Goal: Task Accomplishment & Management: Manage account settings

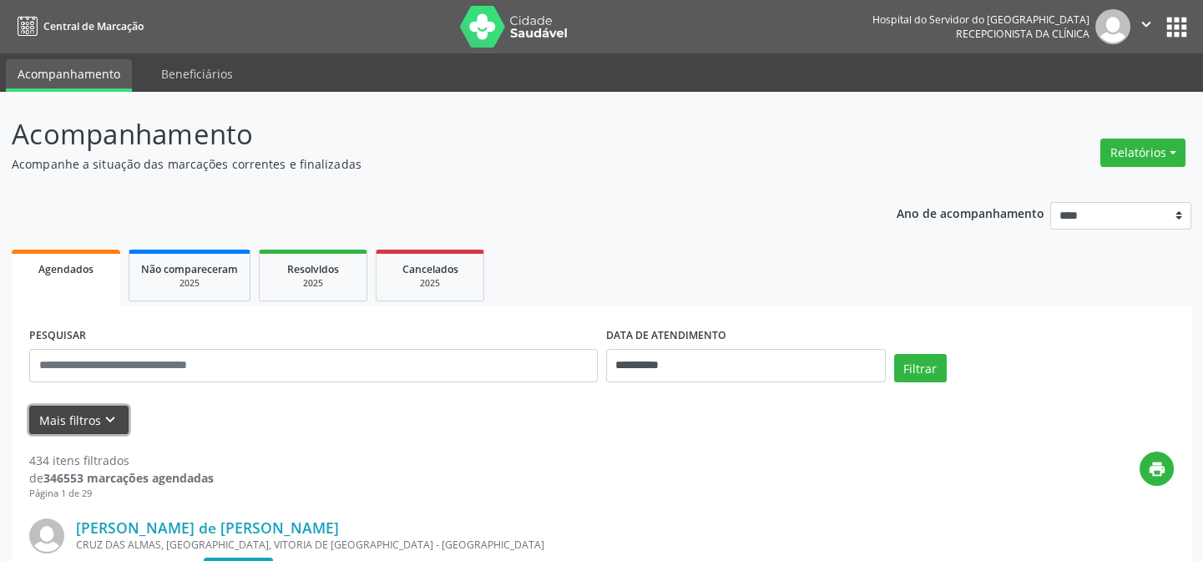
click at [106, 418] on icon "keyboard_arrow_down" at bounding box center [110, 420] width 18 height 18
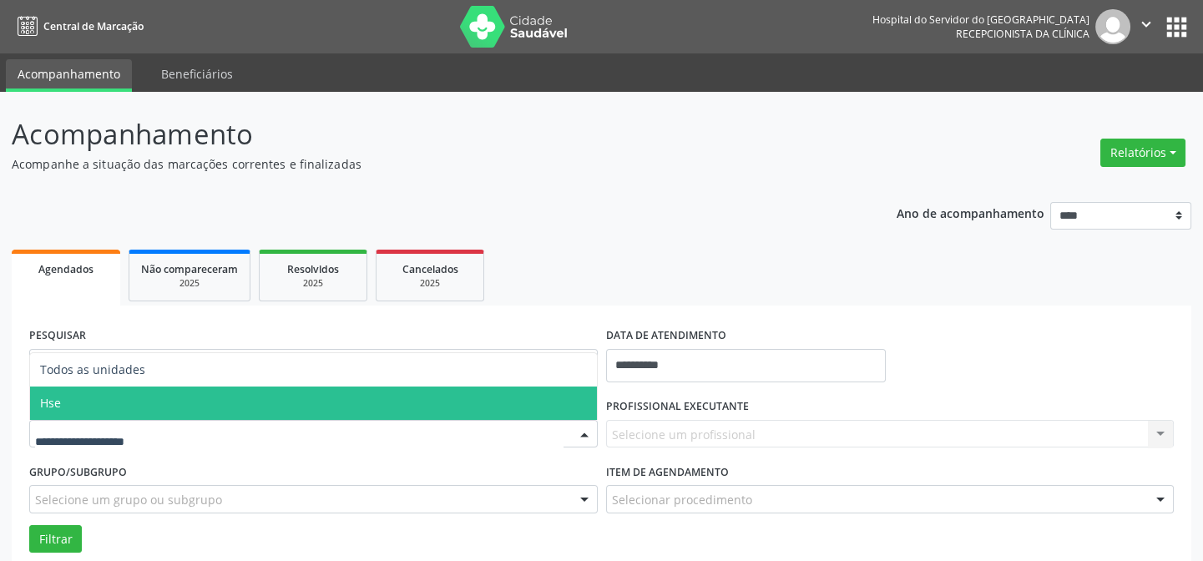
click at [114, 410] on span "Hse" at bounding box center [313, 403] width 567 height 33
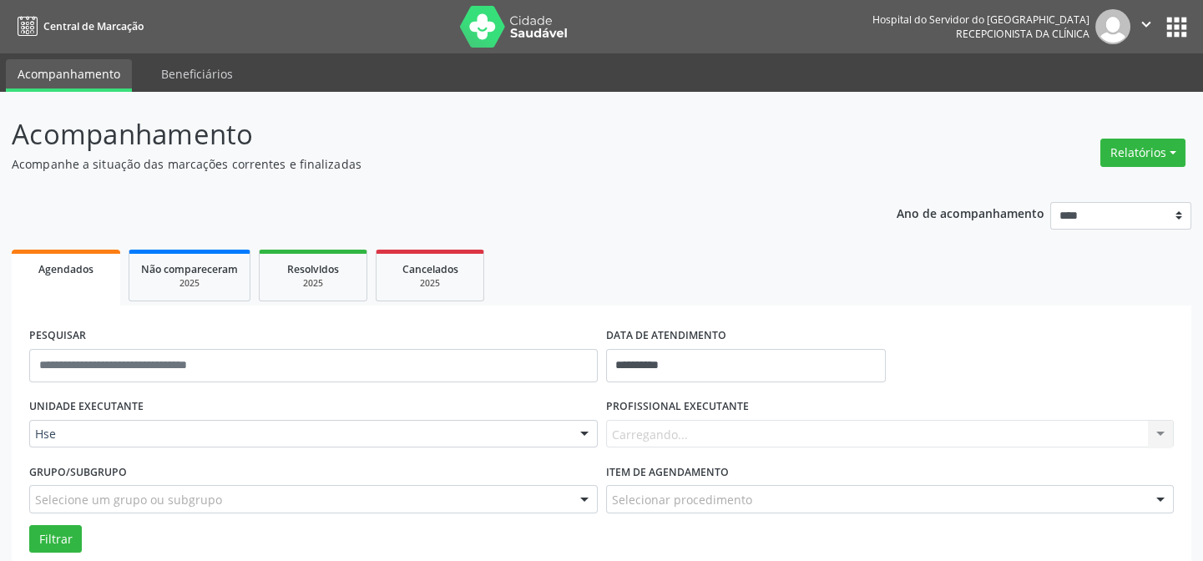
click at [710, 432] on div "Carregando... Nenhum resultado encontrado para: " " Não há nenhuma opção para s…" at bounding box center [890, 434] width 569 height 28
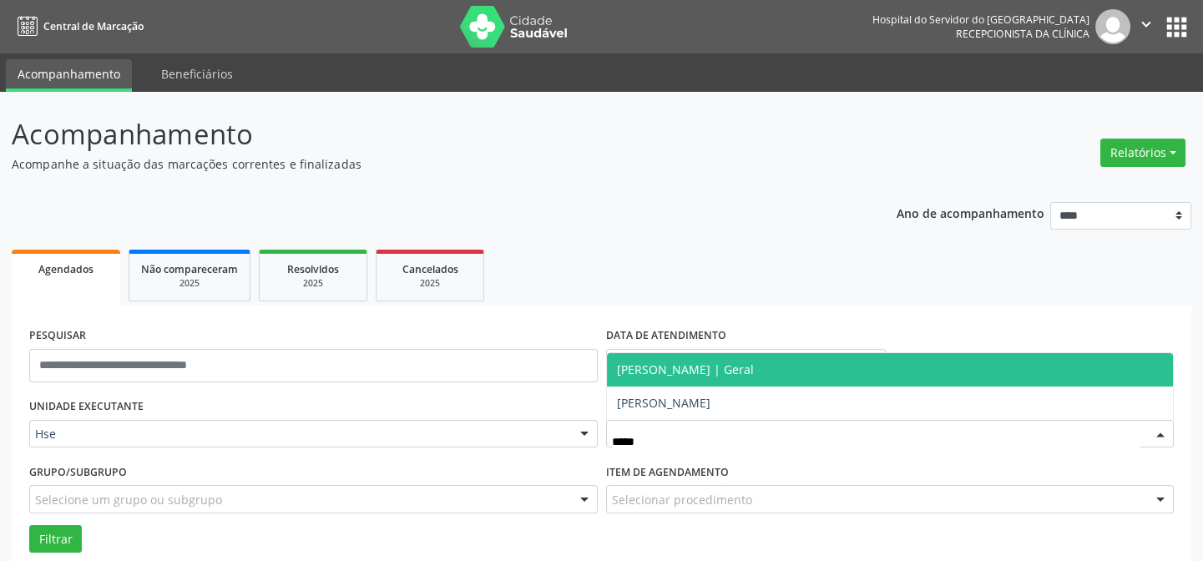
type input "******"
click at [754, 361] on span "[PERSON_NAME] | Geral" at bounding box center [685, 369] width 137 height 16
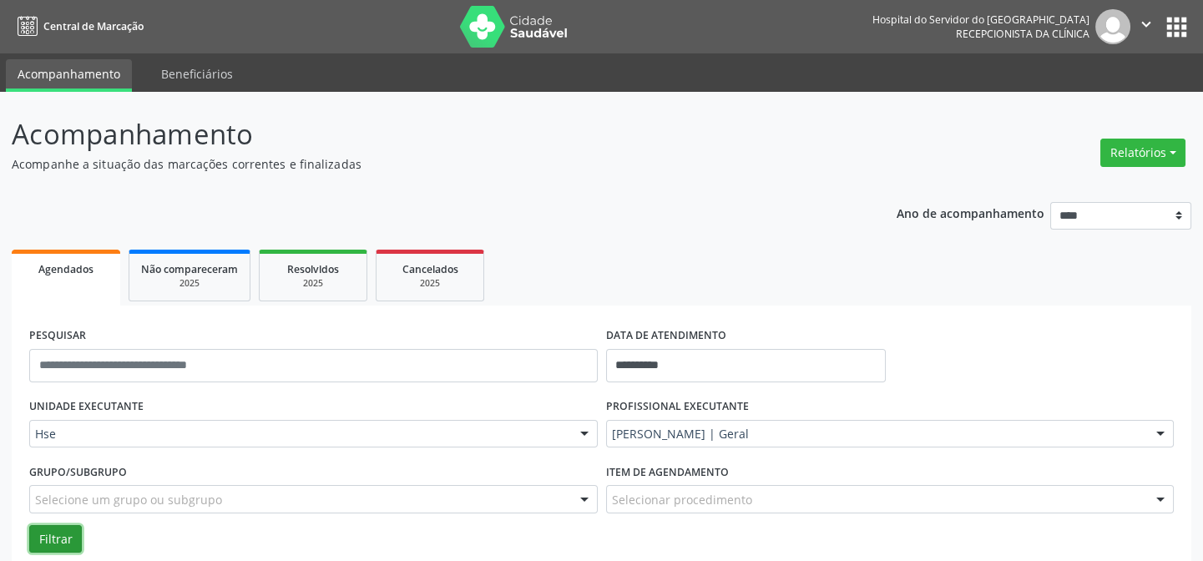
click at [55, 526] on button "Filtrar" at bounding box center [55, 539] width 53 height 28
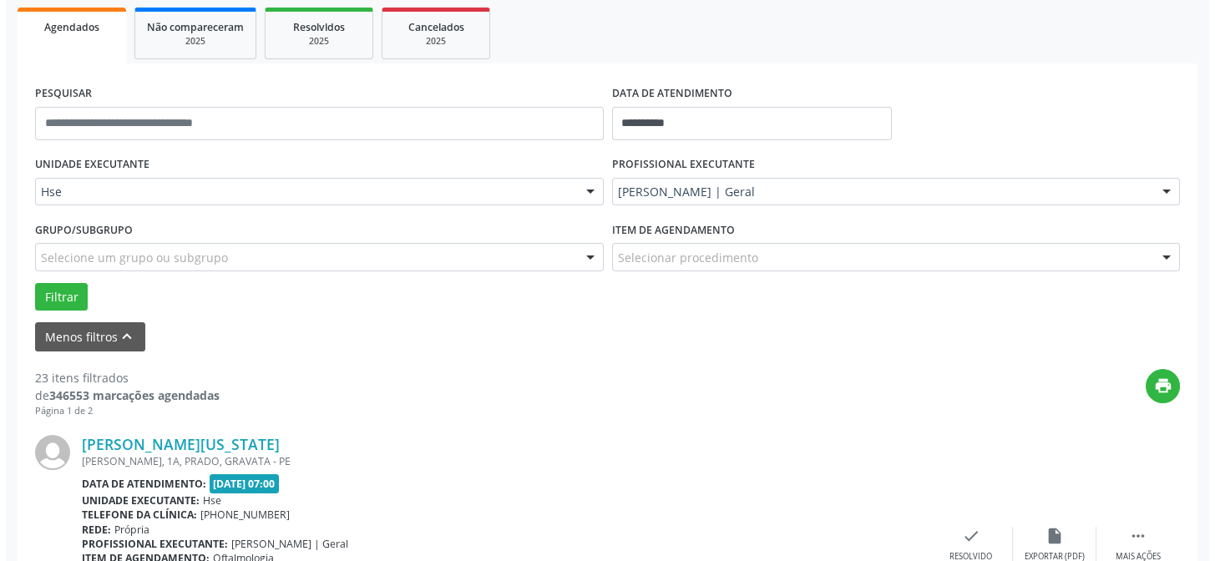
scroll to position [318, 0]
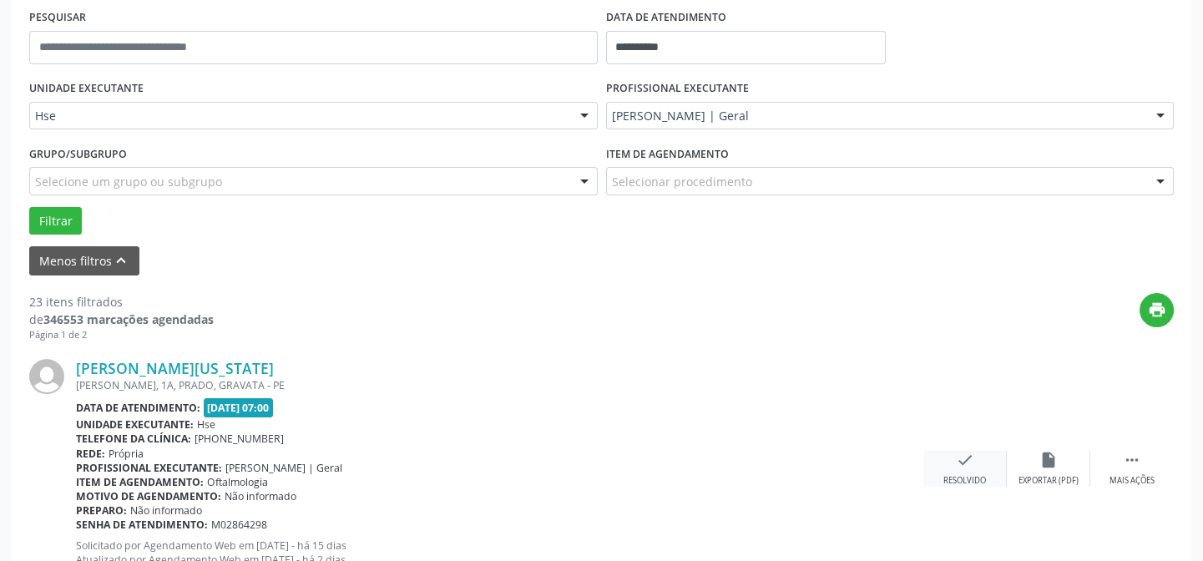
click at [958, 463] on icon "check" at bounding box center [965, 460] width 18 height 18
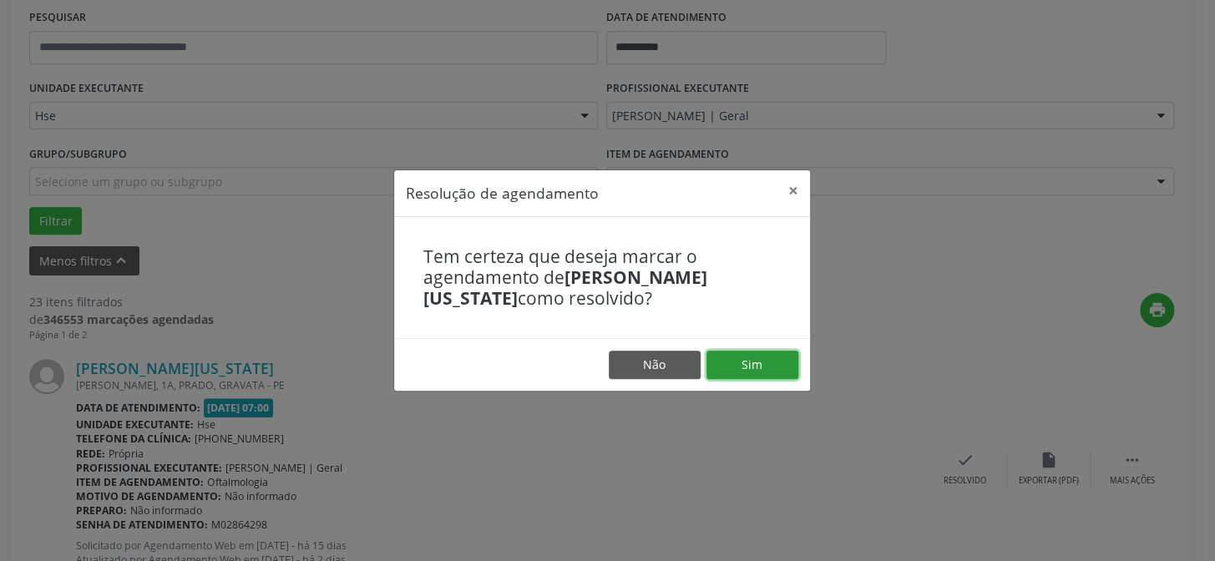
click at [731, 372] on button "Sim" at bounding box center [752, 365] width 92 height 28
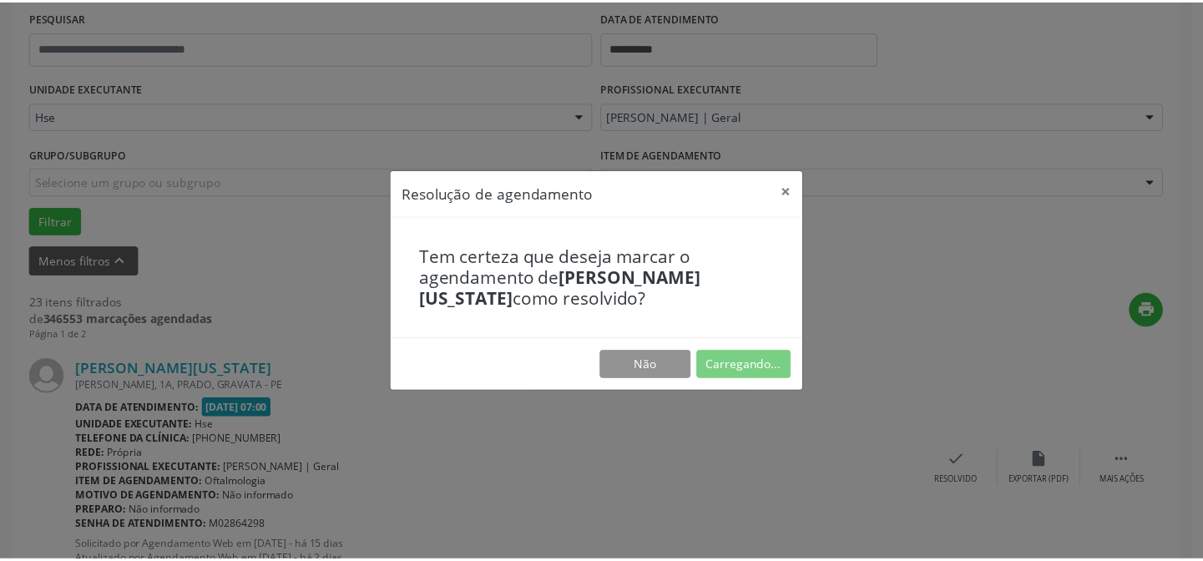
scroll to position [149, 0]
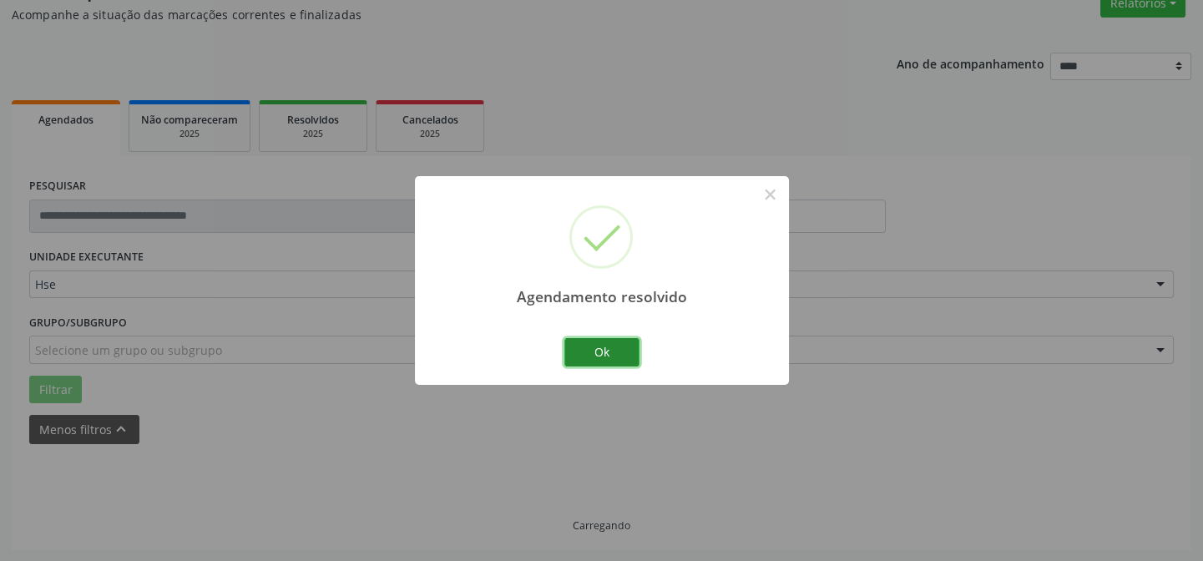
click at [602, 353] on button "Ok" at bounding box center [601, 352] width 75 height 28
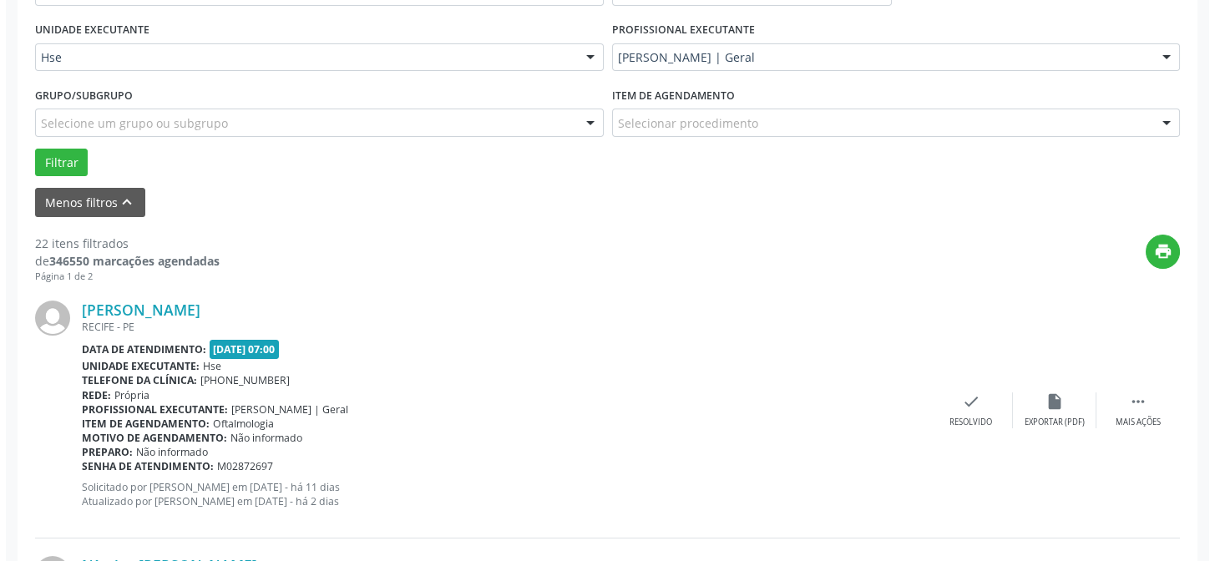
scroll to position [452, 0]
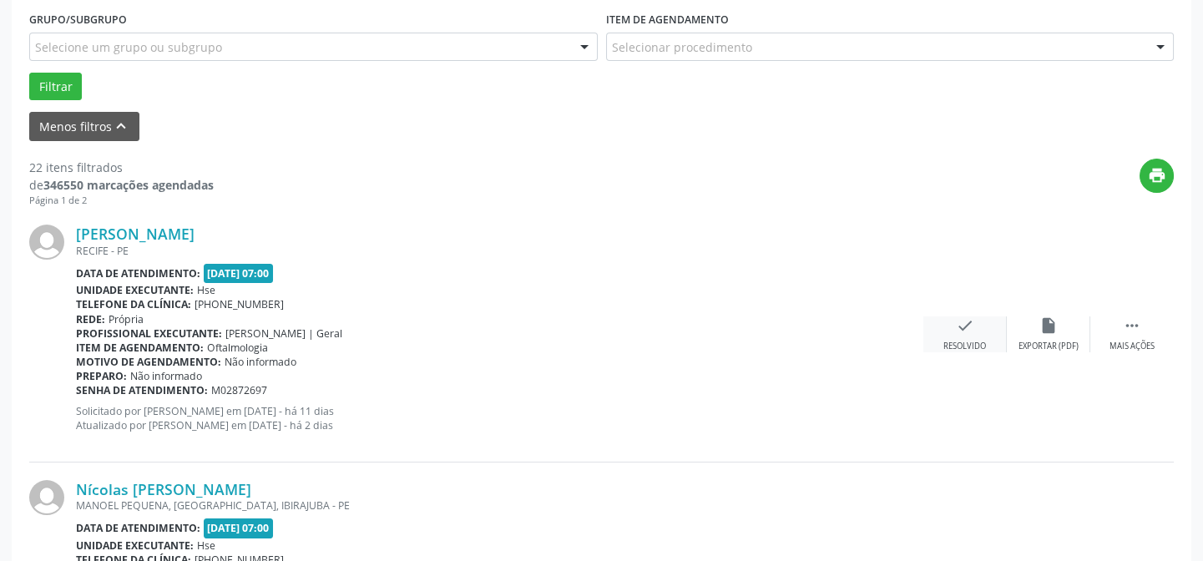
click at [943, 325] on div "check Resolvido" at bounding box center [964, 334] width 83 height 36
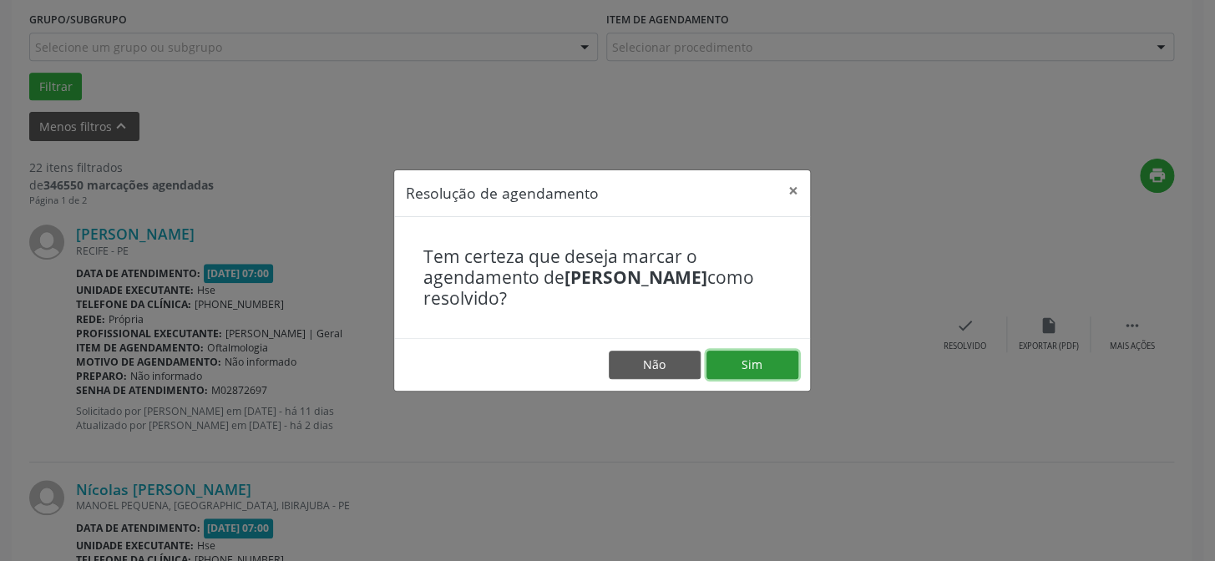
click at [771, 362] on button "Sim" at bounding box center [752, 365] width 92 height 28
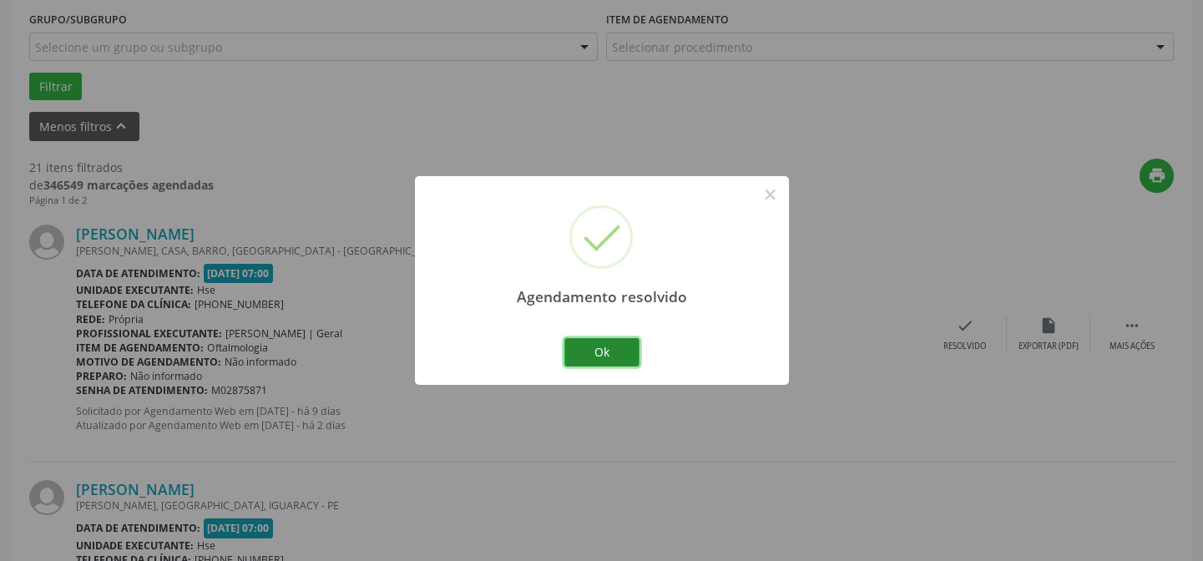
click at [605, 351] on button "Ok" at bounding box center [601, 352] width 75 height 28
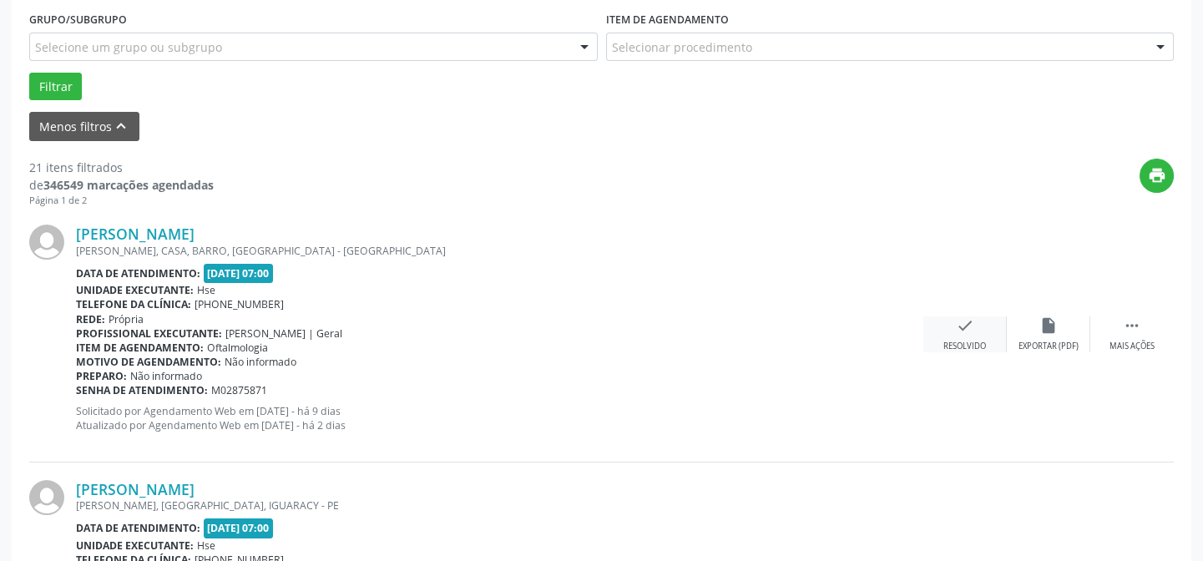
click at [963, 349] on div "Resolvido" at bounding box center [964, 347] width 43 height 12
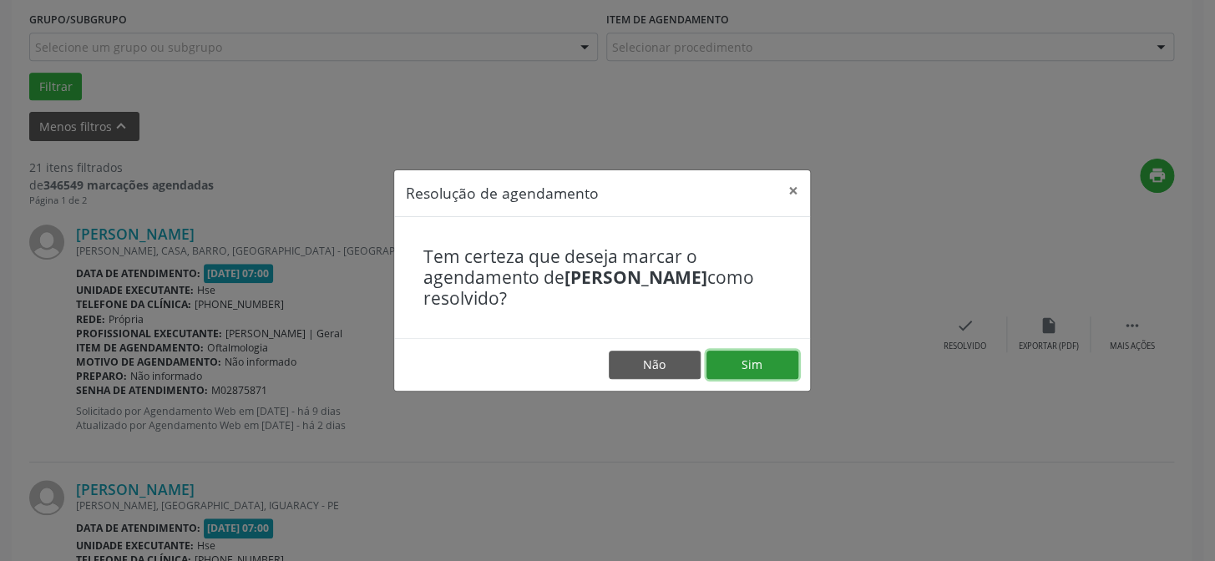
click at [774, 365] on button "Sim" at bounding box center [752, 365] width 92 height 28
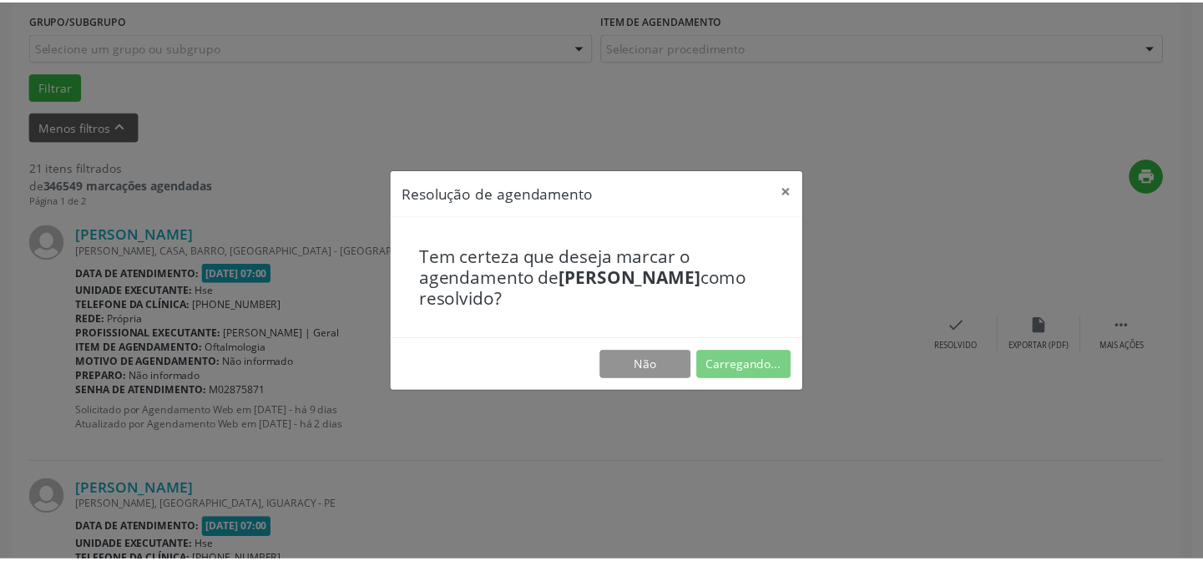
scroll to position [149, 0]
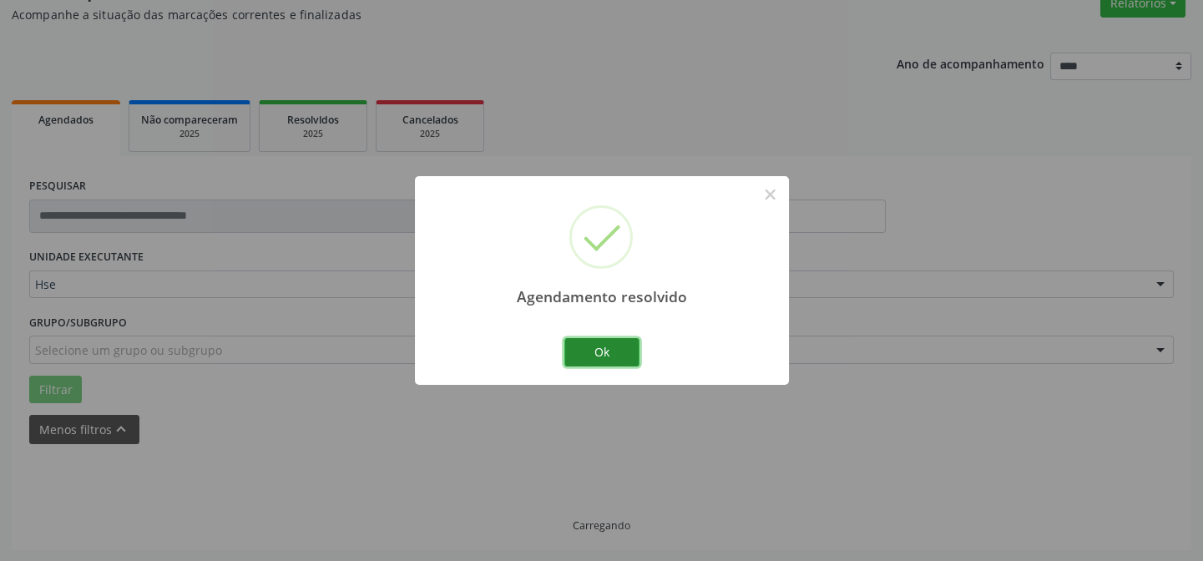
click at [591, 347] on button "Ok" at bounding box center [601, 352] width 75 height 28
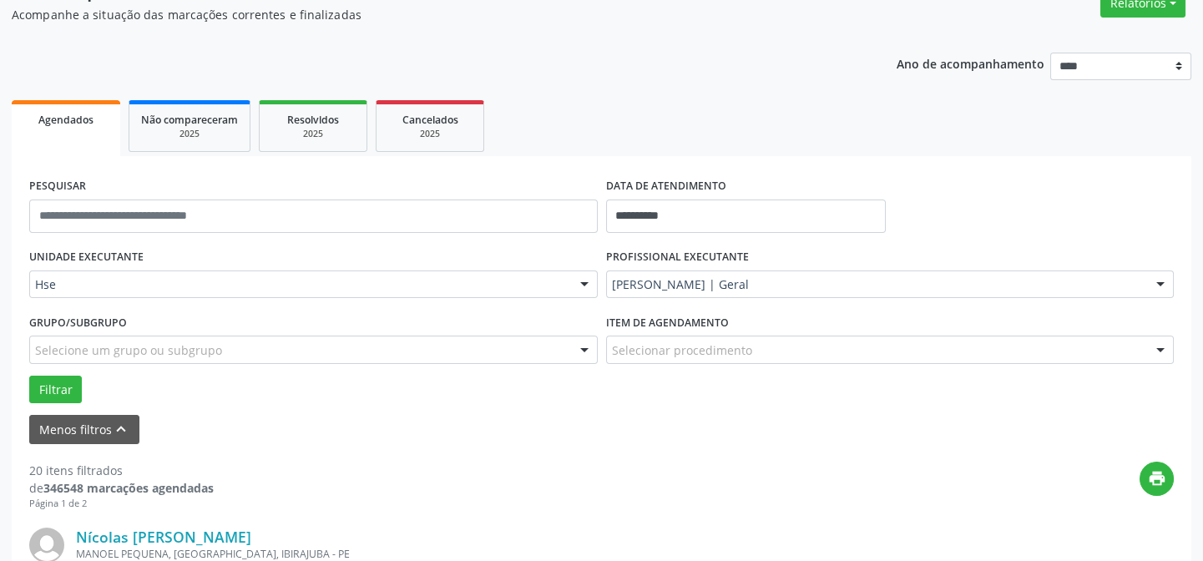
scroll to position [301, 0]
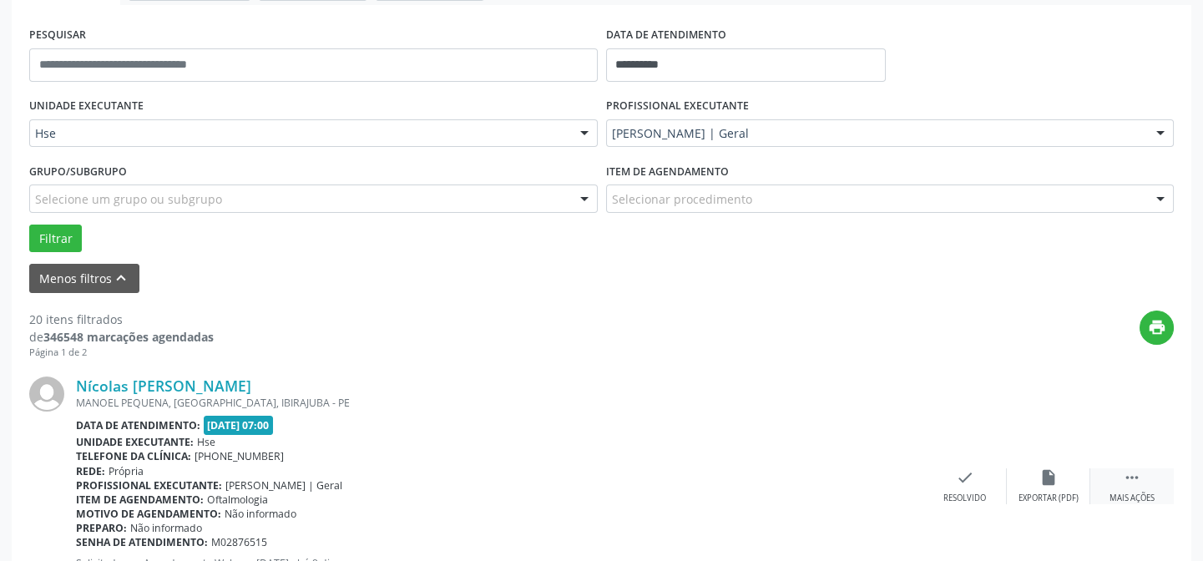
click at [1116, 471] on div " Mais ações" at bounding box center [1131, 486] width 83 height 36
click at [1067, 470] on div "alarm_off Não compareceu" at bounding box center [1048, 486] width 83 height 36
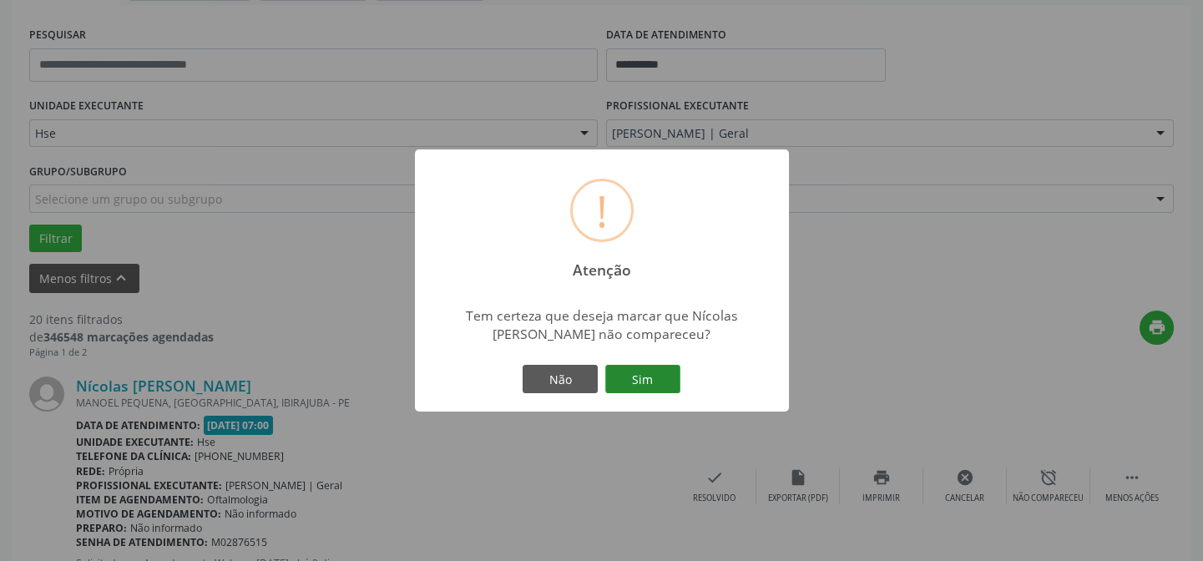
click at [651, 382] on button "Sim" at bounding box center [642, 379] width 75 height 28
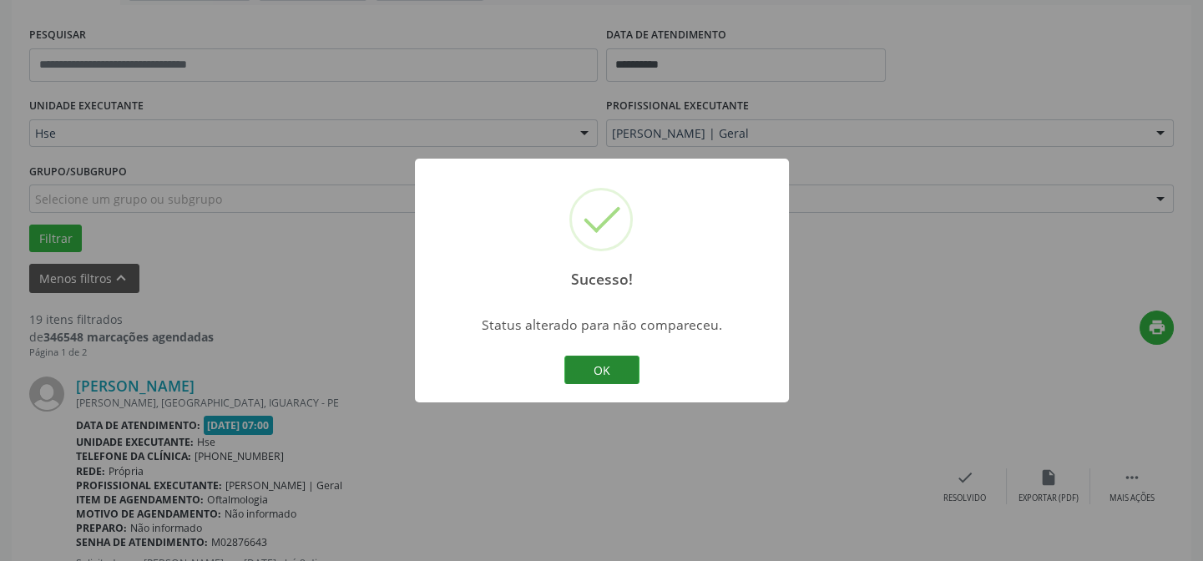
click at [617, 365] on button "OK" at bounding box center [601, 370] width 75 height 28
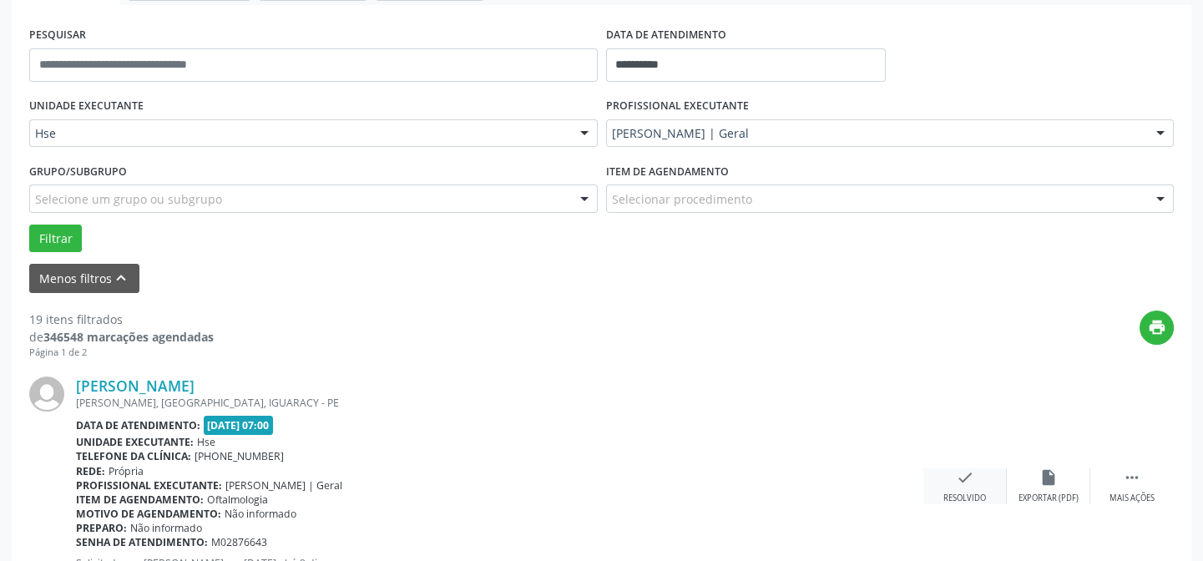
click at [953, 484] on div "check Resolvido" at bounding box center [964, 486] width 83 height 36
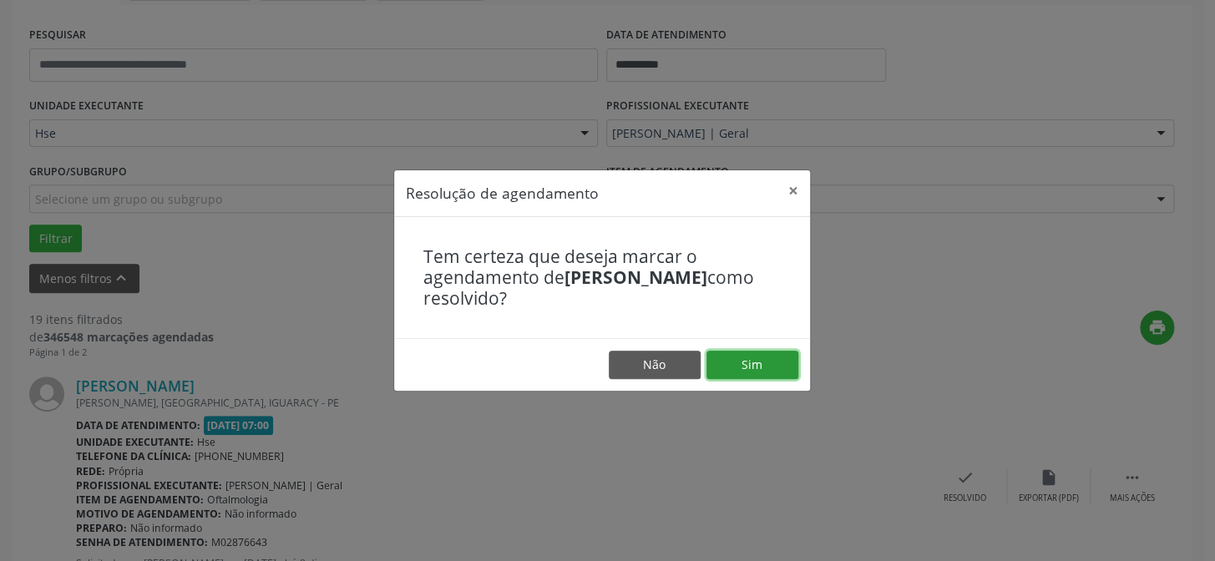
click at [781, 371] on button "Sim" at bounding box center [752, 365] width 92 height 28
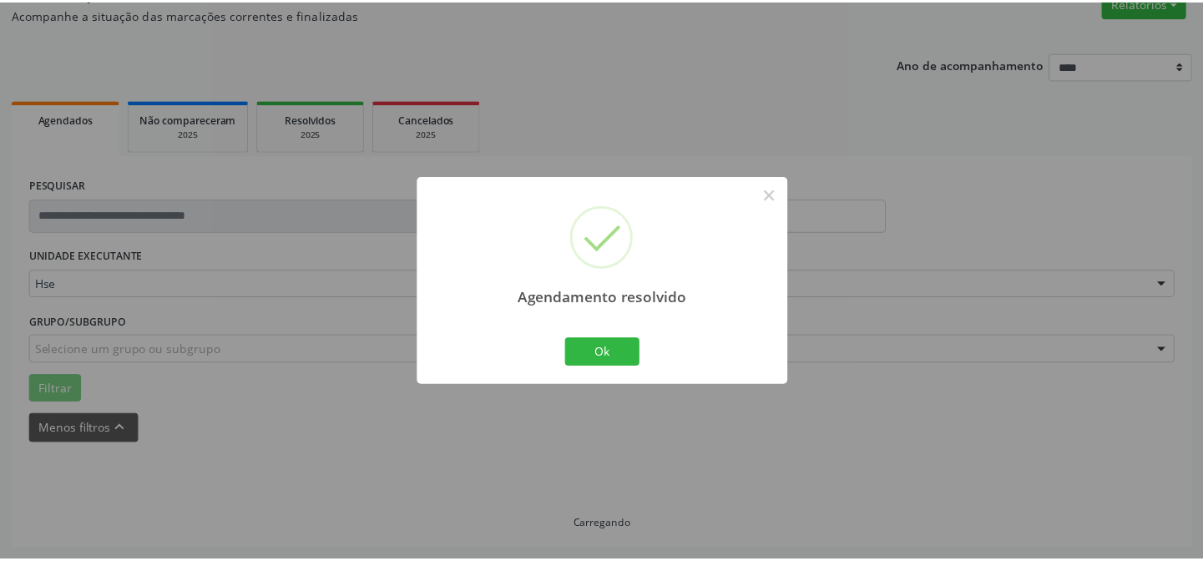
scroll to position [149, 0]
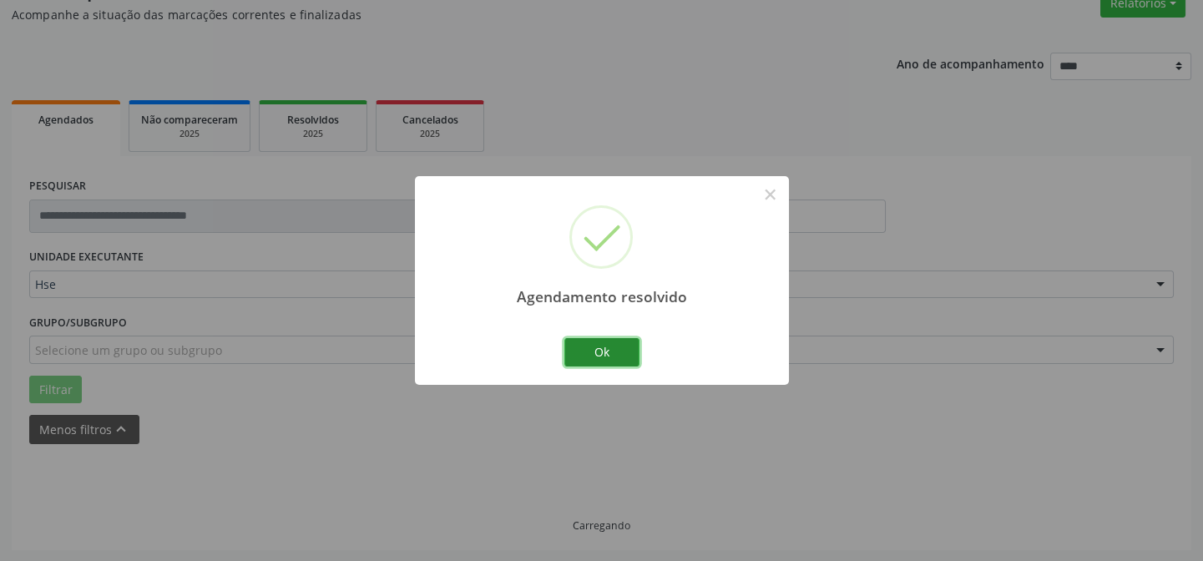
click at [592, 356] on button "Ok" at bounding box center [601, 352] width 75 height 28
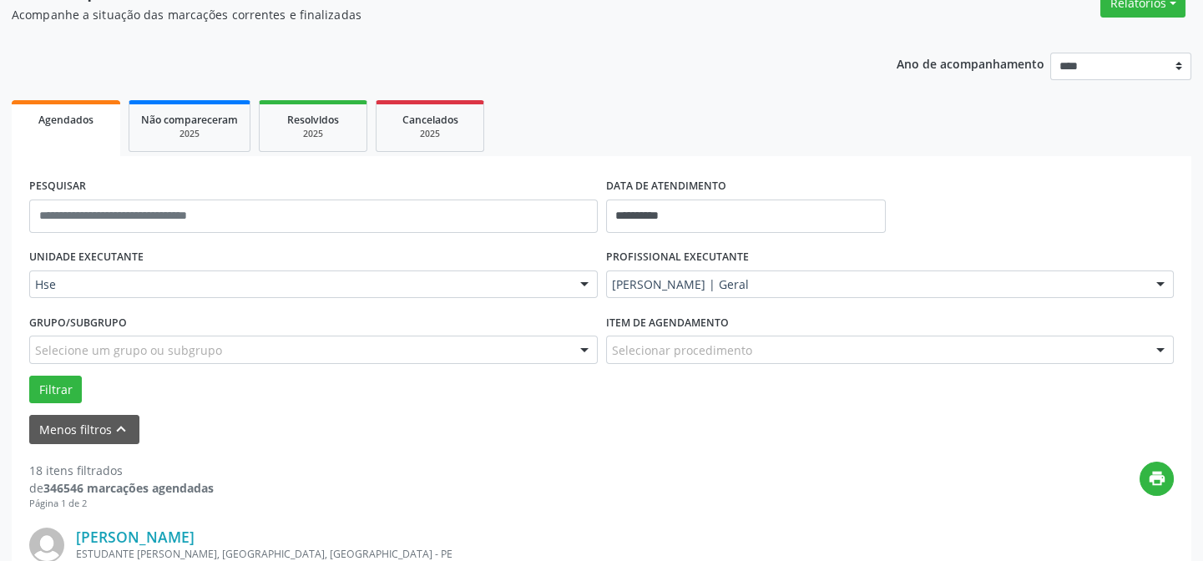
scroll to position [318, 0]
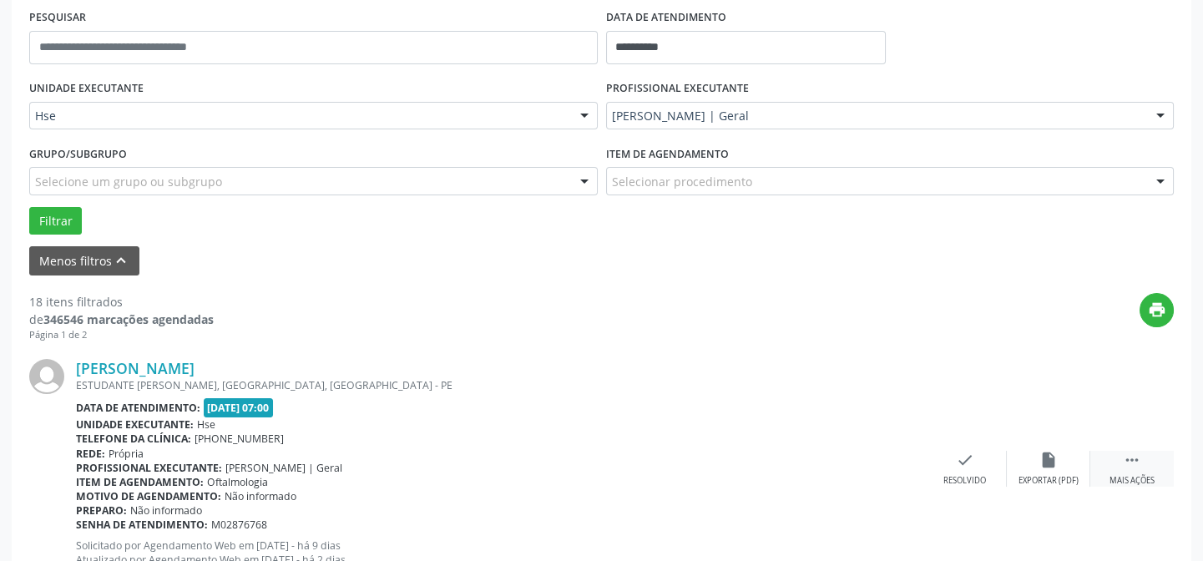
click at [1130, 465] on icon "" at bounding box center [1132, 460] width 18 height 18
click at [1066, 460] on div "alarm_off Não compareceu" at bounding box center [1048, 469] width 83 height 36
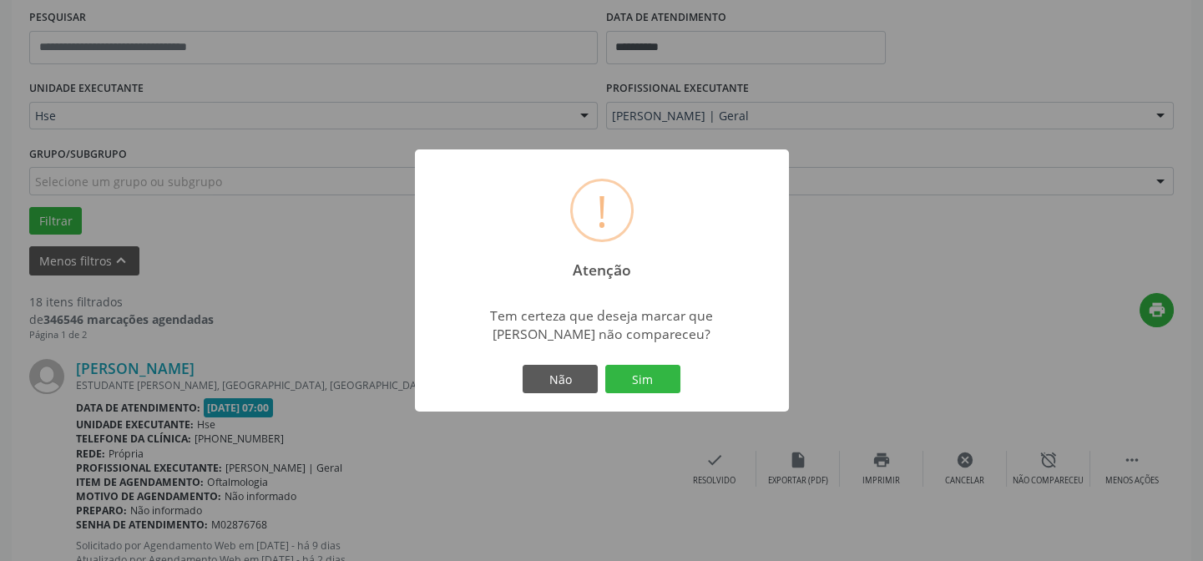
click at [667, 393] on div "Não Sim" at bounding box center [601, 378] width 165 height 35
click at [665, 375] on button "Sim" at bounding box center [642, 379] width 75 height 28
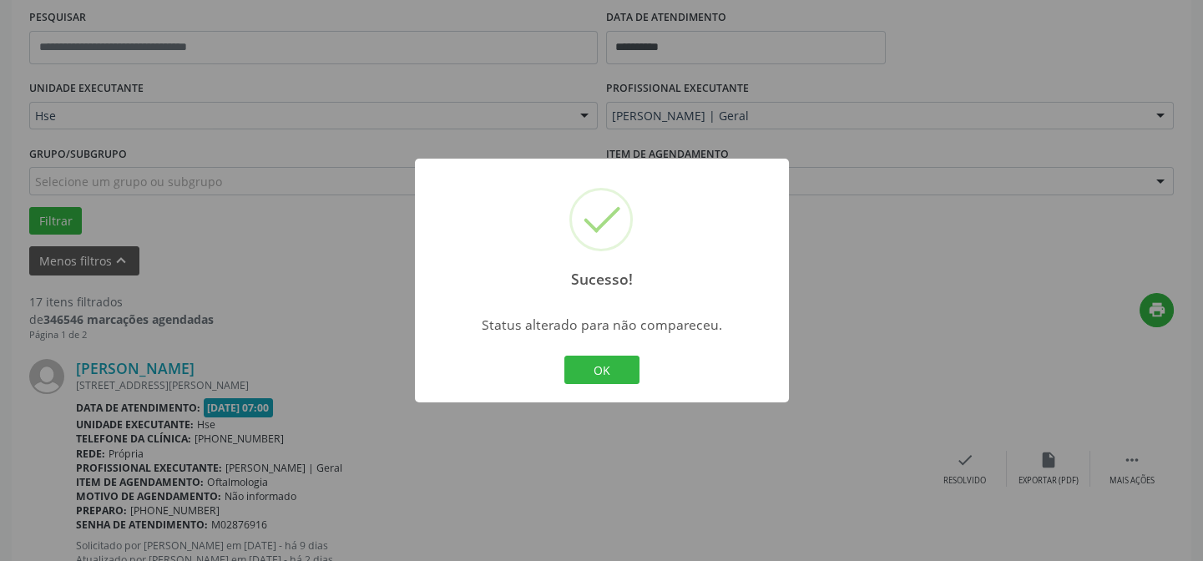
click at [601, 383] on div "OK Cancel" at bounding box center [601, 369] width 83 height 35
click at [599, 367] on button "OK" at bounding box center [601, 370] width 75 height 28
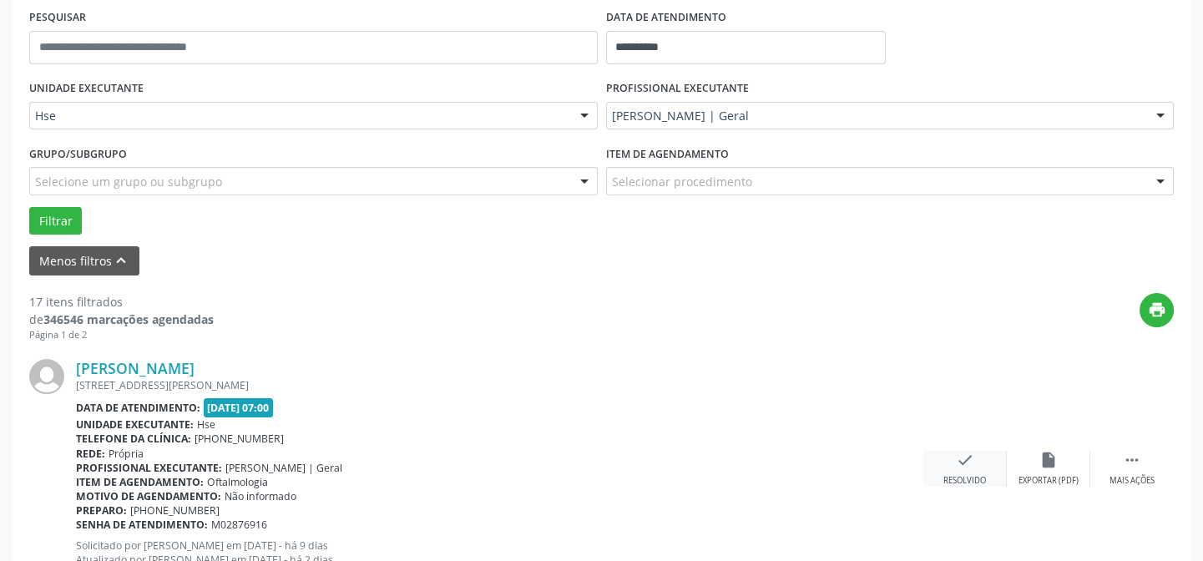
click at [967, 465] on icon "check" at bounding box center [965, 460] width 18 height 18
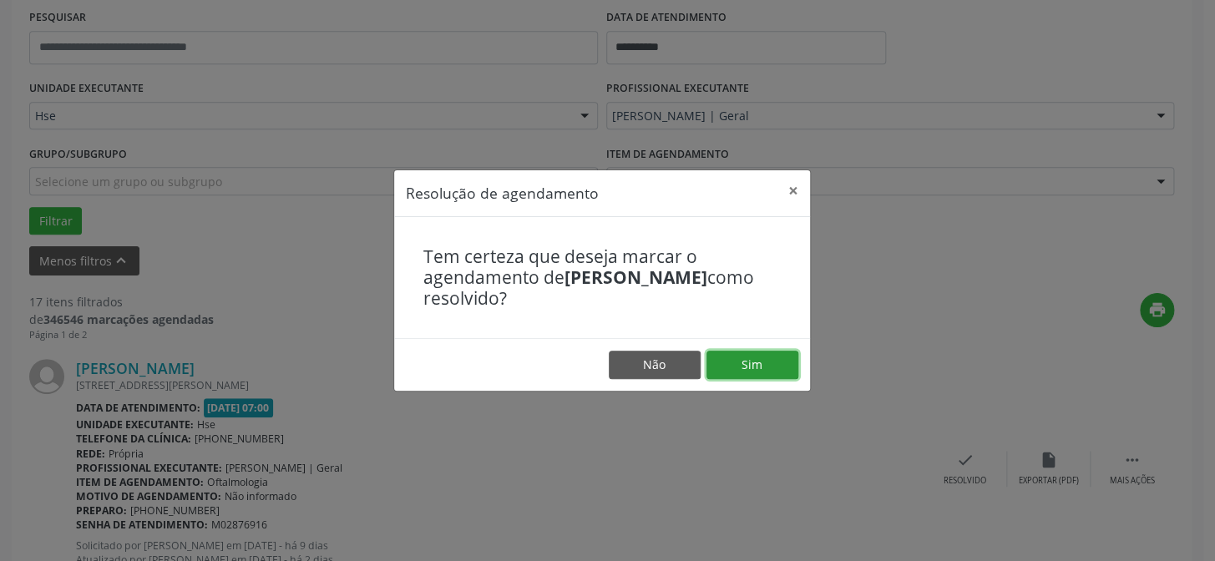
click at [756, 363] on button "Sim" at bounding box center [752, 365] width 92 height 28
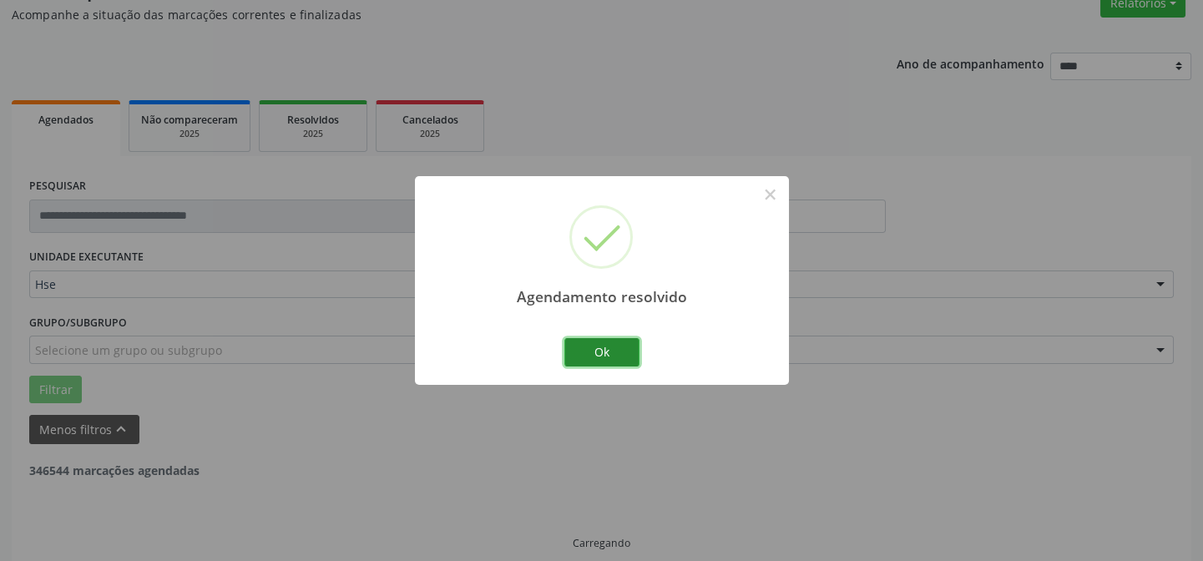
scroll to position [167, 0]
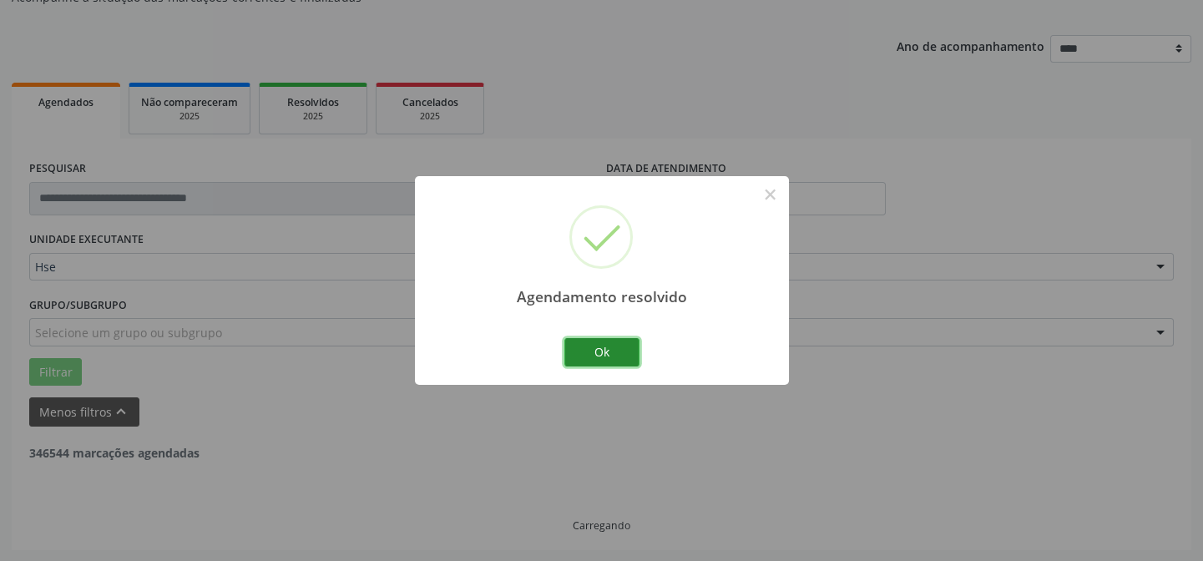
click at [587, 354] on button "Ok" at bounding box center [601, 352] width 75 height 28
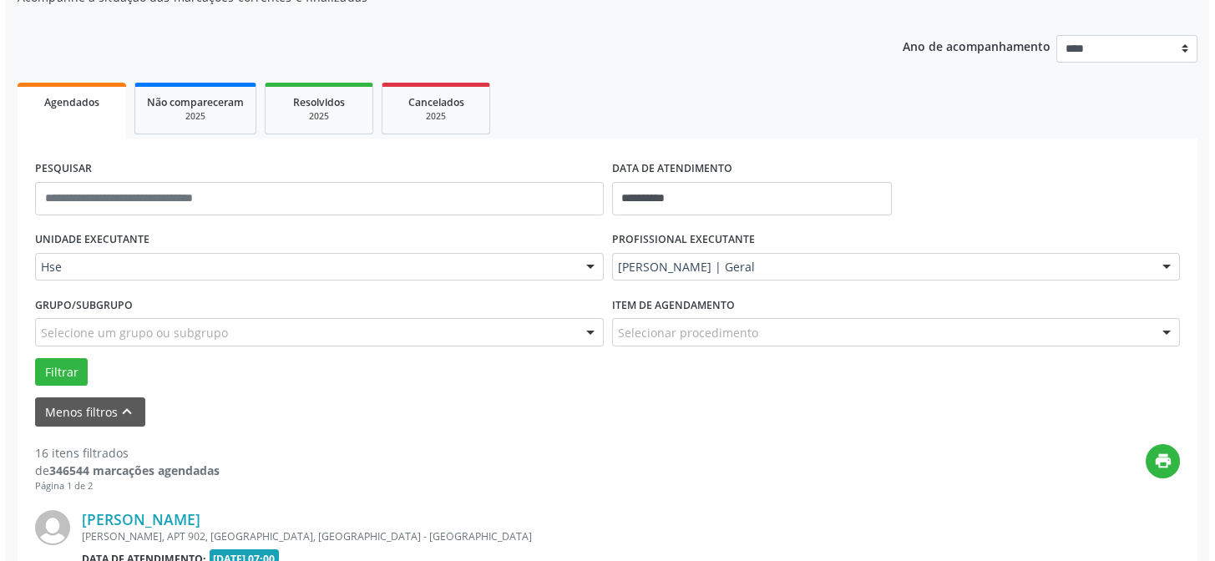
scroll to position [318, 0]
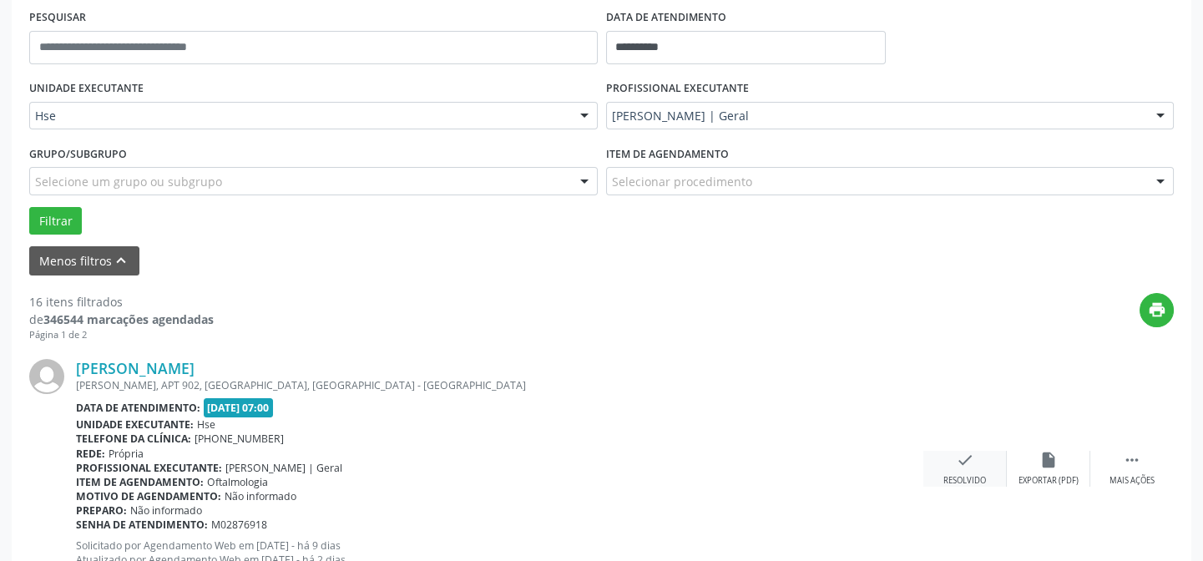
click at [956, 463] on icon "check" at bounding box center [965, 460] width 18 height 18
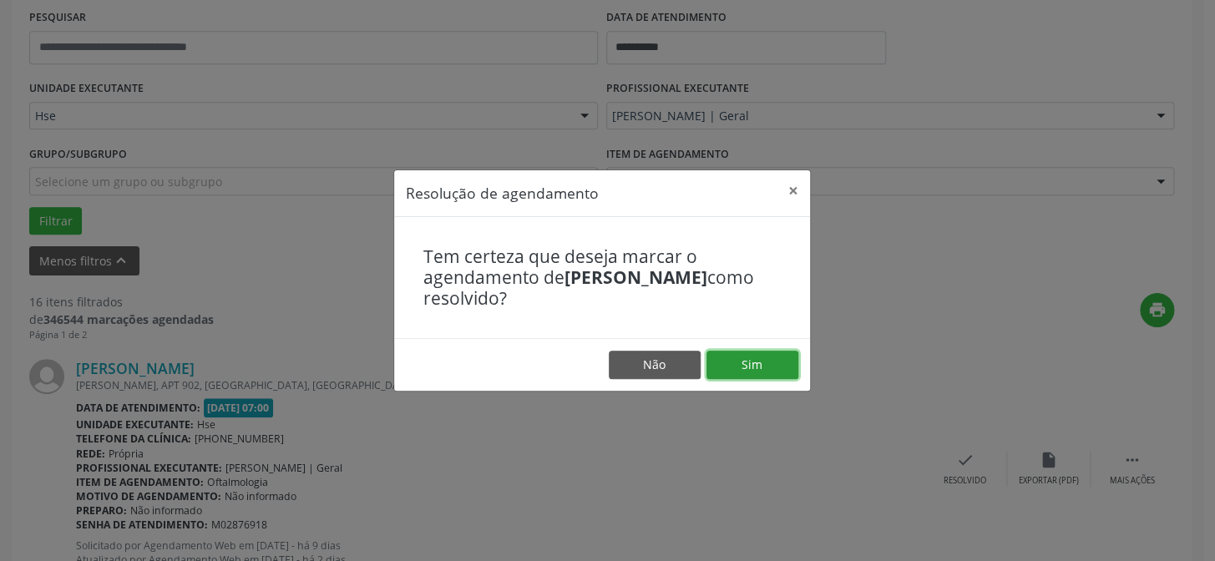
click at [758, 375] on button "Sim" at bounding box center [752, 365] width 92 height 28
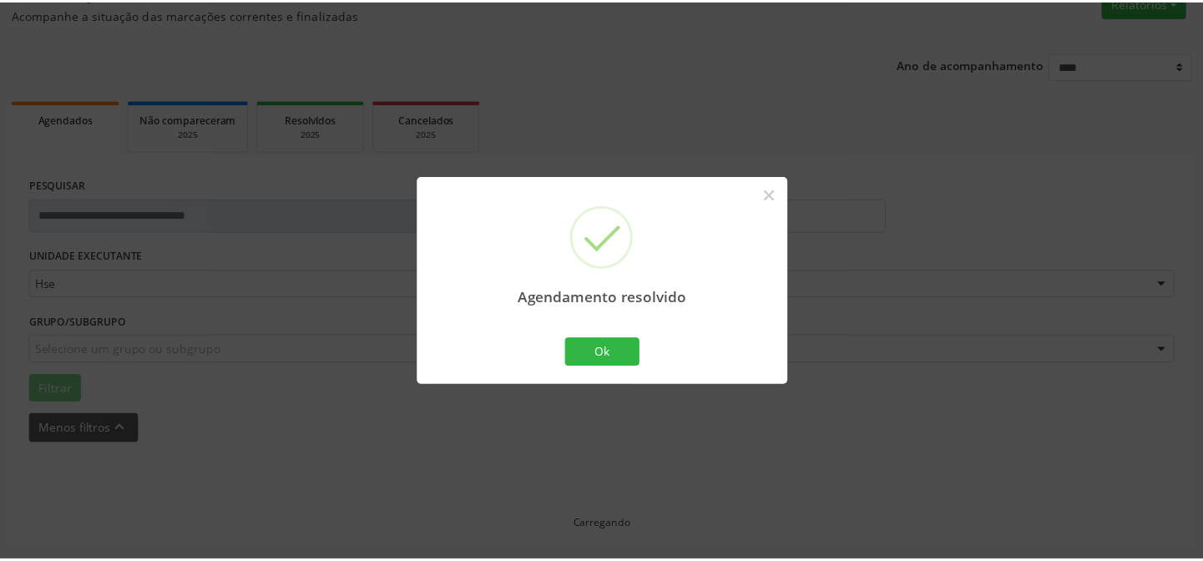
scroll to position [149, 0]
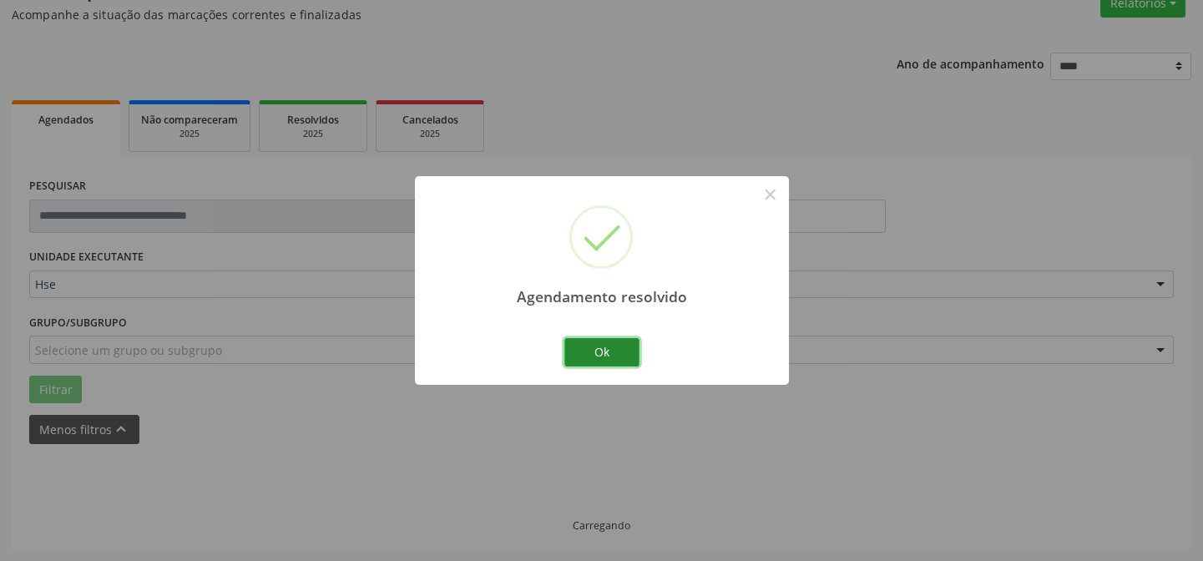
click at [604, 351] on button "Ok" at bounding box center [601, 352] width 75 height 28
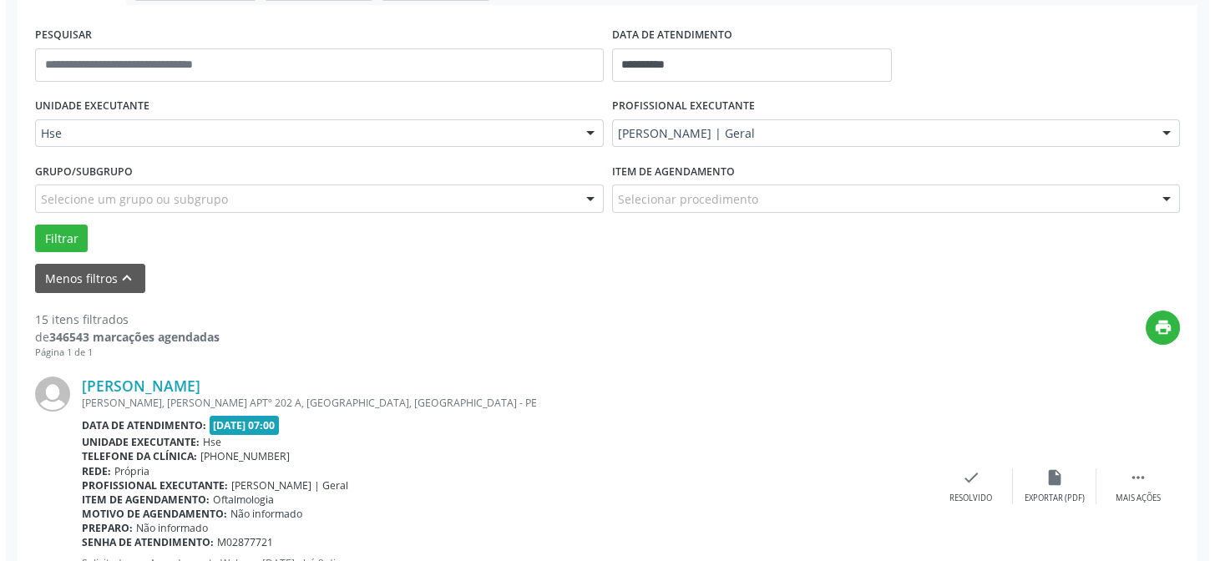
scroll to position [377, 0]
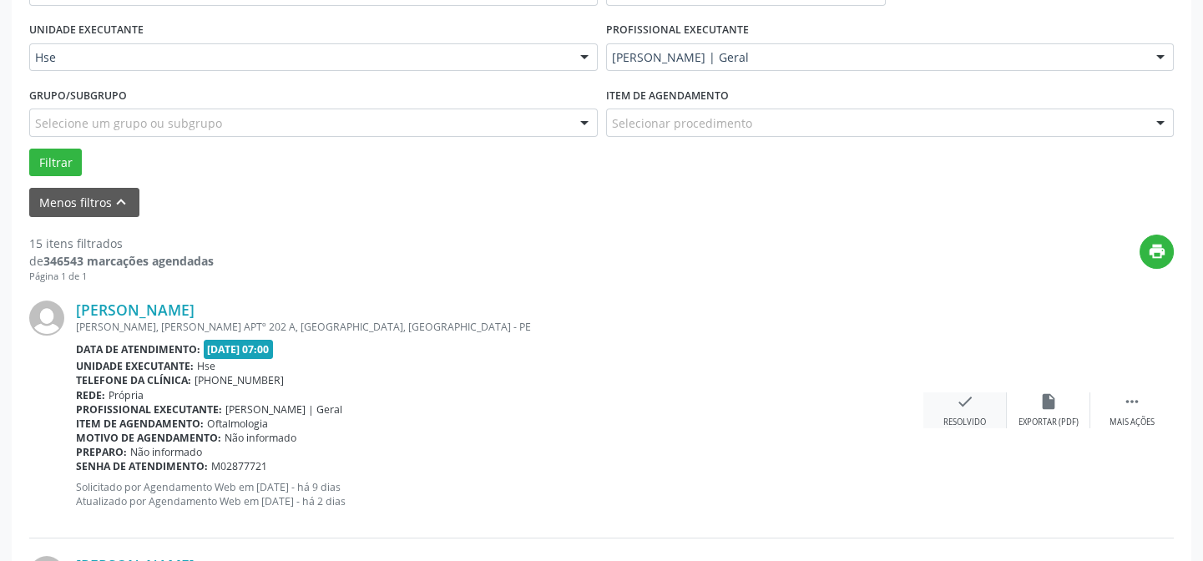
click at [945, 402] on div "check Resolvido" at bounding box center [964, 410] width 83 height 36
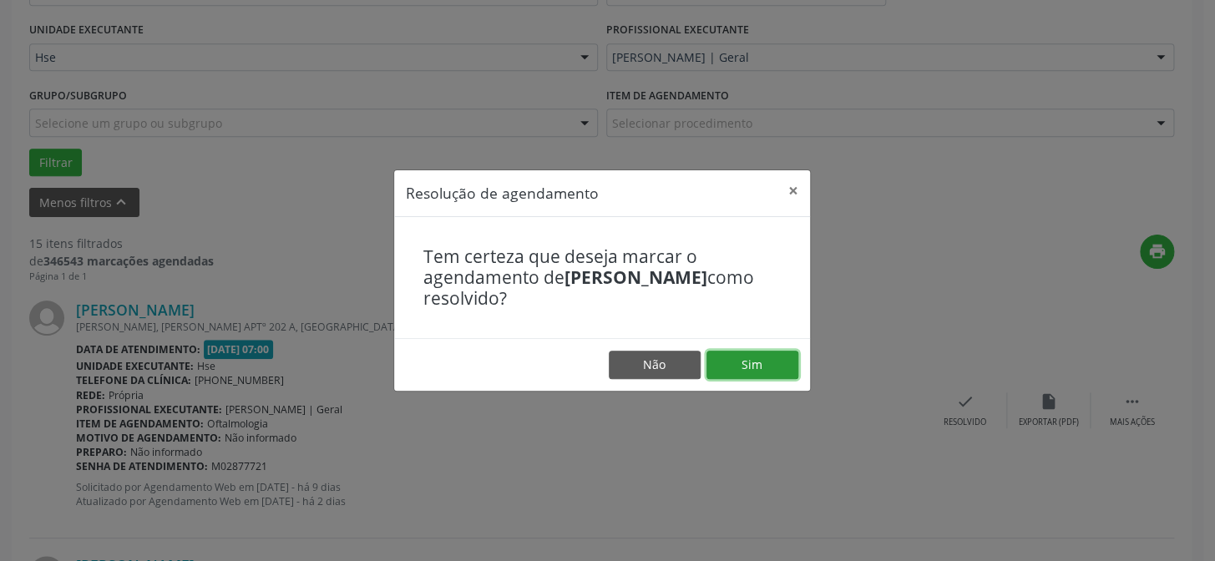
click at [763, 361] on button "Sim" at bounding box center [752, 365] width 92 height 28
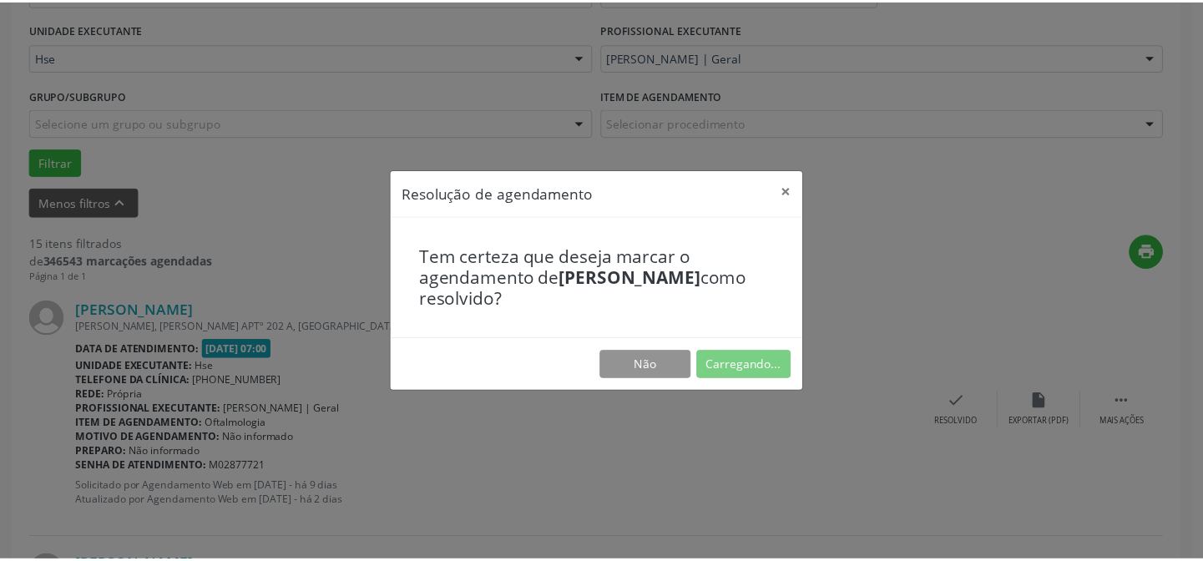
scroll to position [149, 0]
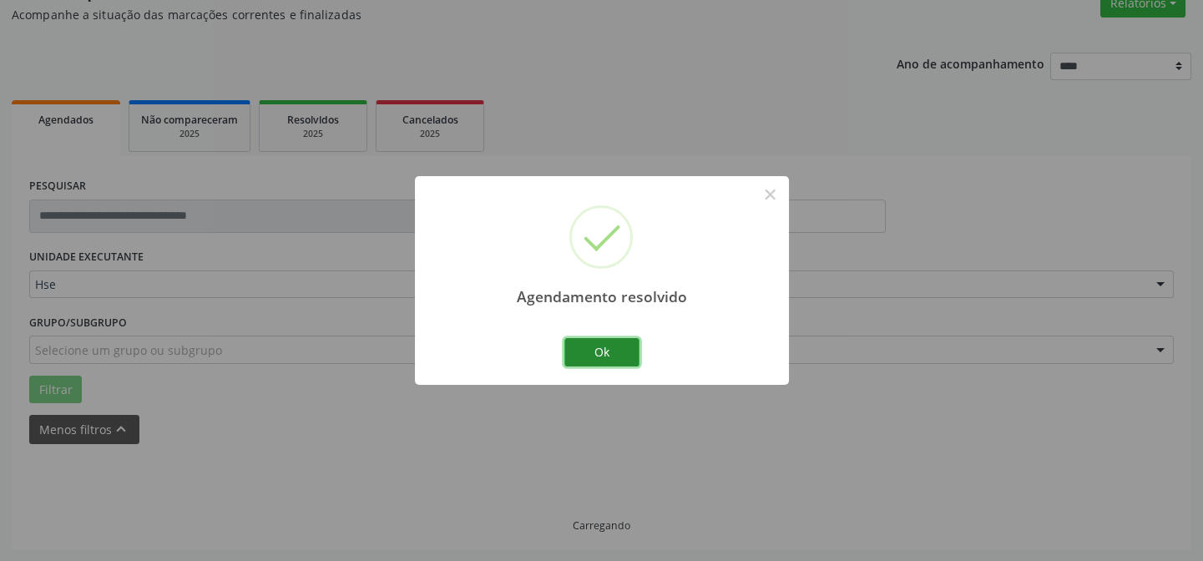
click at [593, 351] on button "Ok" at bounding box center [601, 352] width 75 height 28
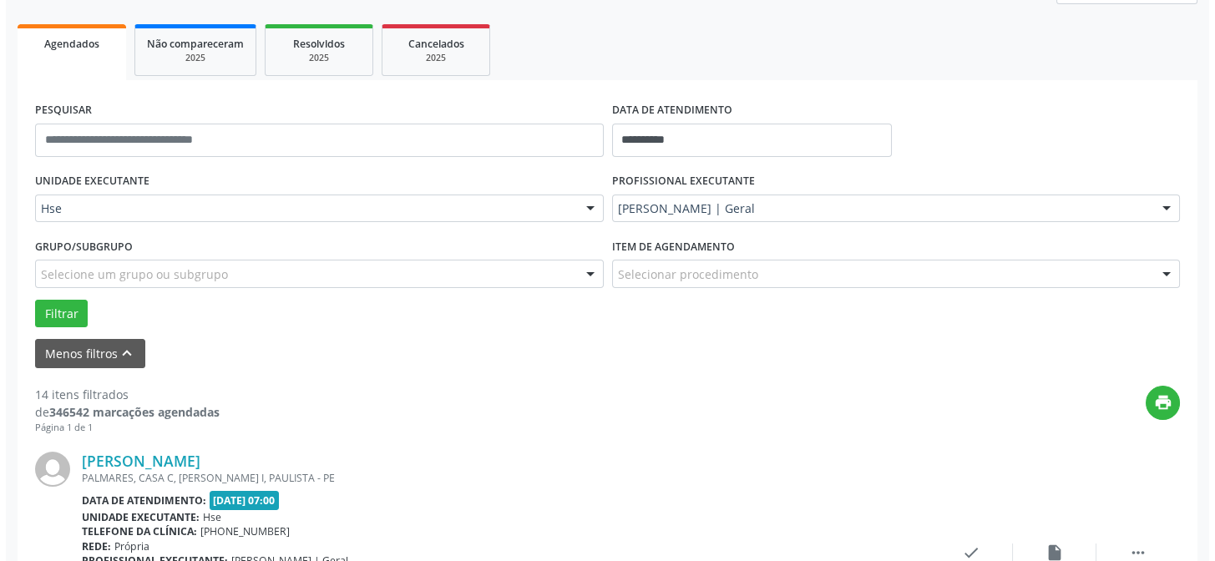
scroll to position [377, 0]
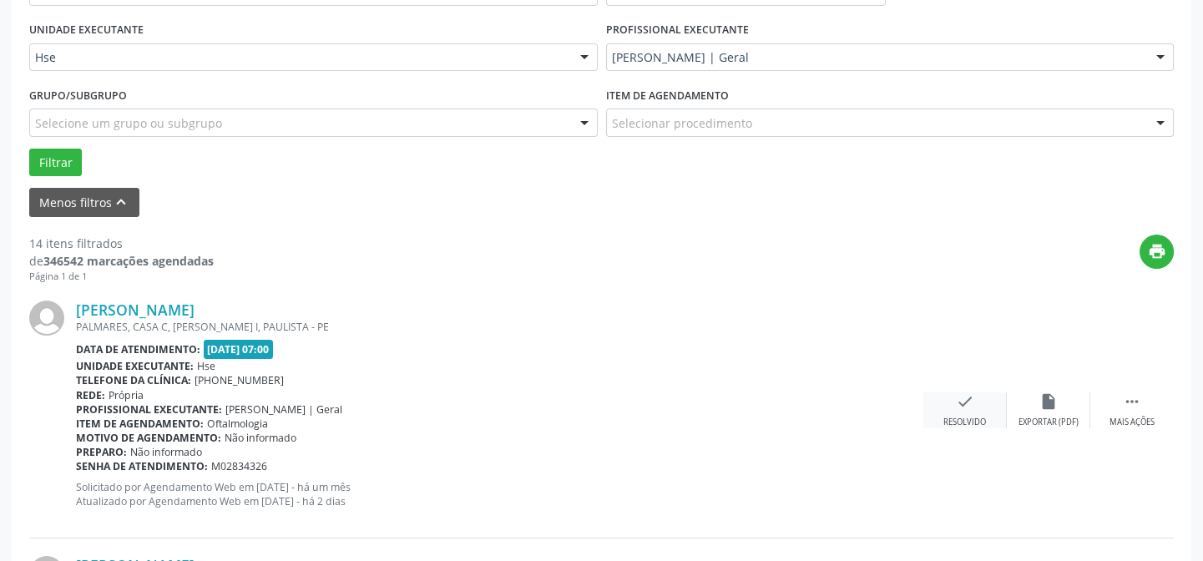
click at [977, 417] on div "Resolvido" at bounding box center [964, 423] width 43 height 12
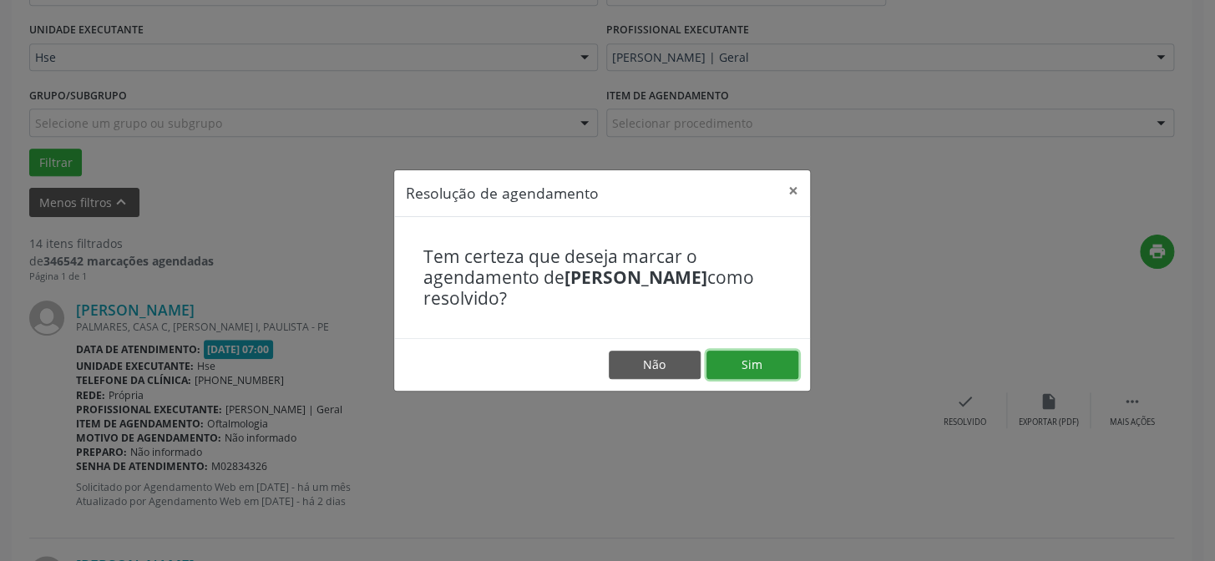
click at [770, 377] on button "Sim" at bounding box center [752, 365] width 92 height 28
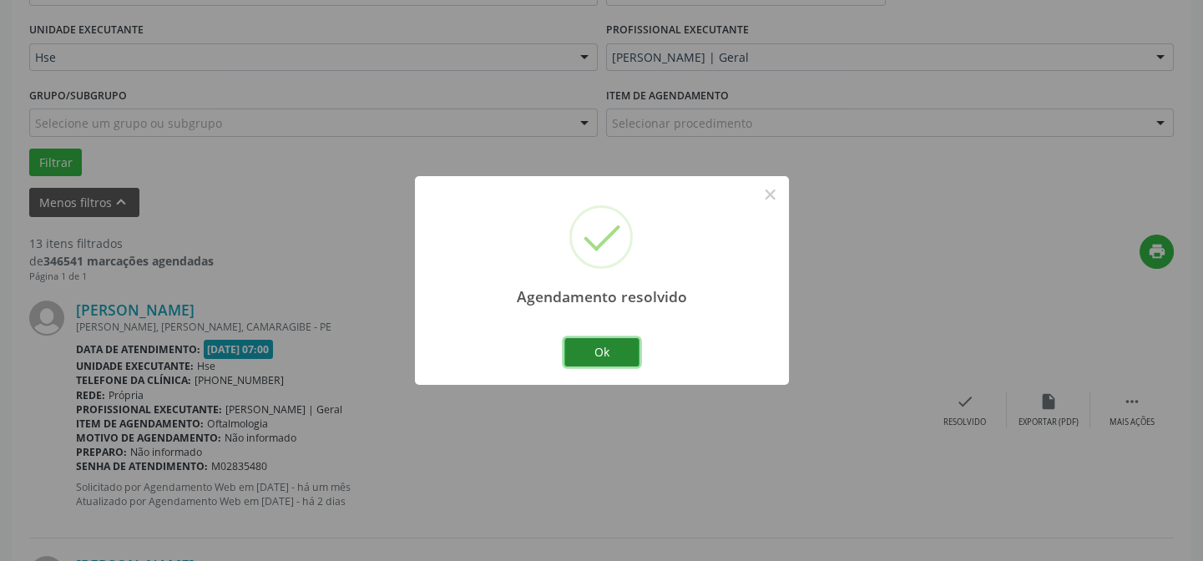
click at [600, 349] on button "Ok" at bounding box center [601, 352] width 75 height 28
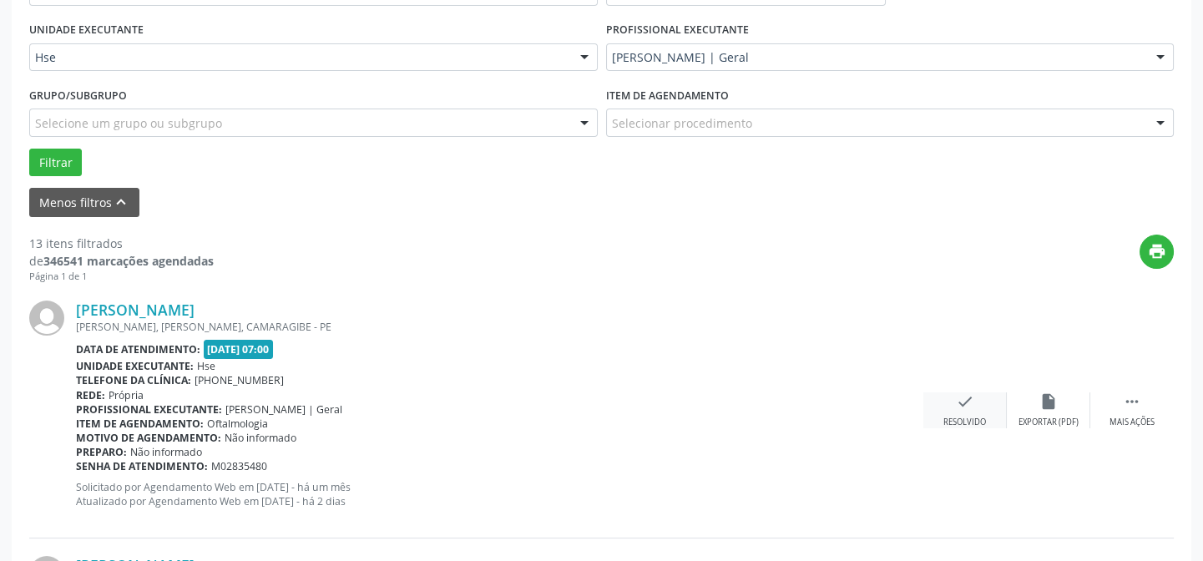
click at [955, 410] on div "check Resolvido" at bounding box center [964, 410] width 83 height 36
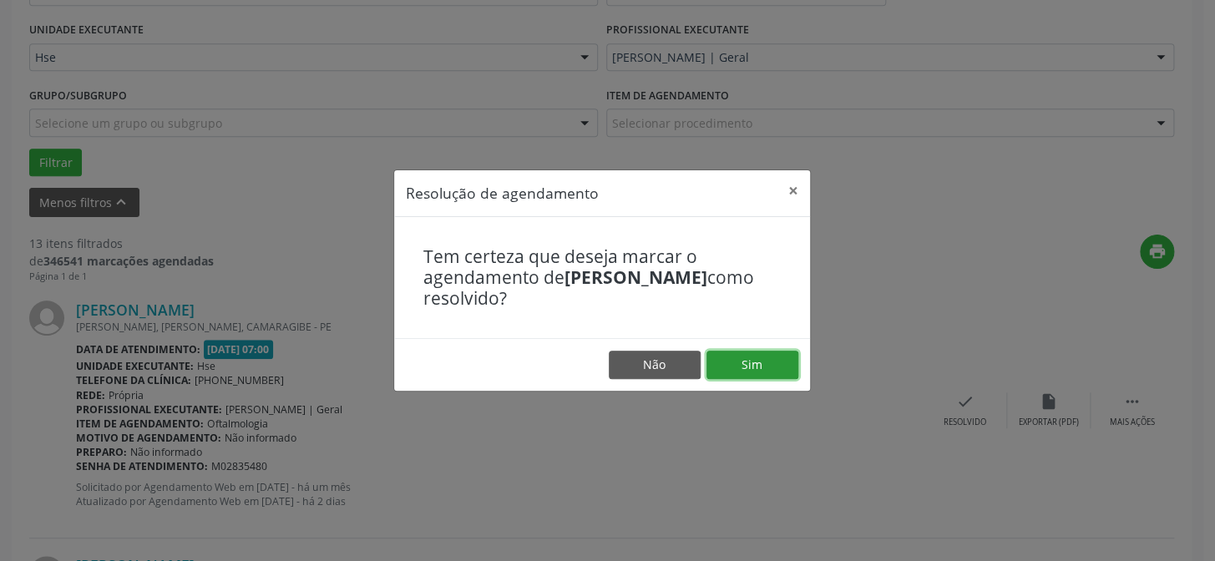
click at [787, 364] on button "Sim" at bounding box center [752, 365] width 92 height 28
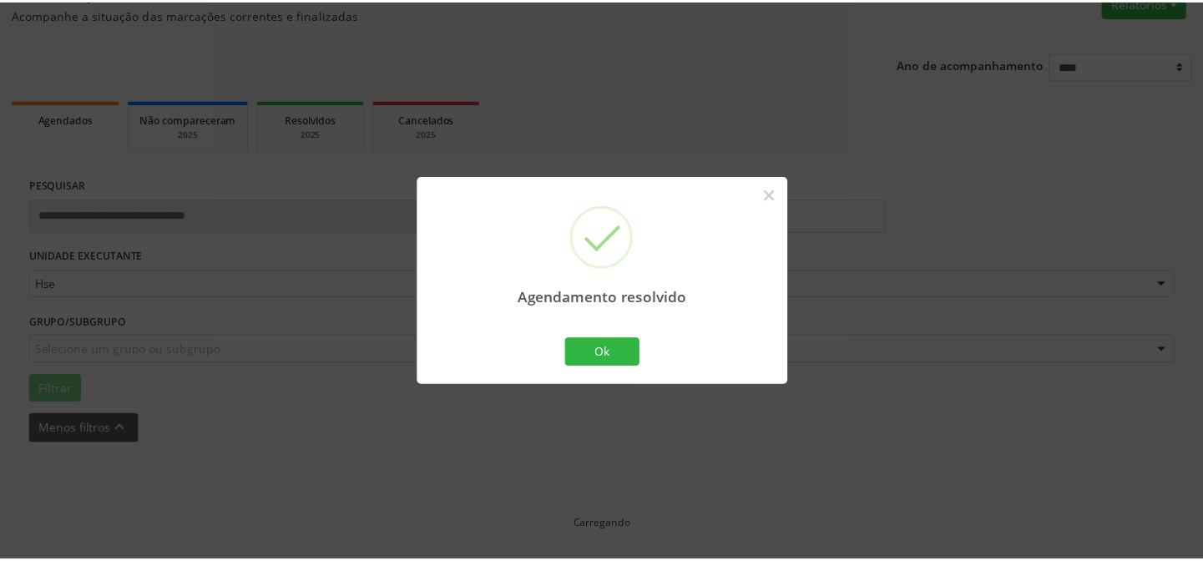
scroll to position [149, 0]
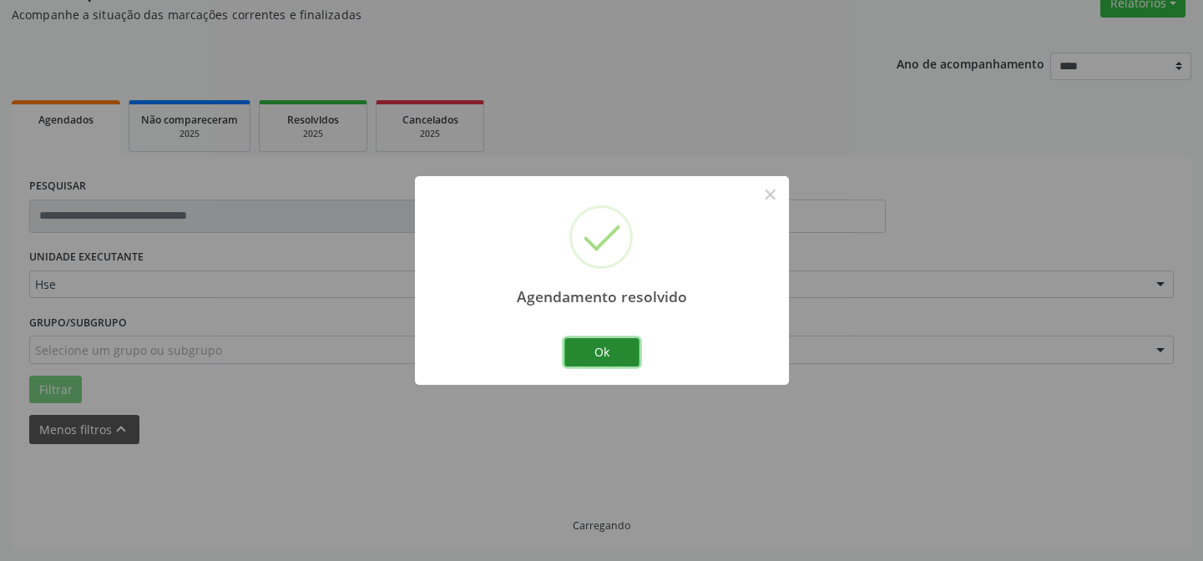
click at [589, 343] on button "Ok" at bounding box center [601, 352] width 75 height 28
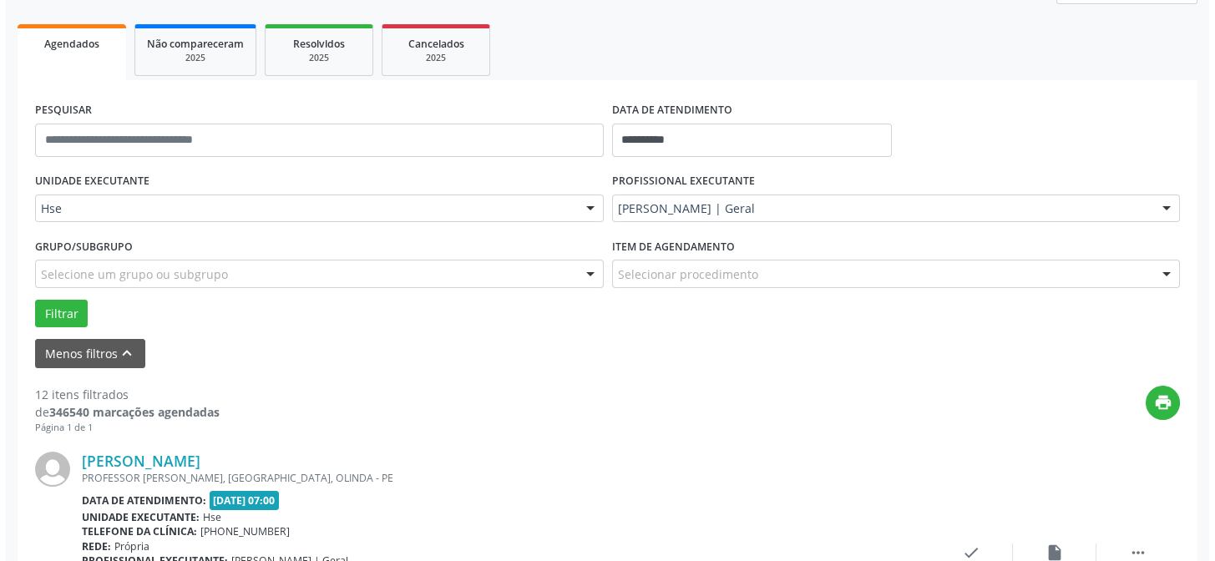
scroll to position [377, 0]
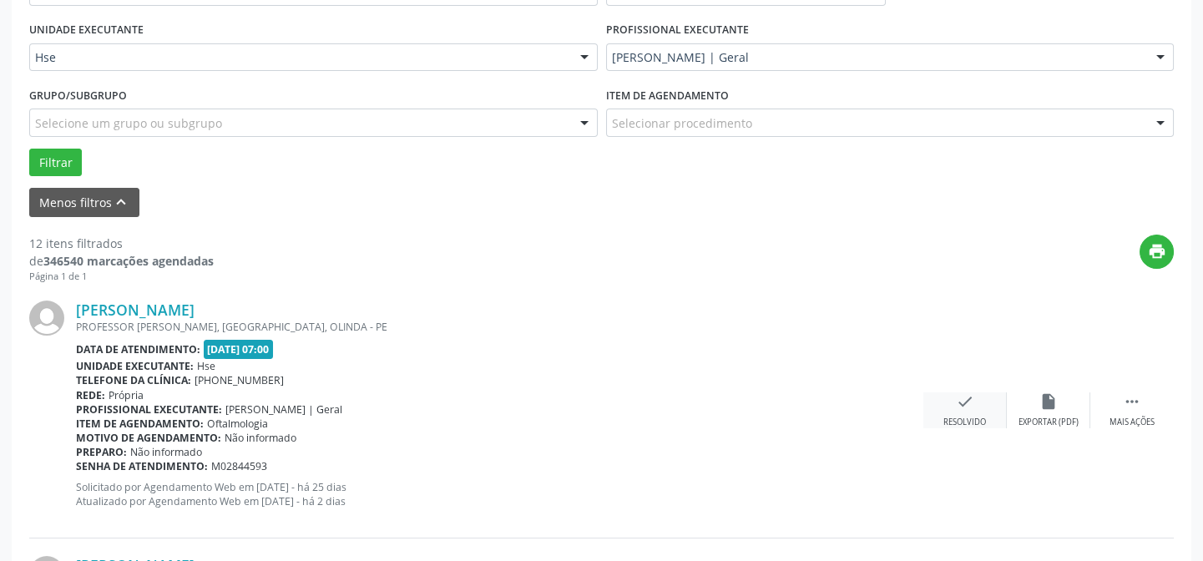
click at [960, 408] on icon "check" at bounding box center [965, 401] width 18 height 18
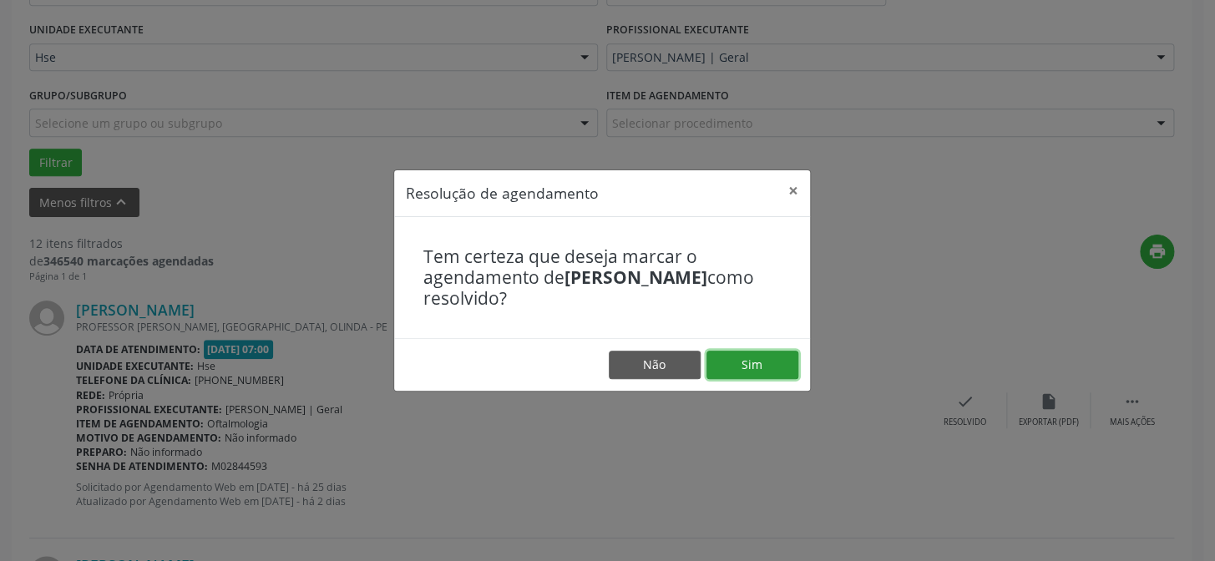
click at [770, 371] on button "Sim" at bounding box center [752, 365] width 92 height 28
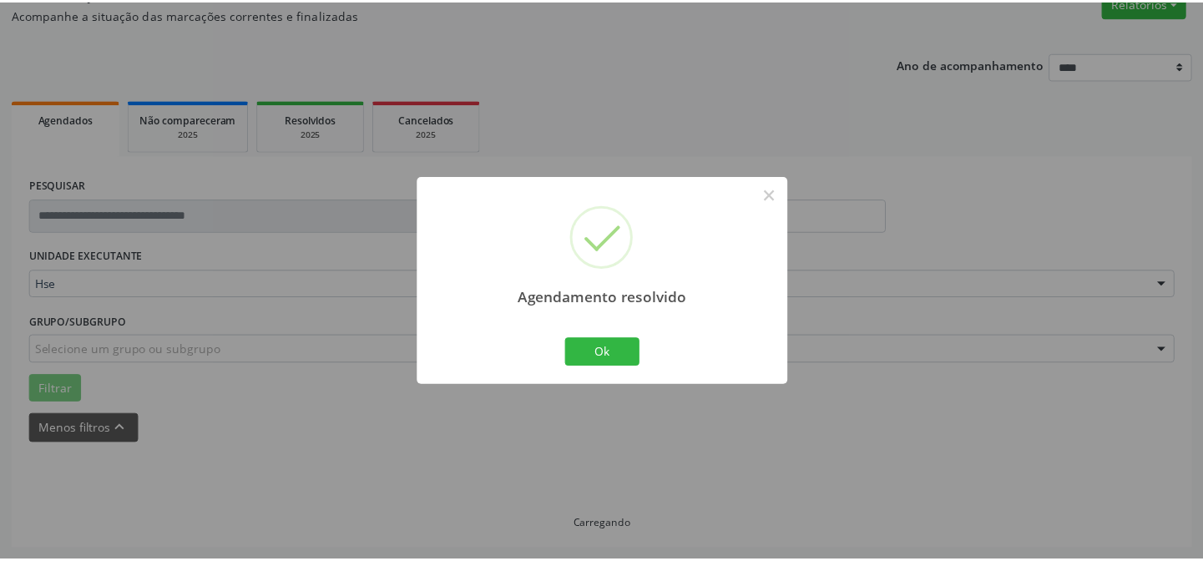
scroll to position [149, 0]
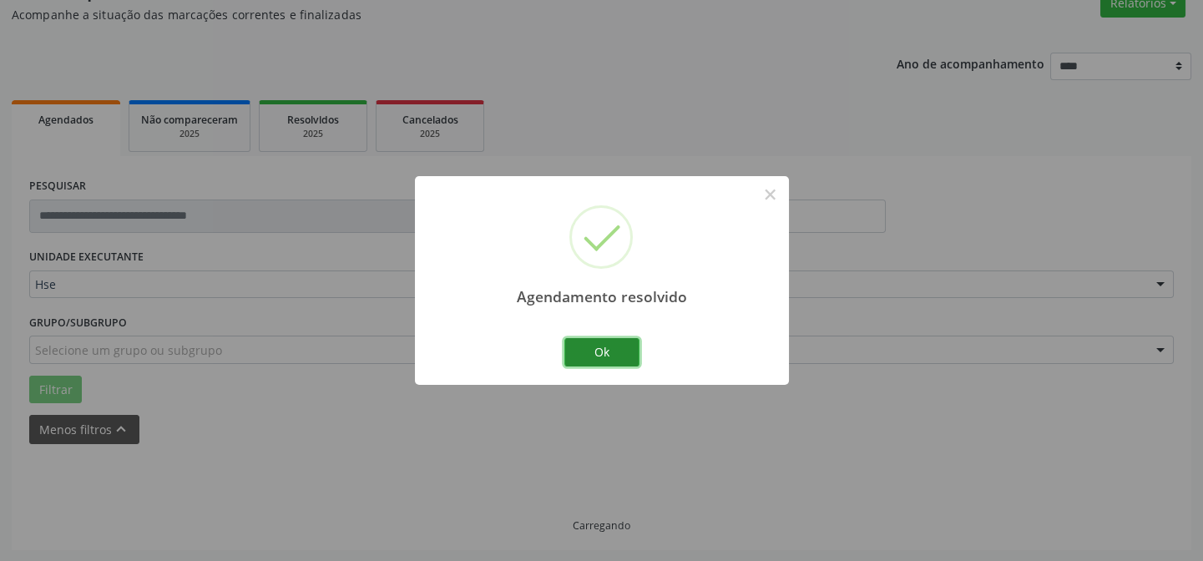
click at [624, 351] on button "Ok" at bounding box center [601, 352] width 75 height 28
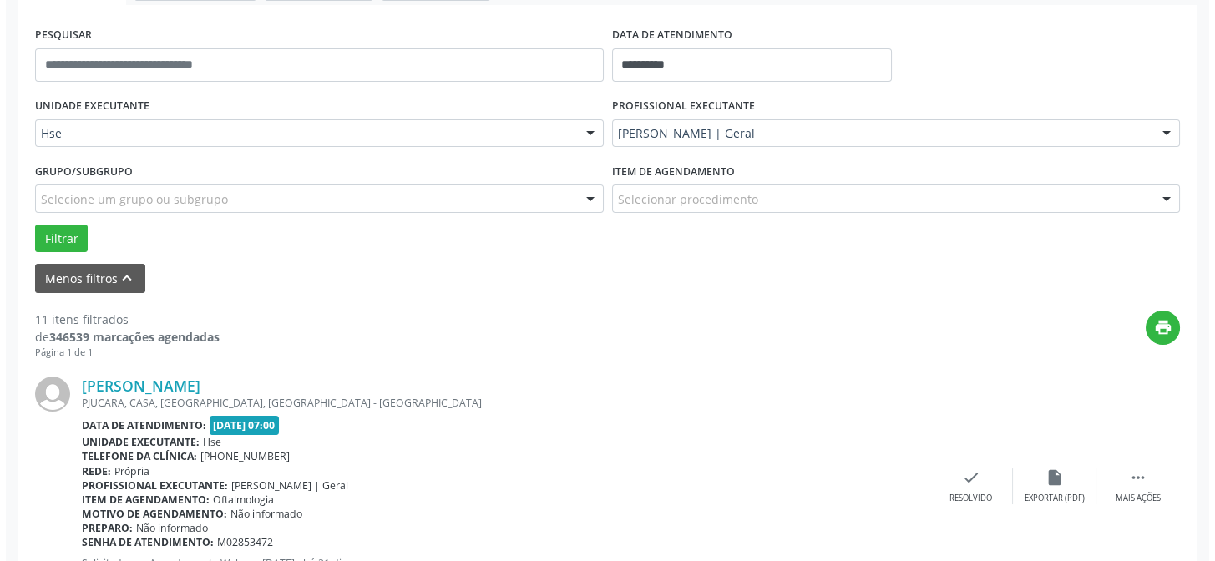
scroll to position [377, 0]
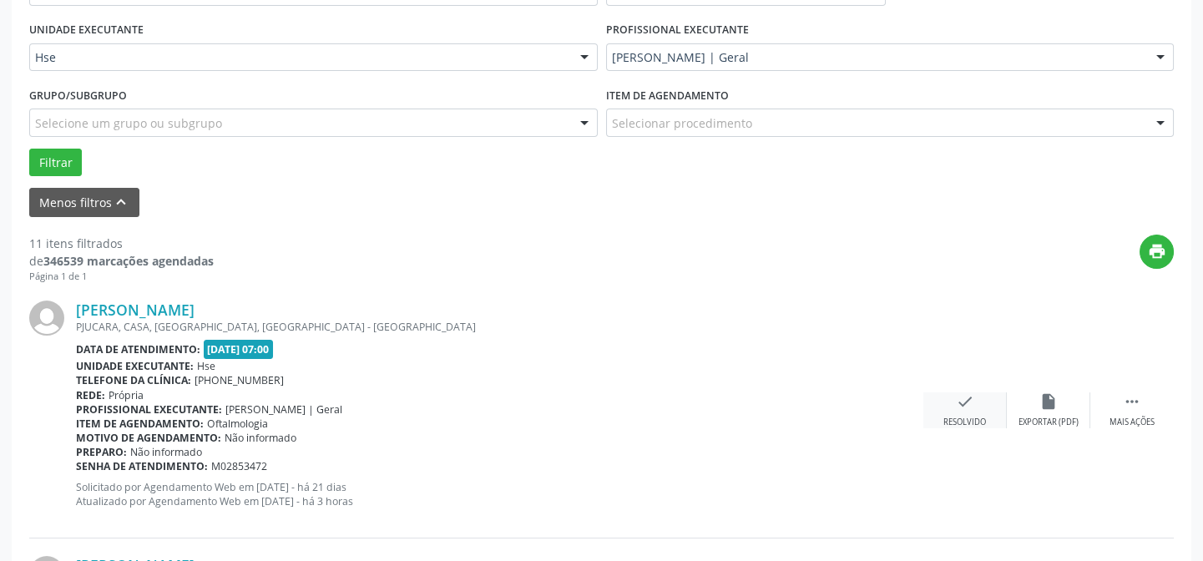
click at [928, 409] on div "check Resolvido" at bounding box center [964, 410] width 83 height 36
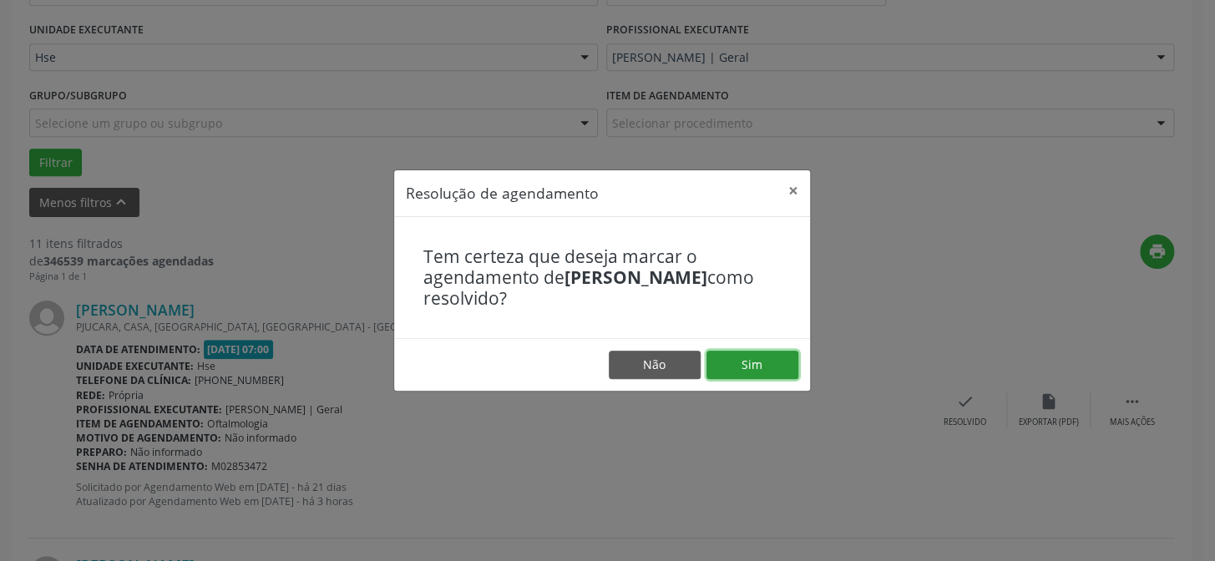
click at [753, 363] on button "Sim" at bounding box center [752, 365] width 92 height 28
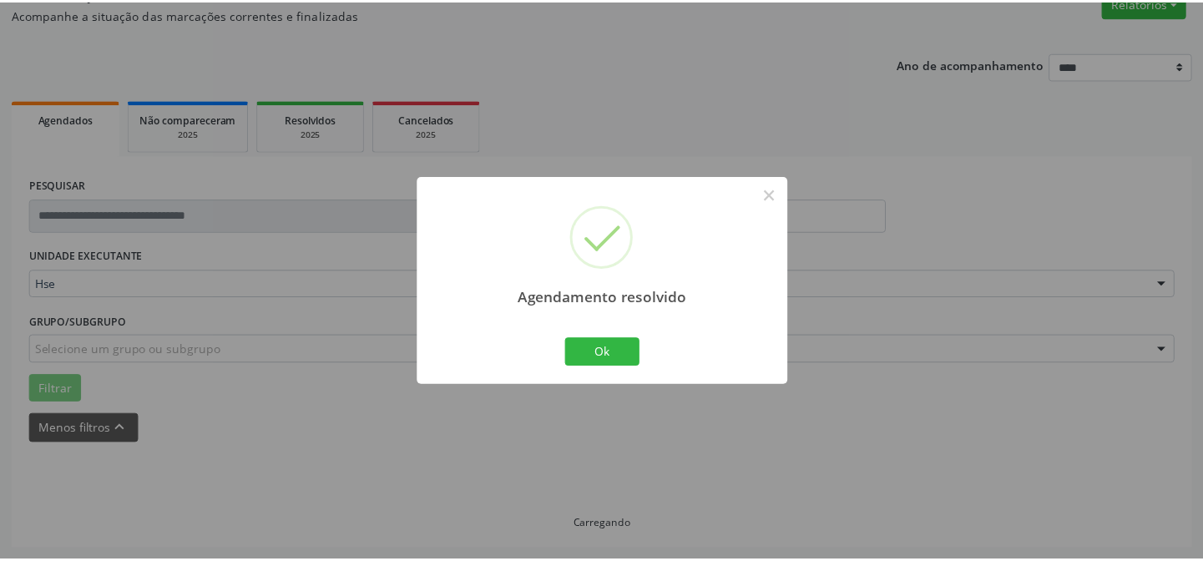
scroll to position [149, 0]
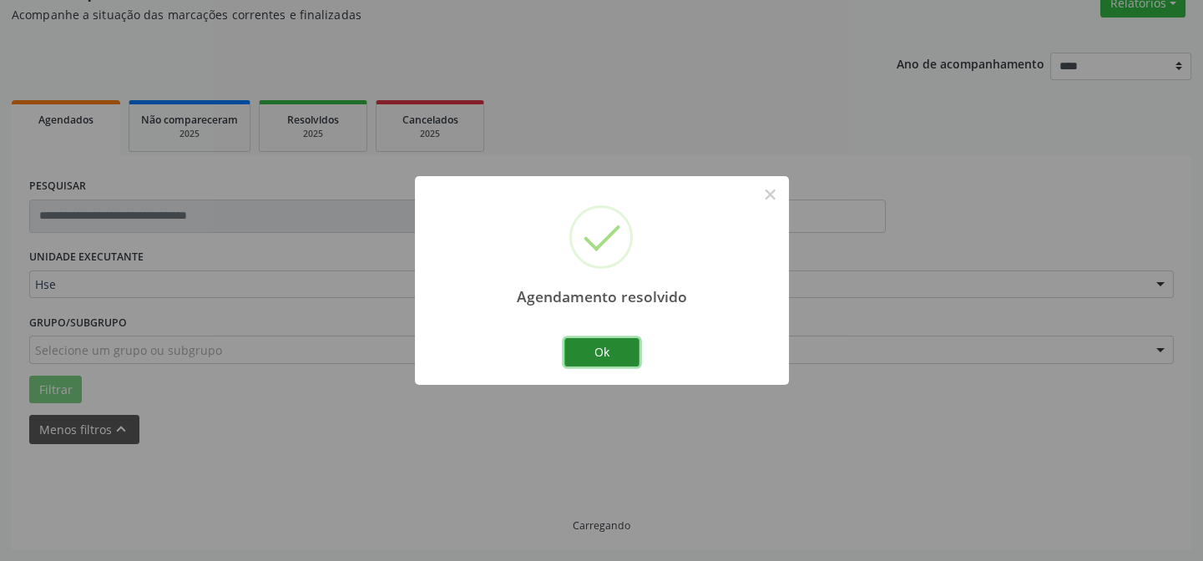
click at [608, 356] on button "Ok" at bounding box center [601, 352] width 75 height 28
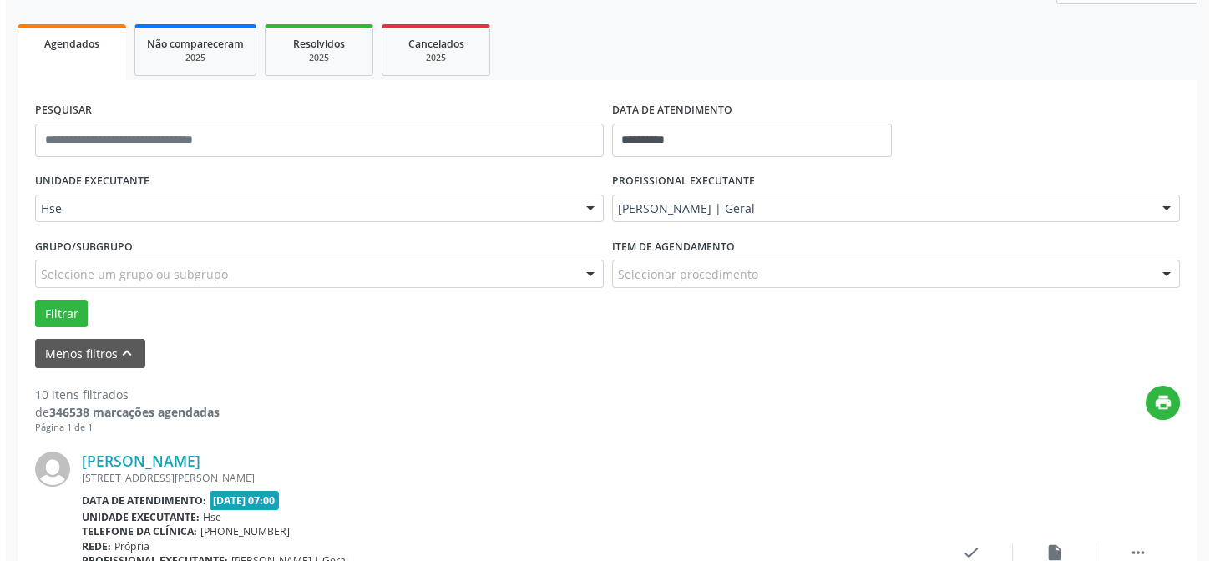
scroll to position [301, 0]
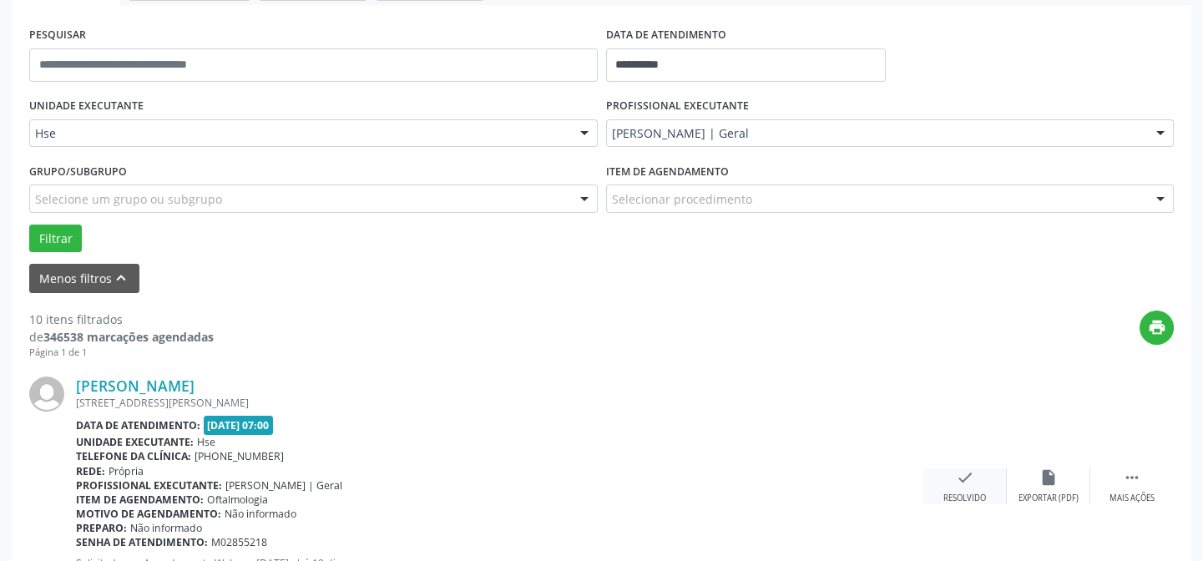
click at [942, 491] on div "check Resolvido" at bounding box center [964, 486] width 83 height 36
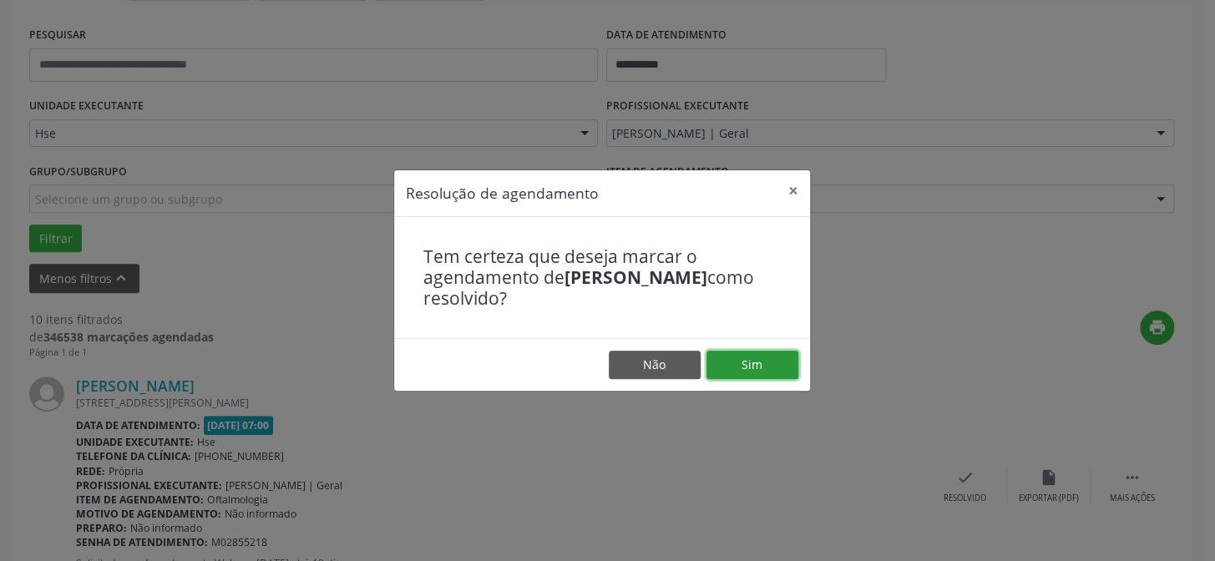
click at [741, 368] on button "Sim" at bounding box center [752, 365] width 92 height 28
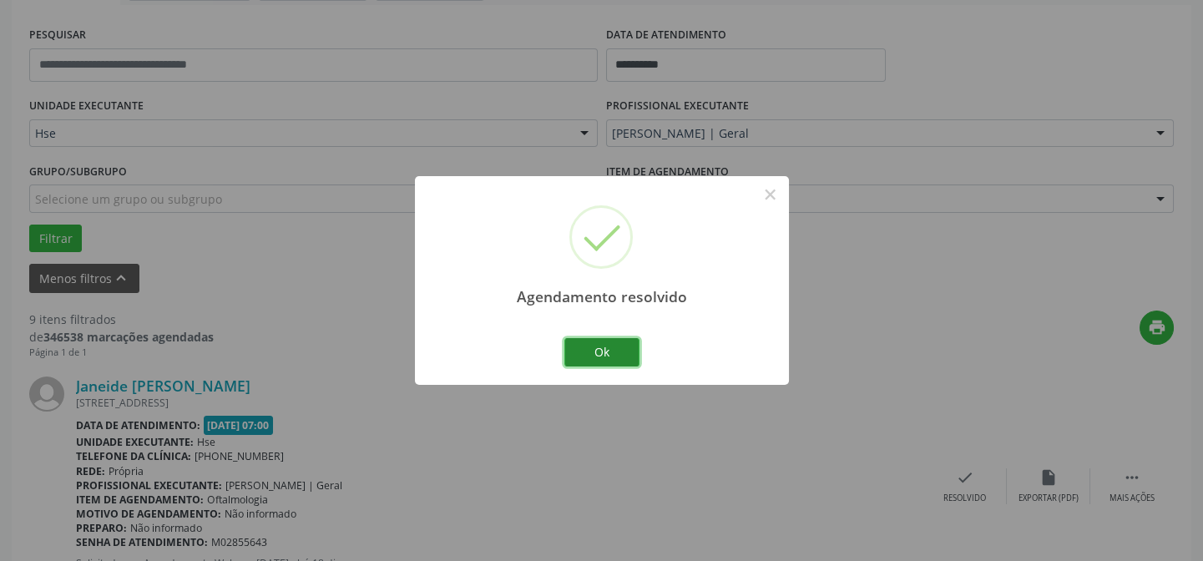
click at [622, 346] on button "Ok" at bounding box center [601, 352] width 75 height 28
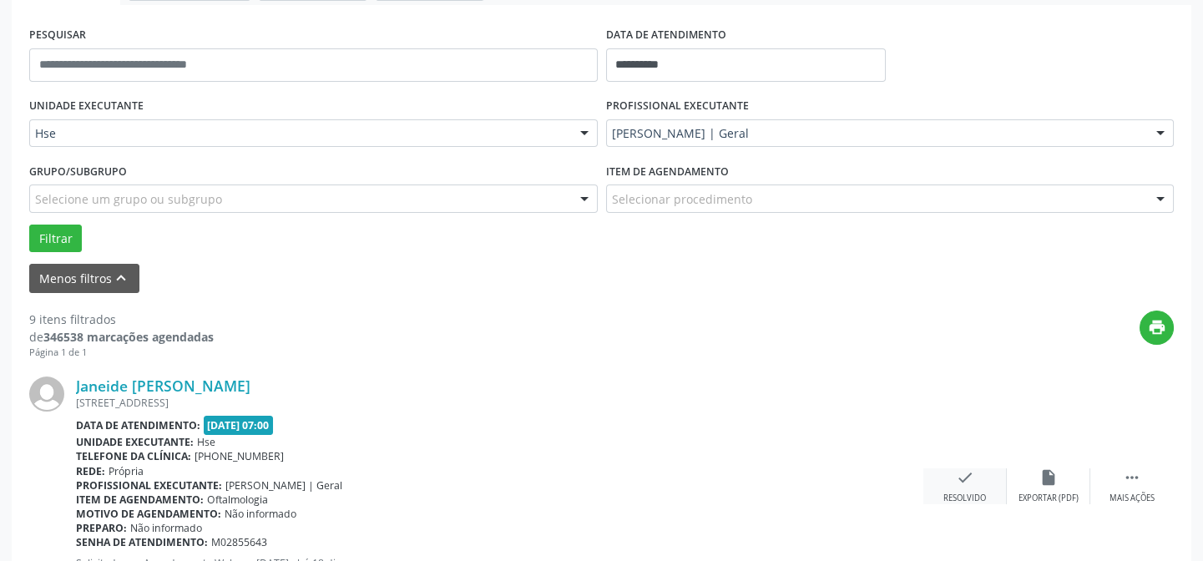
click at [983, 469] on div "check Resolvido" at bounding box center [964, 486] width 83 height 36
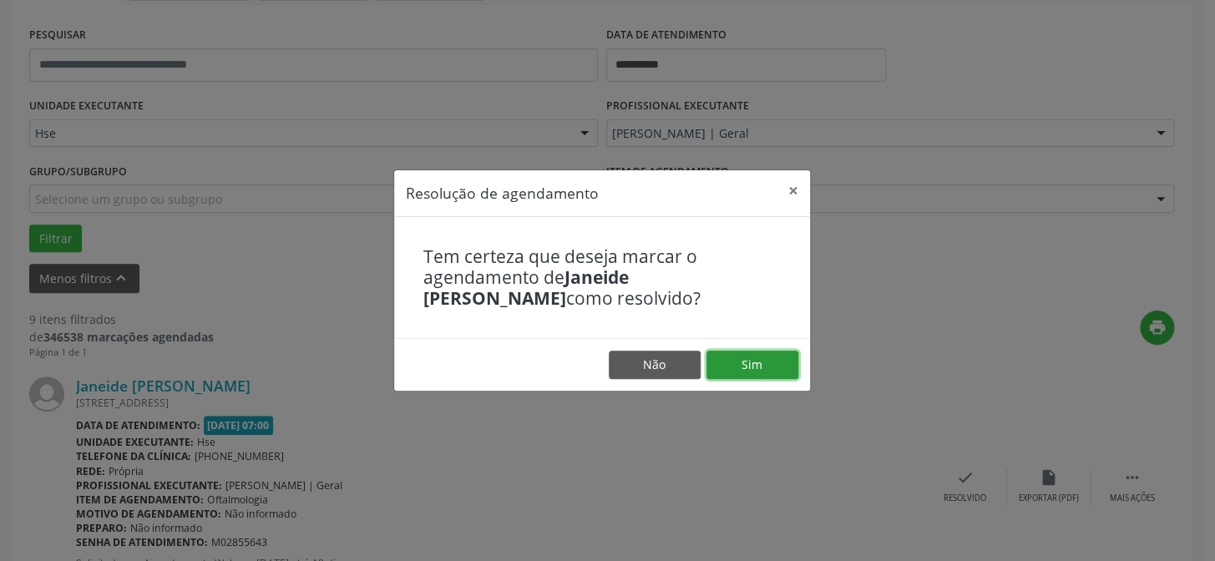
click at [787, 367] on button "Sim" at bounding box center [752, 365] width 92 height 28
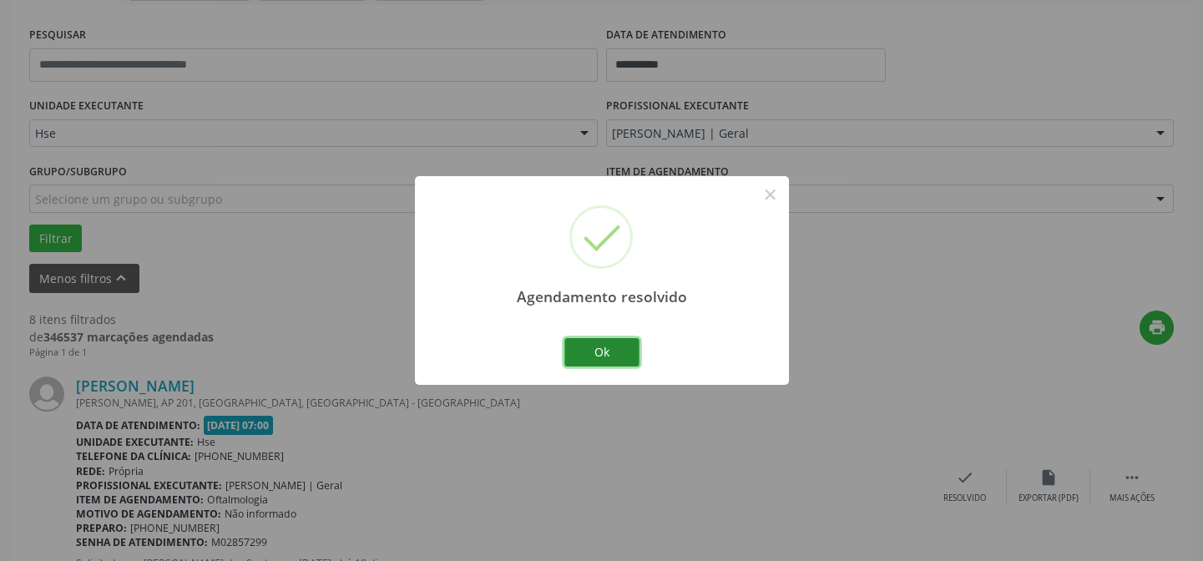
click at [578, 352] on button "Ok" at bounding box center [601, 352] width 75 height 28
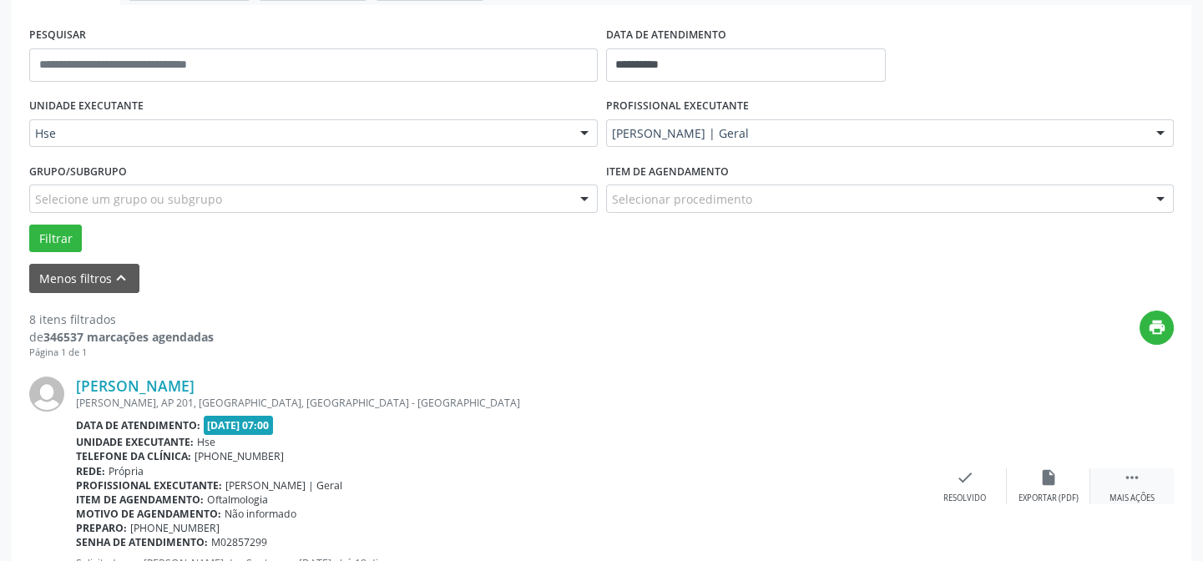
click at [1135, 478] on icon "" at bounding box center [1132, 477] width 18 height 18
click at [1077, 460] on div "[PERSON_NAME] [PERSON_NAME], AP 201, [GEOGRAPHIC_DATA], [GEOGRAPHIC_DATA] - [GE…" at bounding box center [601, 486] width 1145 height 255
click at [1064, 471] on div "alarm_off Não compareceu" at bounding box center [1048, 486] width 83 height 36
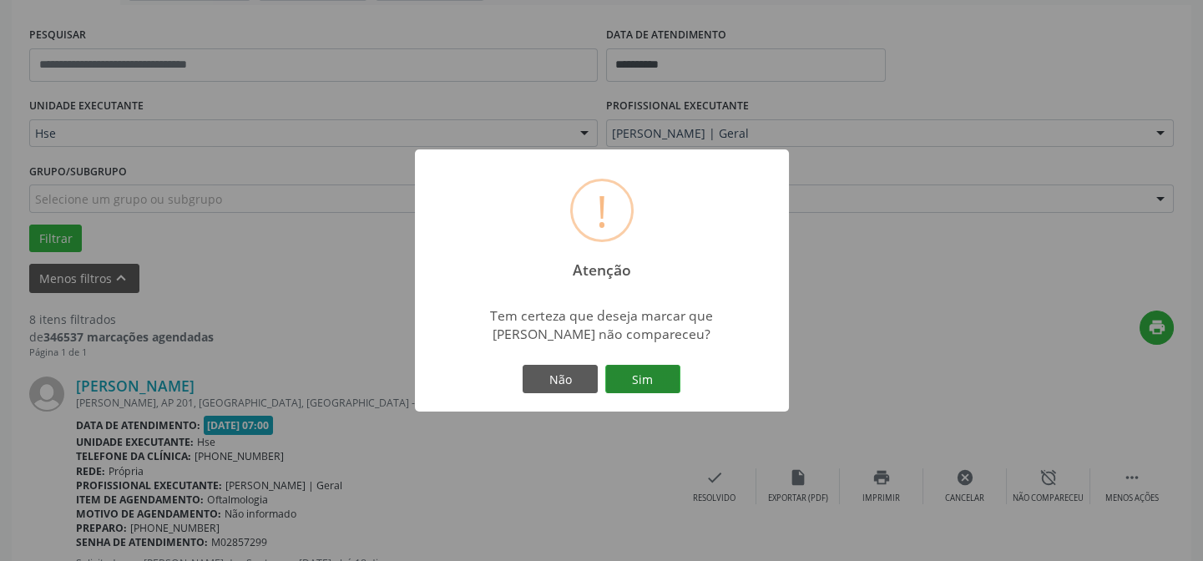
click at [636, 387] on button "Sim" at bounding box center [642, 379] width 75 height 28
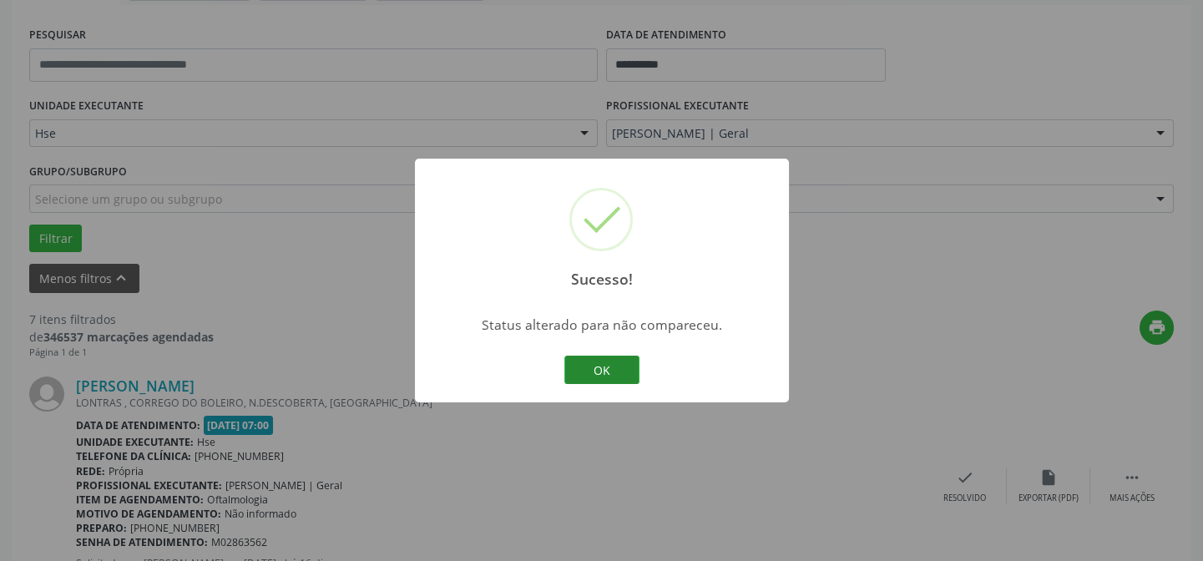
click at [621, 365] on button "OK" at bounding box center [601, 370] width 75 height 28
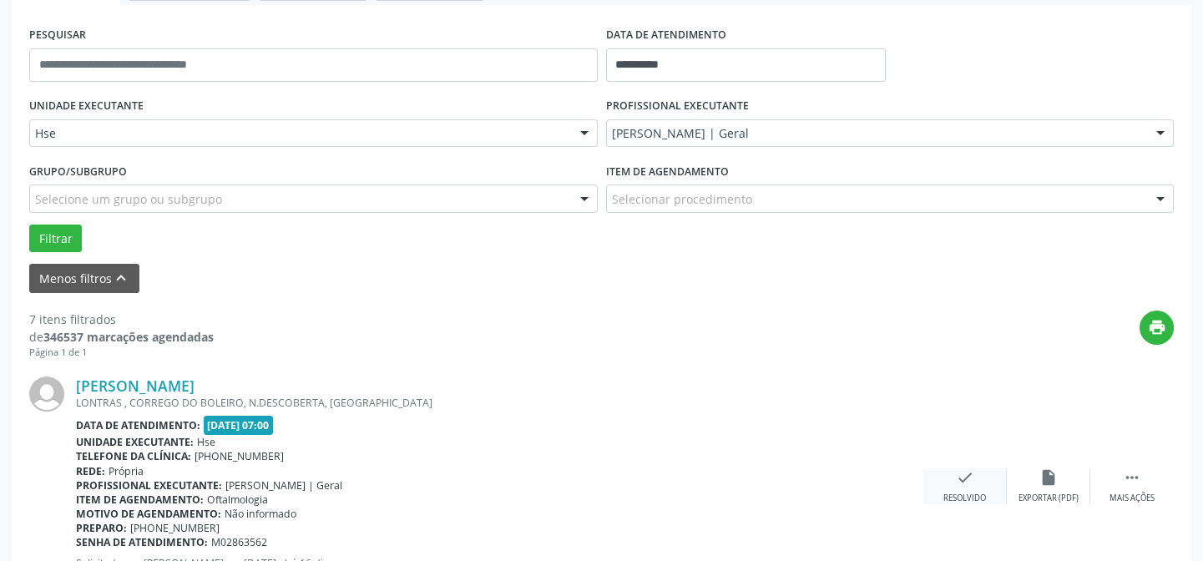
click at [951, 478] on div "check Resolvido" at bounding box center [964, 486] width 83 height 36
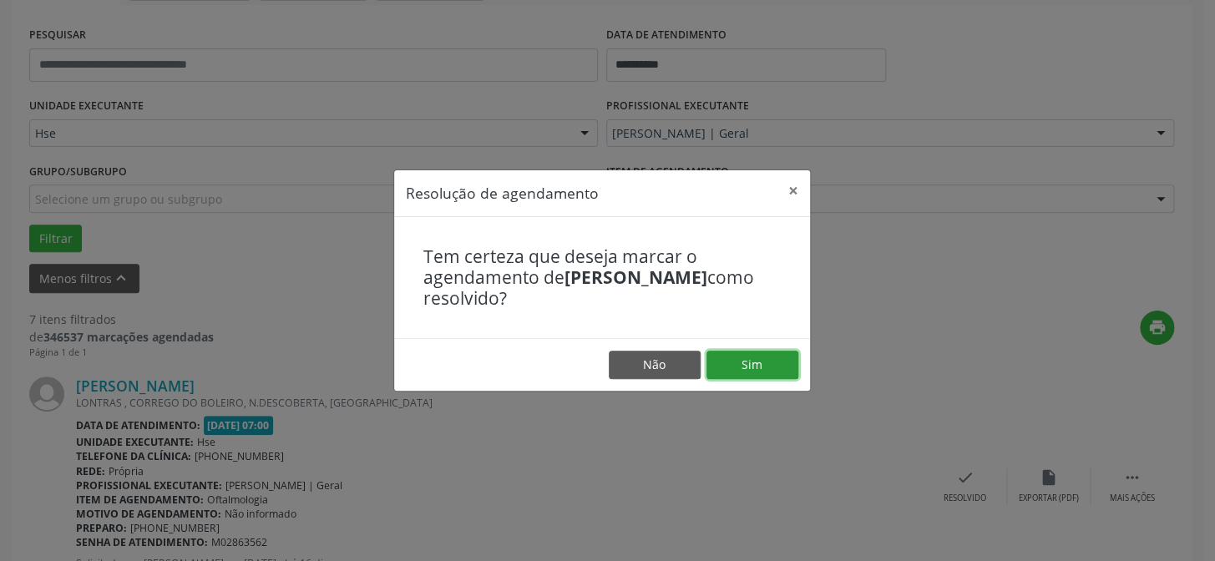
click at [784, 358] on button "Sim" at bounding box center [752, 365] width 92 height 28
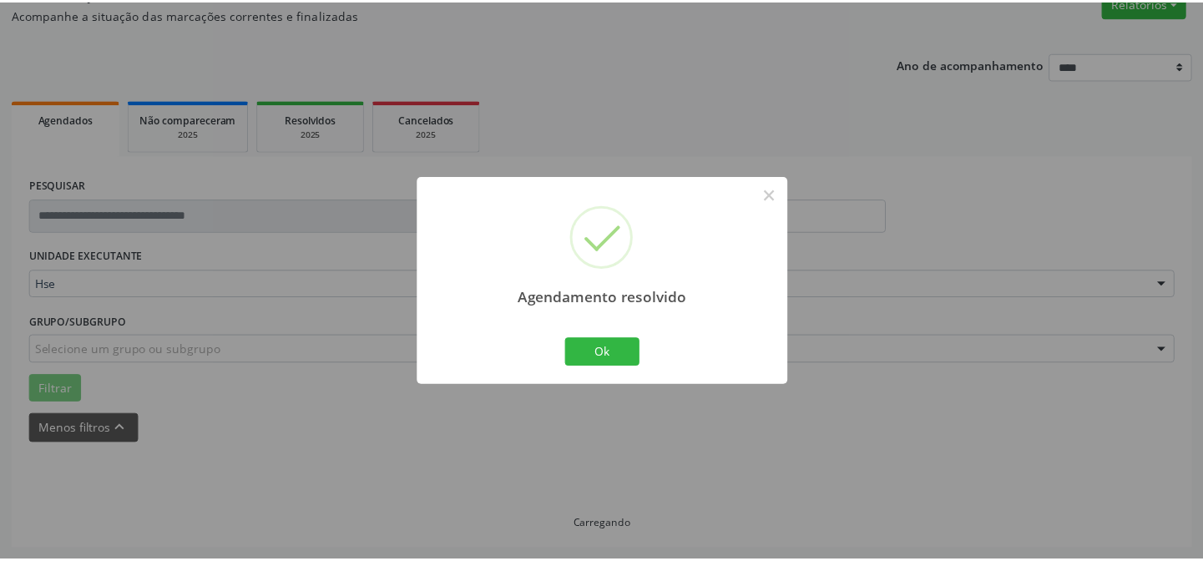
scroll to position [149, 0]
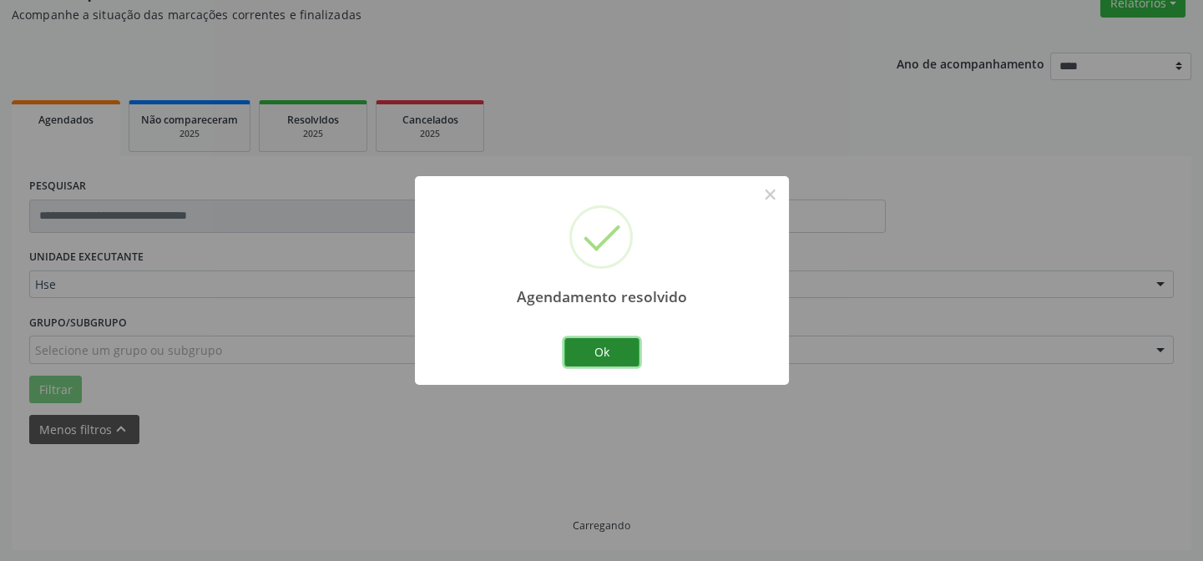
click at [596, 345] on button "Ok" at bounding box center [601, 352] width 75 height 28
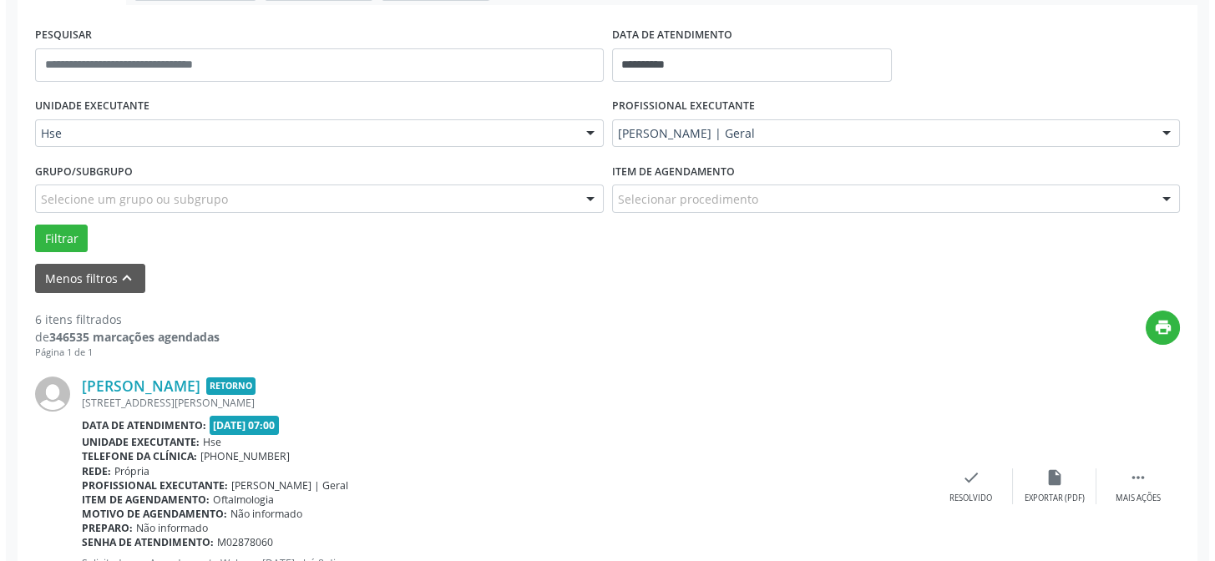
scroll to position [452, 0]
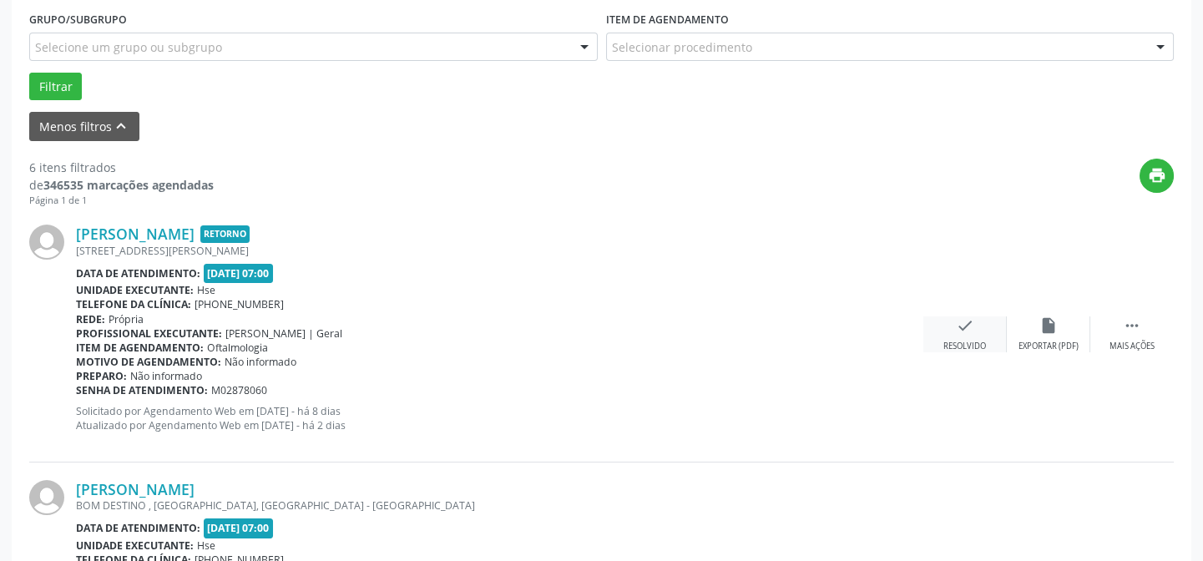
click at [950, 330] on div "check Resolvido" at bounding box center [964, 334] width 83 height 36
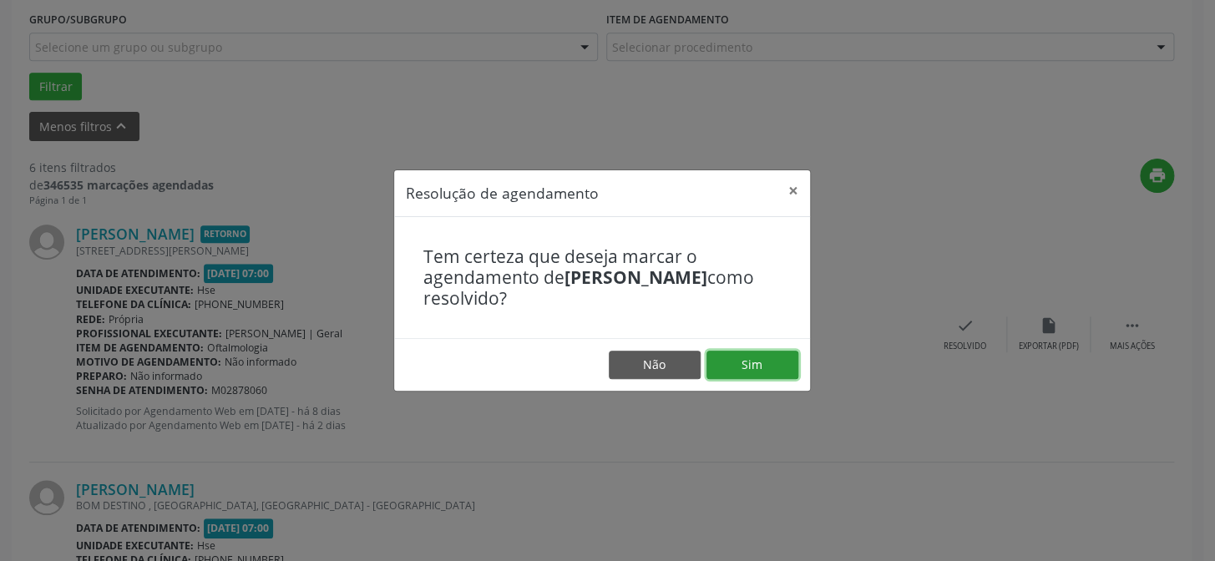
click at [761, 368] on button "Sim" at bounding box center [752, 365] width 92 height 28
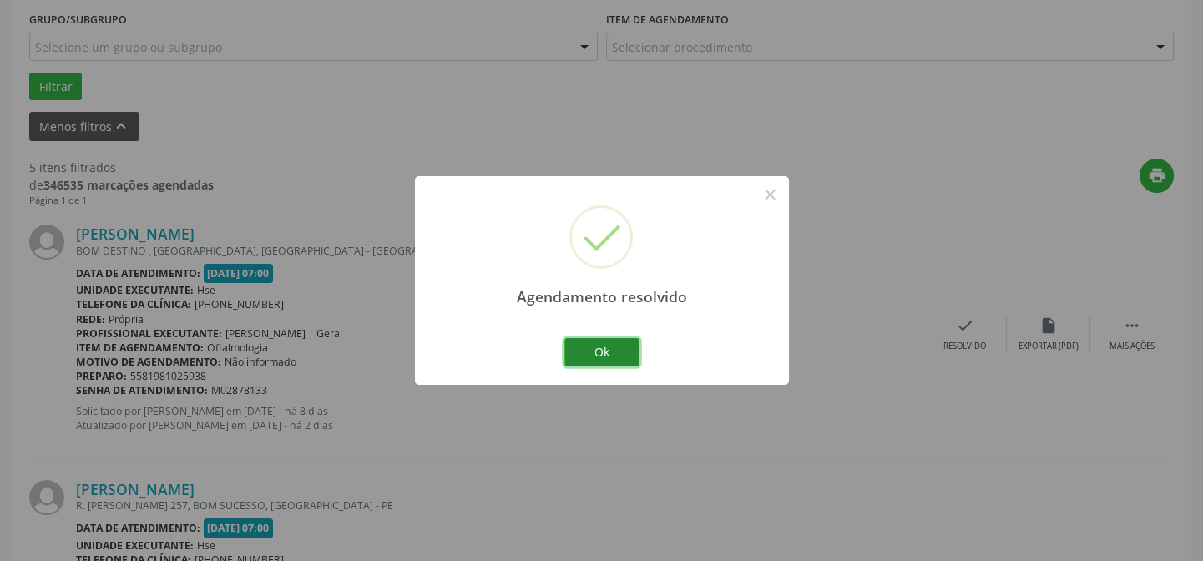
click at [625, 347] on button "Ok" at bounding box center [601, 352] width 75 height 28
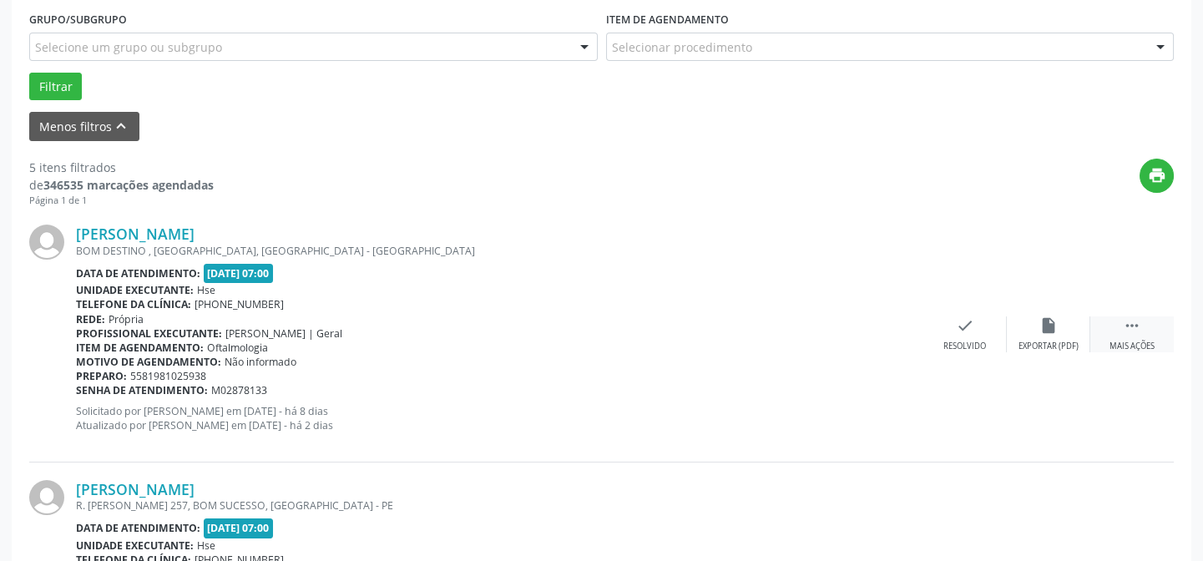
click at [1146, 327] on div " Mais ações" at bounding box center [1131, 334] width 83 height 36
click at [1067, 349] on div "Não compareceu" at bounding box center [1048, 347] width 71 height 12
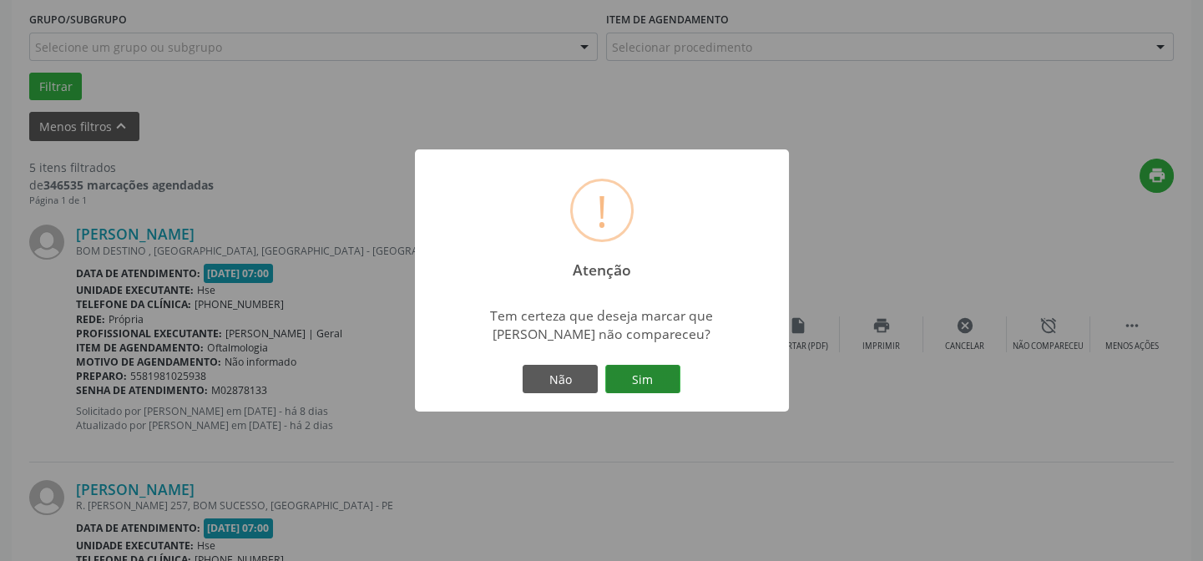
click at [646, 385] on button "Sim" at bounding box center [642, 379] width 75 height 28
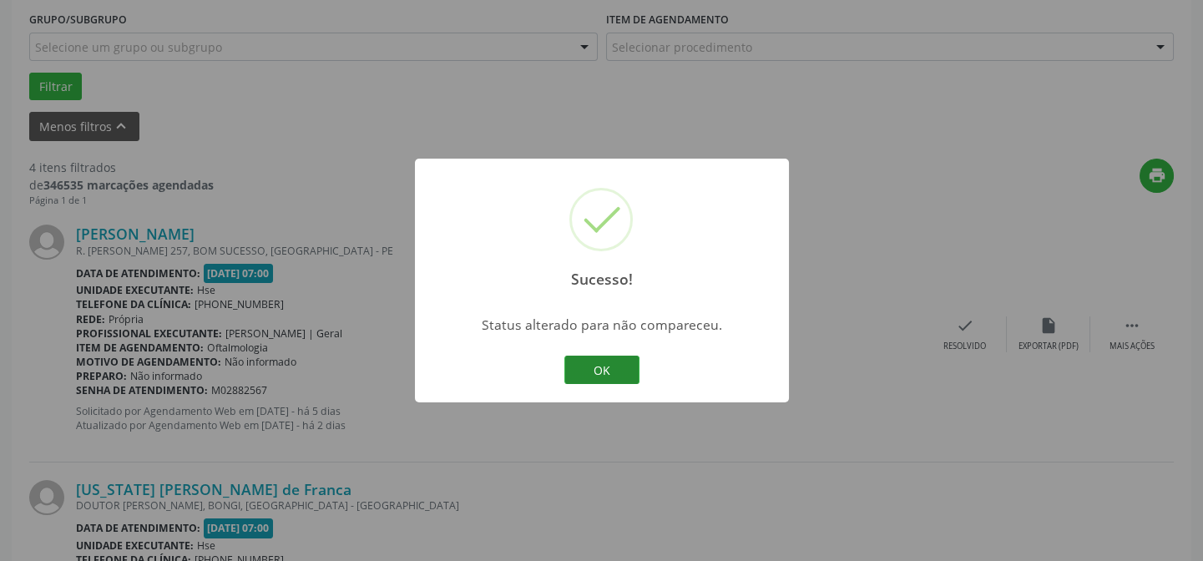
click at [619, 364] on button "OK" at bounding box center [601, 370] width 75 height 28
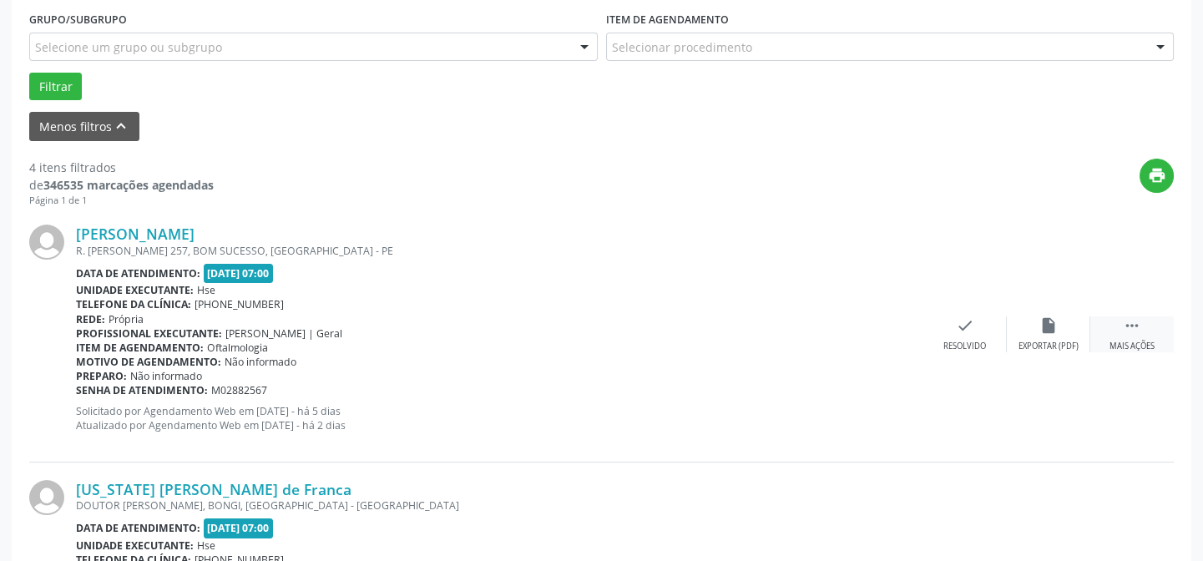
click at [1119, 334] on div " Mais ações" at bounding box center [1131, 334] width 83 height 36
click at [1069, 341] on div "Não compareceu" at bounding box center [1048, 347] width 71 height 12
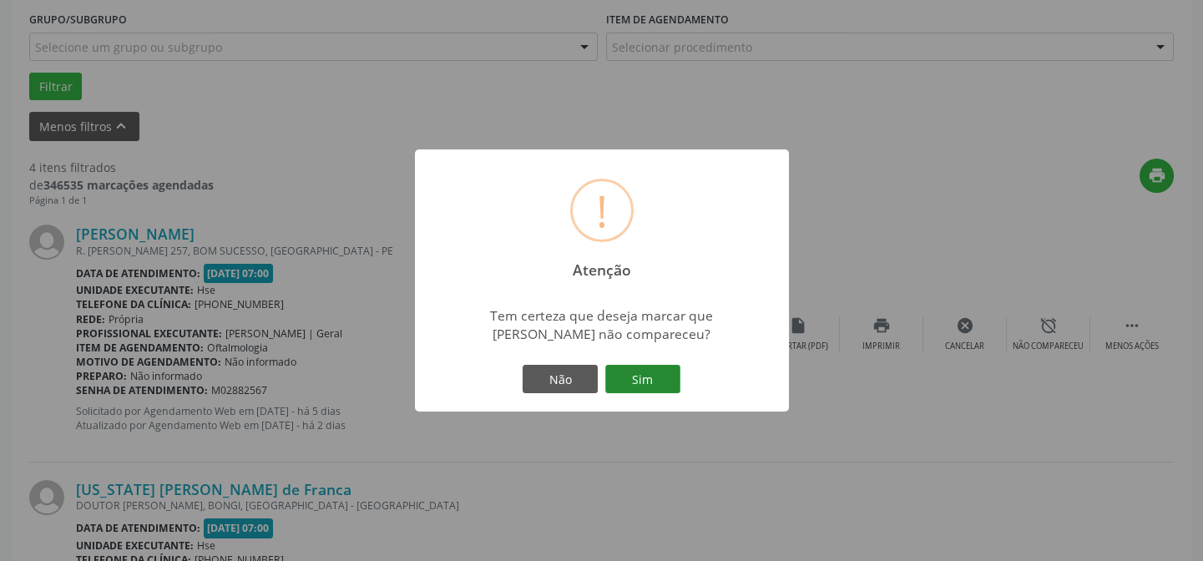
click at [669, 387] on button "Sim" at bounding box center [642, 379] width 75 height 28
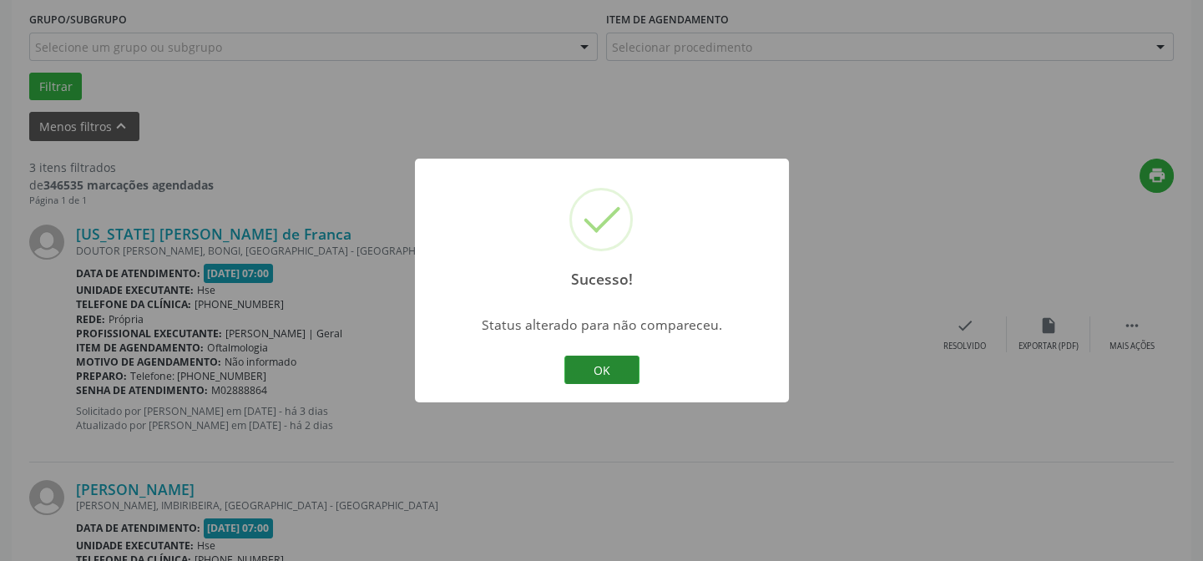
click at [620, 374] on button "OK" at bounding box center [601, 370] width 75 height 28
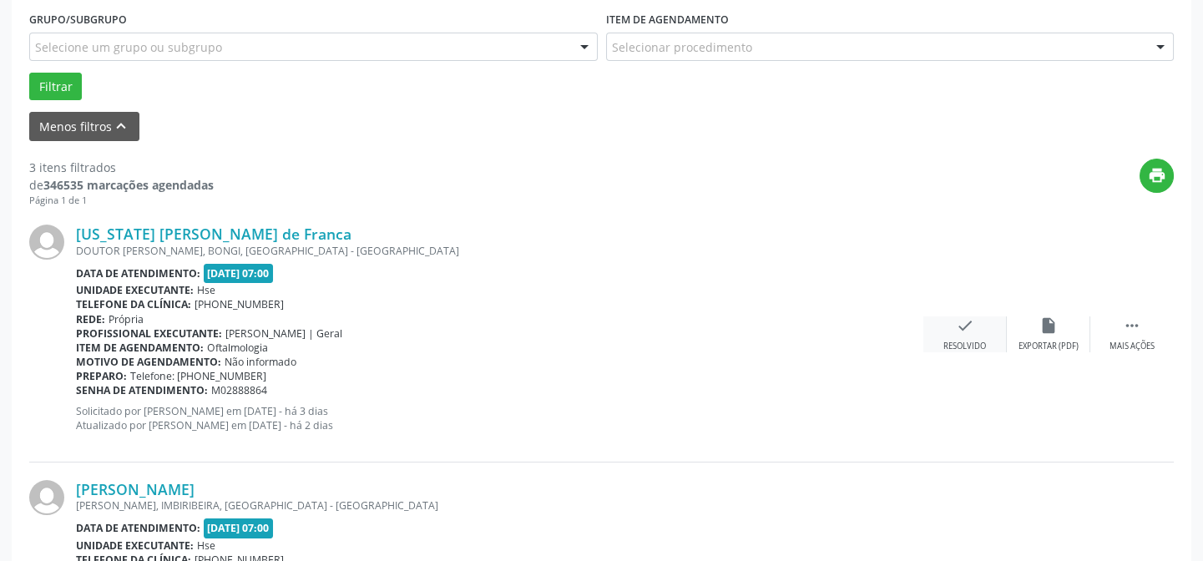
click at [952, 321] on div "check Resolvido" at bounding box center [964, 334] width 83 height 36
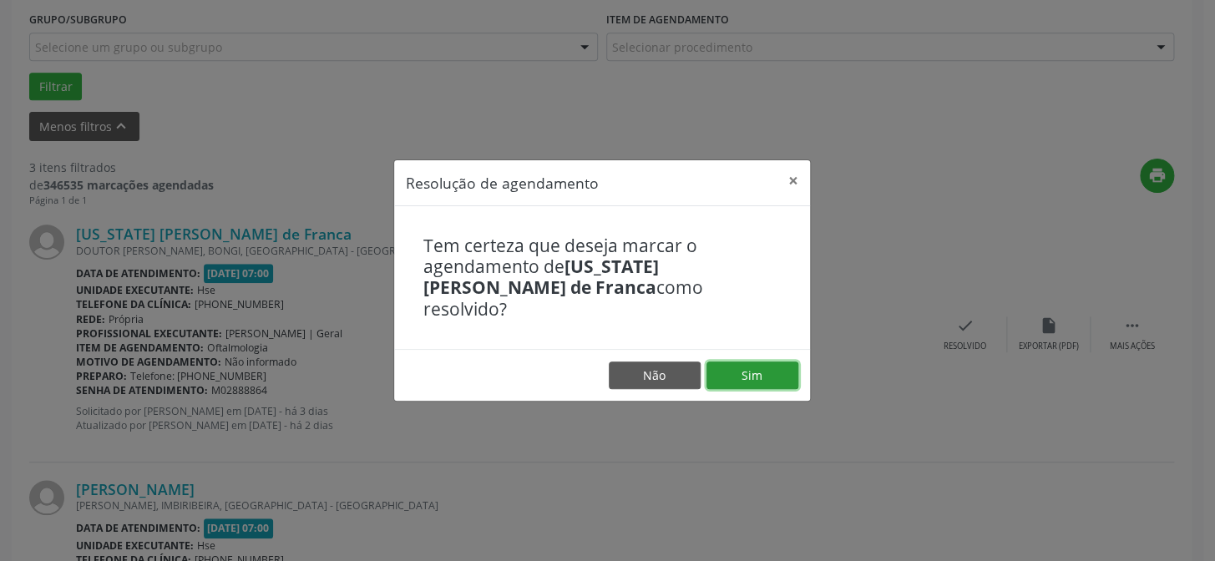
click at [774, 369] on button "Sim" at bounding box center [752, 375] width 92 height 28
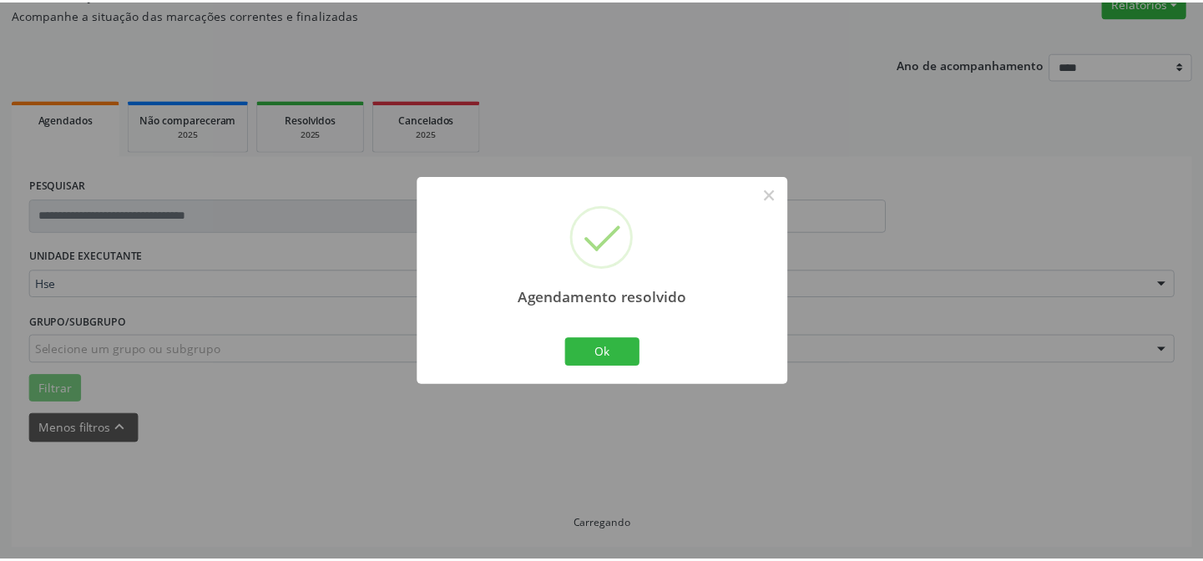
scroll to position [149, 0]
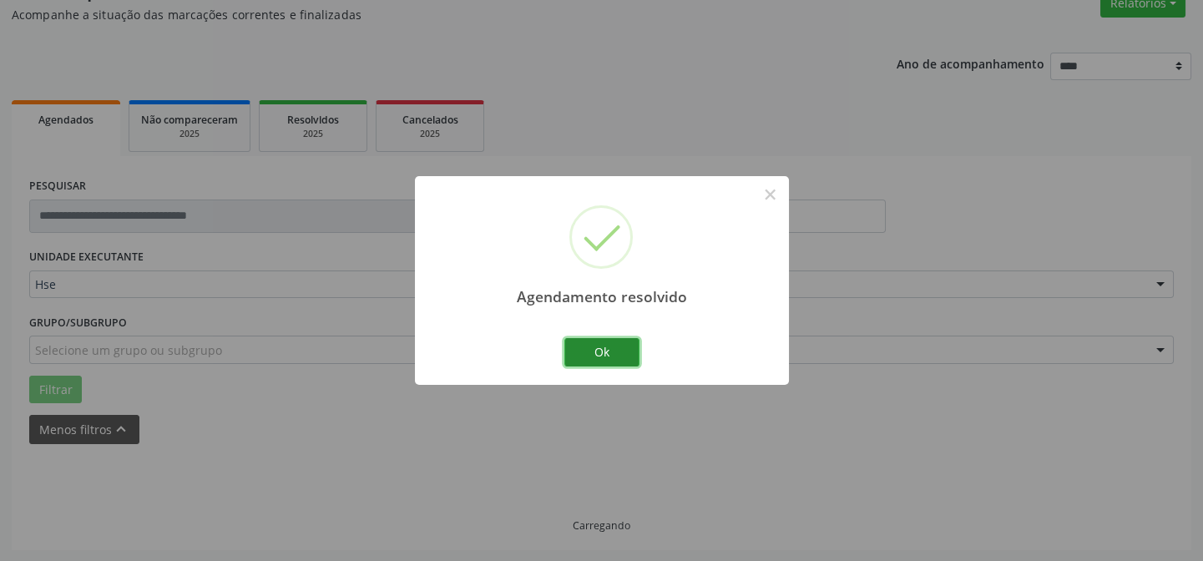
click at [597, 355] on button "Ok" at bounding box center [601, 352] width 75 height 28
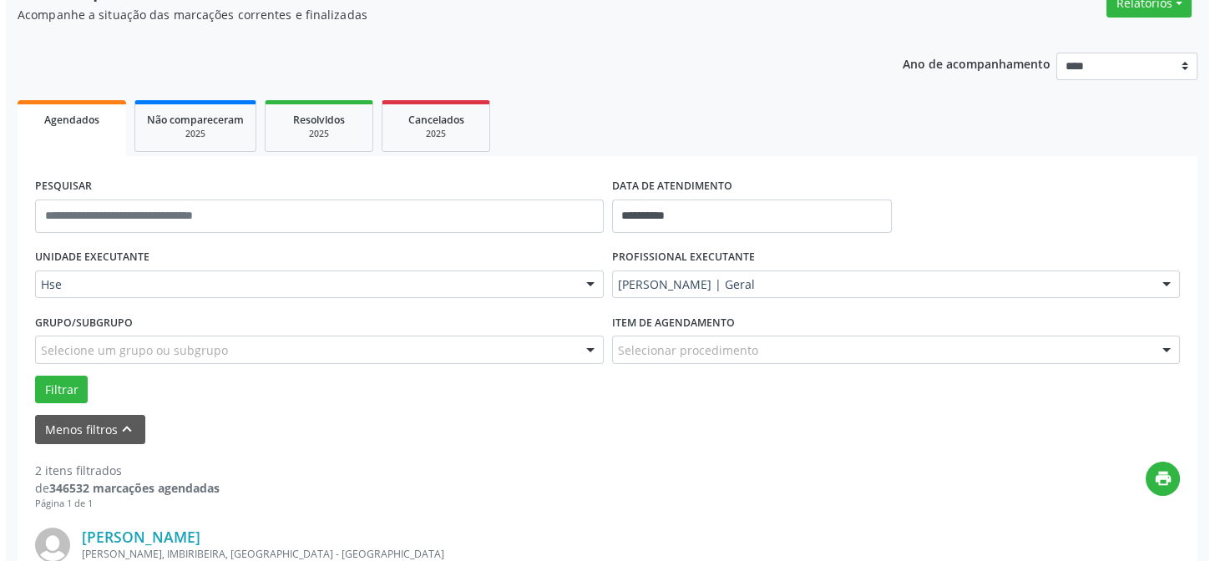
scroll to position [301, 0]
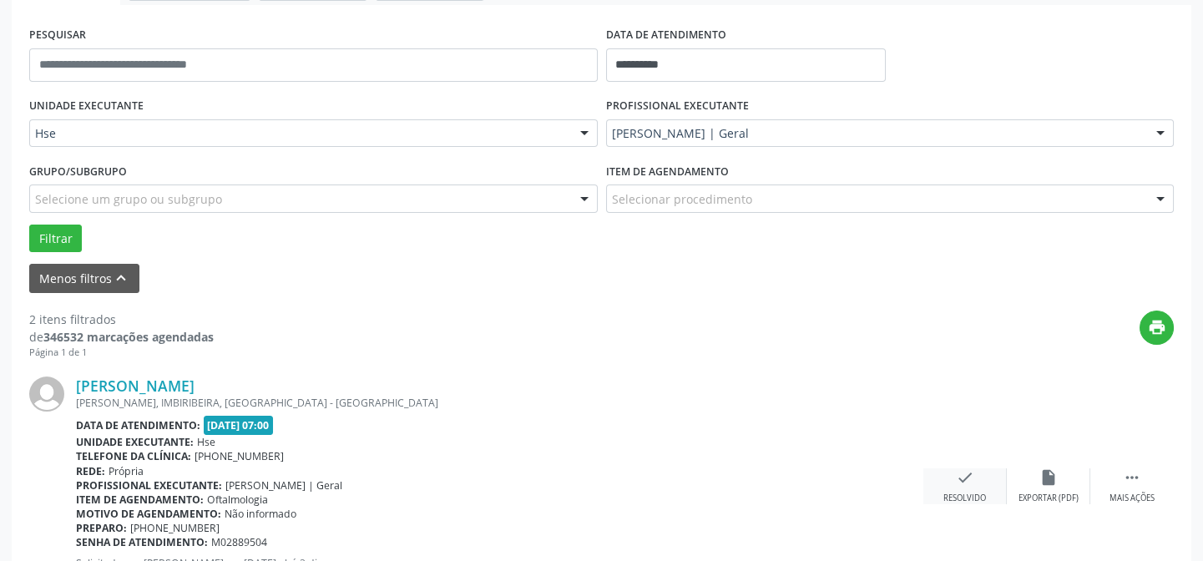
click at [977, 481] on div "check Resolvido" at bounding box center [964, 486] width 83 height 36
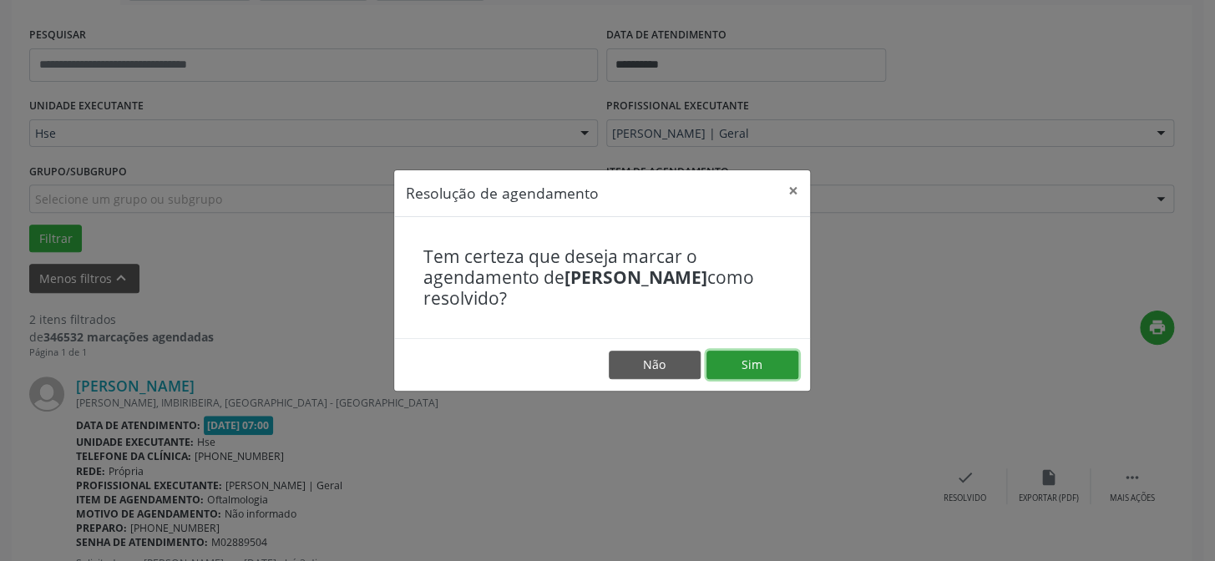
click at [766, 369] on button "Sim" at bounding box center [752, 365] width 92 height 28
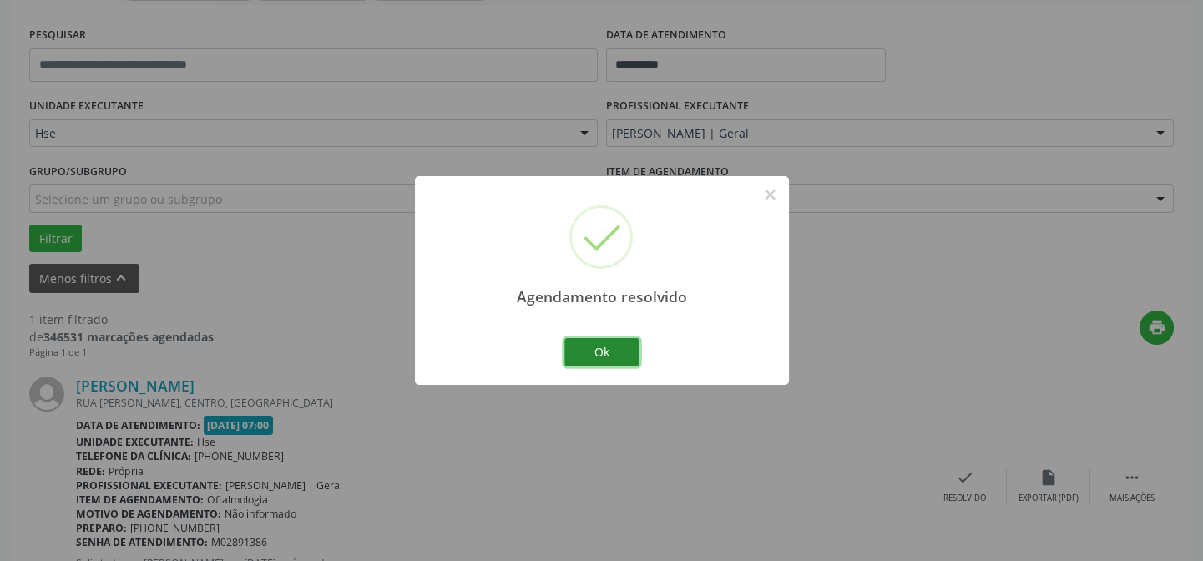
click at [621, 354] on button "Ok" at bounding box center [601, 352] width 75 height 28
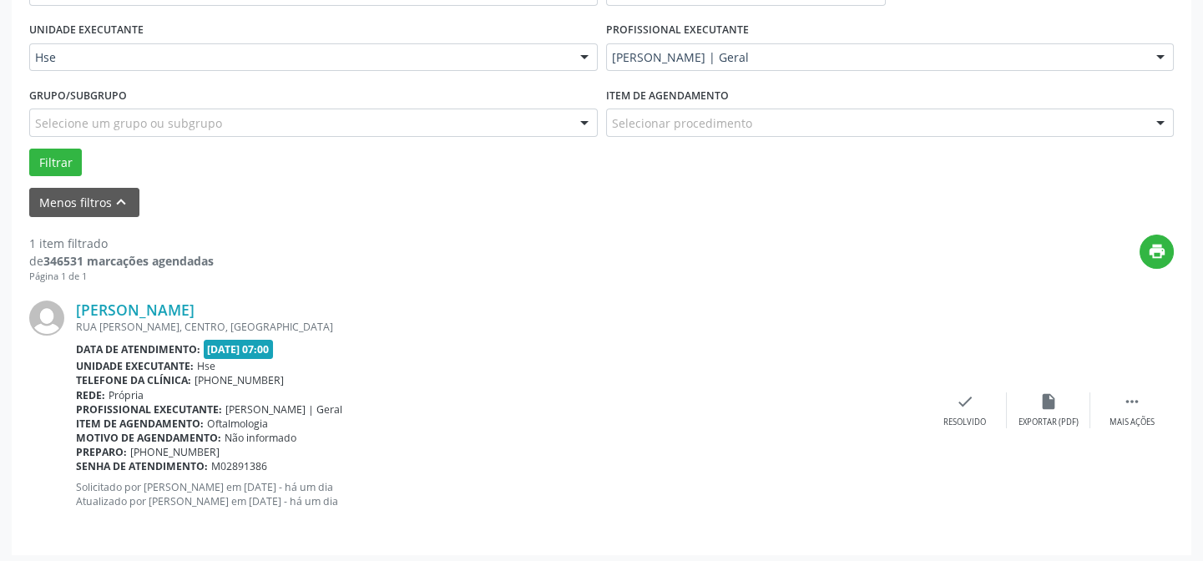
scroll to position [382, 0]
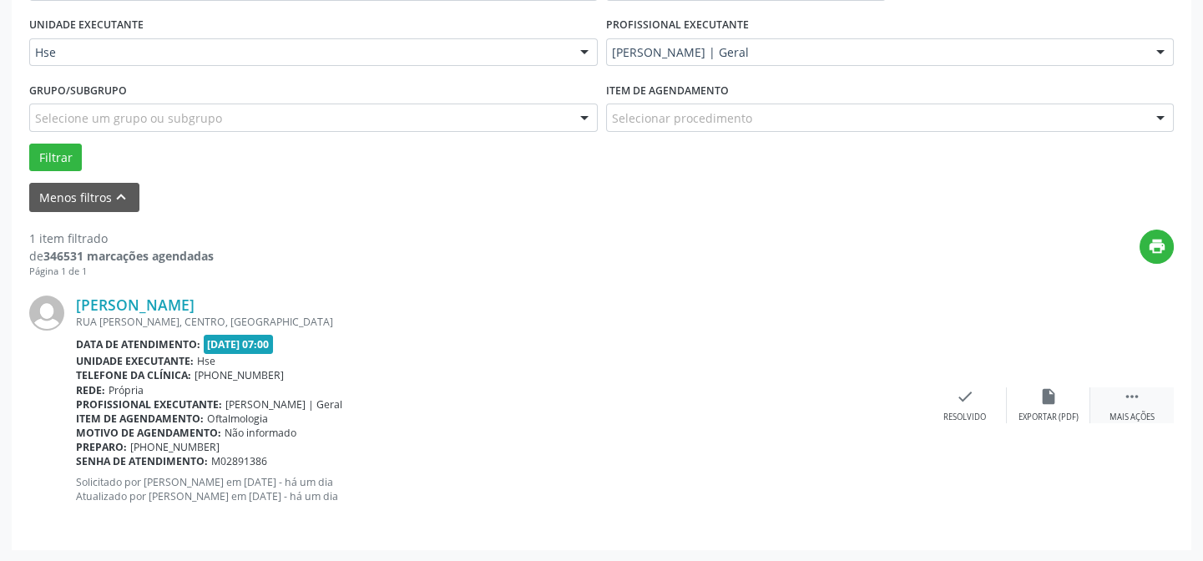
click at [1130, 402] on icon "" at bounding box center [1132, 396] width 18 height 18
click at [1073, 398] on div "alarm_off Não compareceu" at bounding box center [1048, 405] width 83 height 36
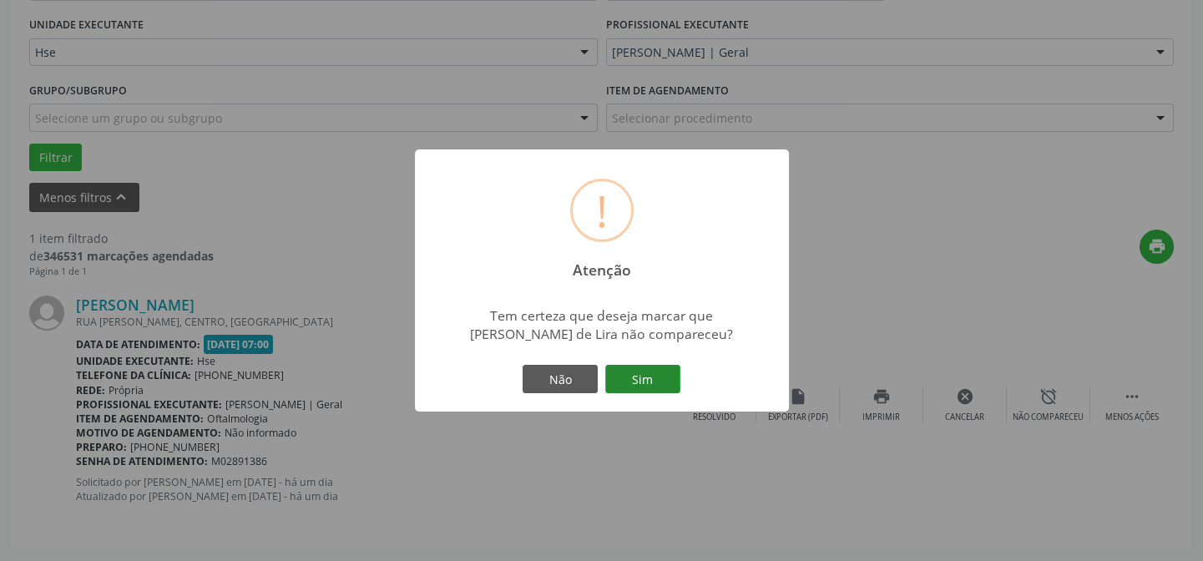
click at [624, 382] on button "Sim" at bounding box center [642, 379] width 75 height 28
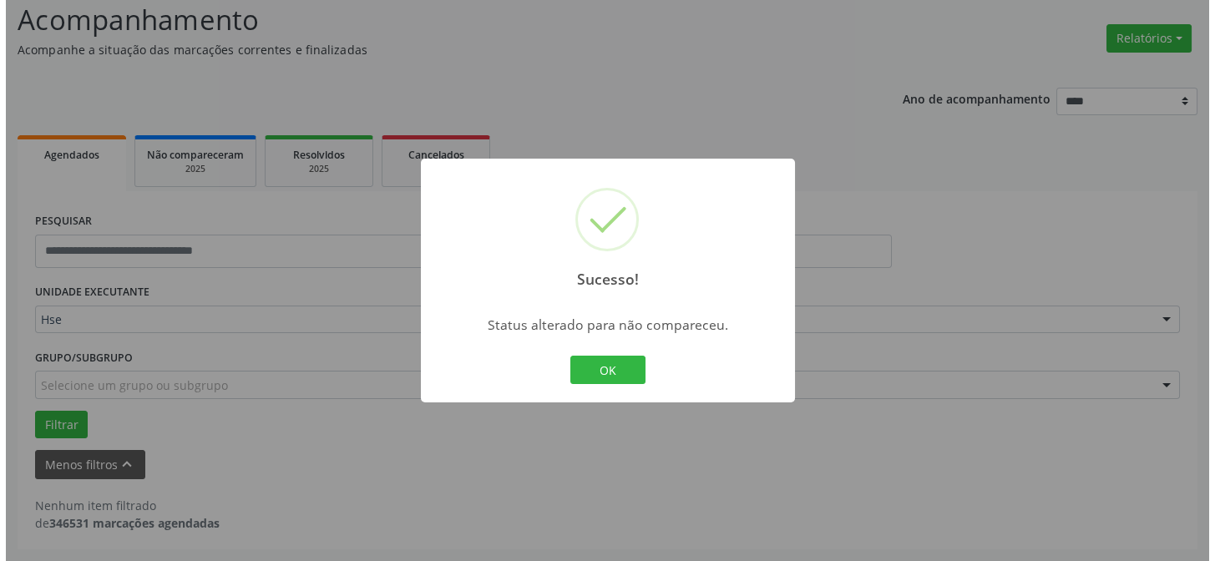
scroll to position [113, 0]
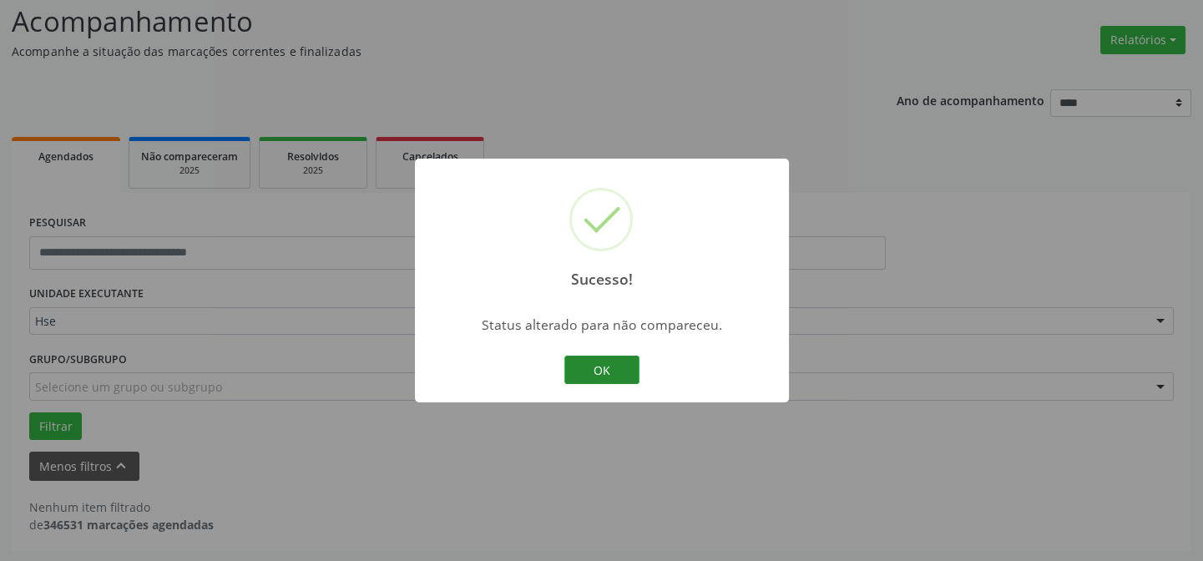
click at [588, 356] on button "OK" at bounding box center [601, 370] width 75 height 28
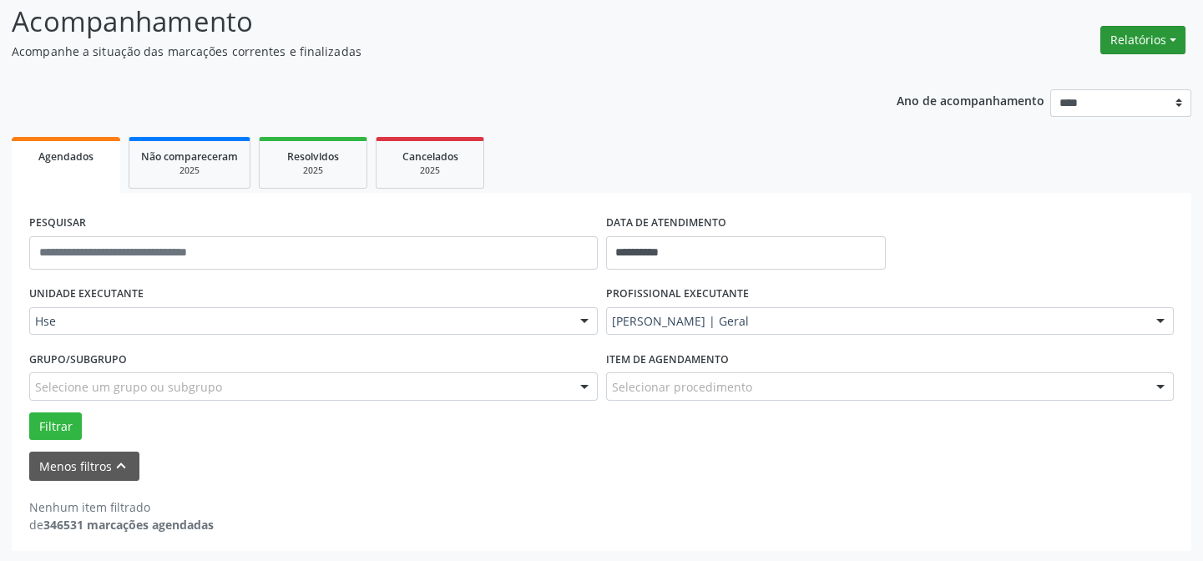
click at [1145, 48] on button "Relatórios" at bounding box center [1142, 40] width 85 height 28
click at [1099, 71] on link "Agendamentos" at bounding box center [1099, 74] width 179 height 23
select select "*"
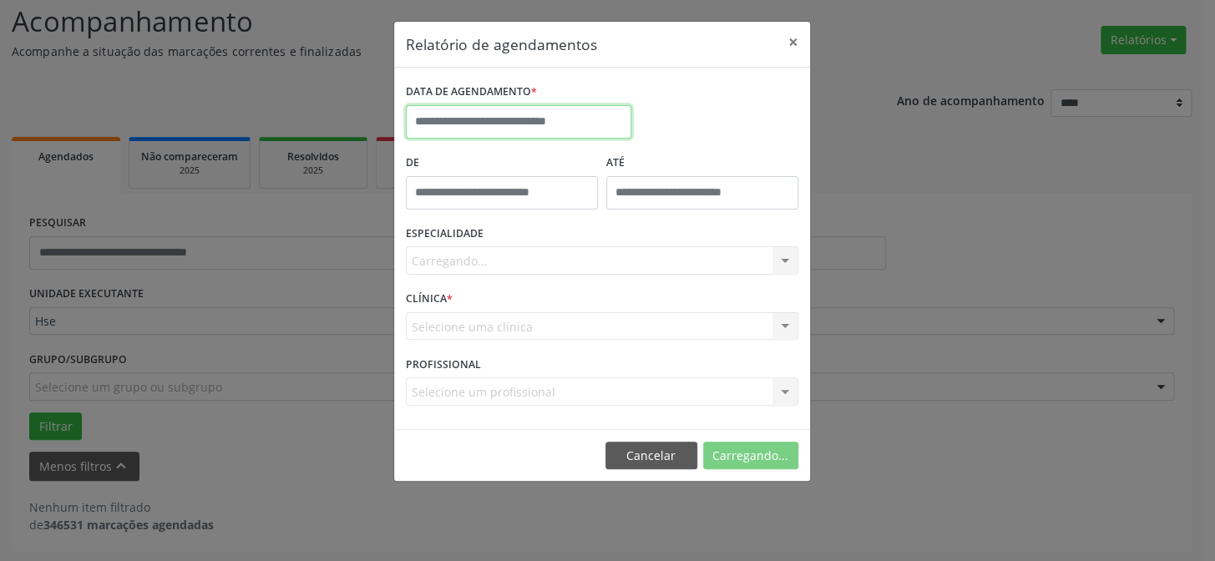
click at [602, 111] on input "text" at bounding box center [518, 121] width 225 height 33
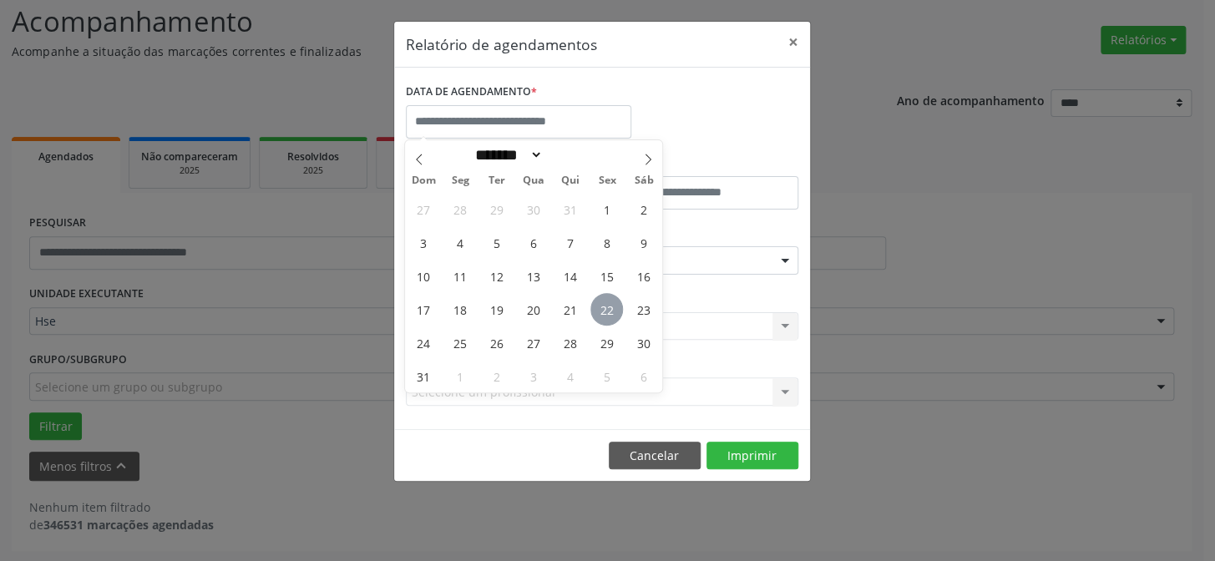
click at [594, 304] on span "22" at bounding box center [606, 309] width 33 height 33
type input "**********"
click at [594, 304] on span "22" at bounding box center [606, 309] width 33 height 33
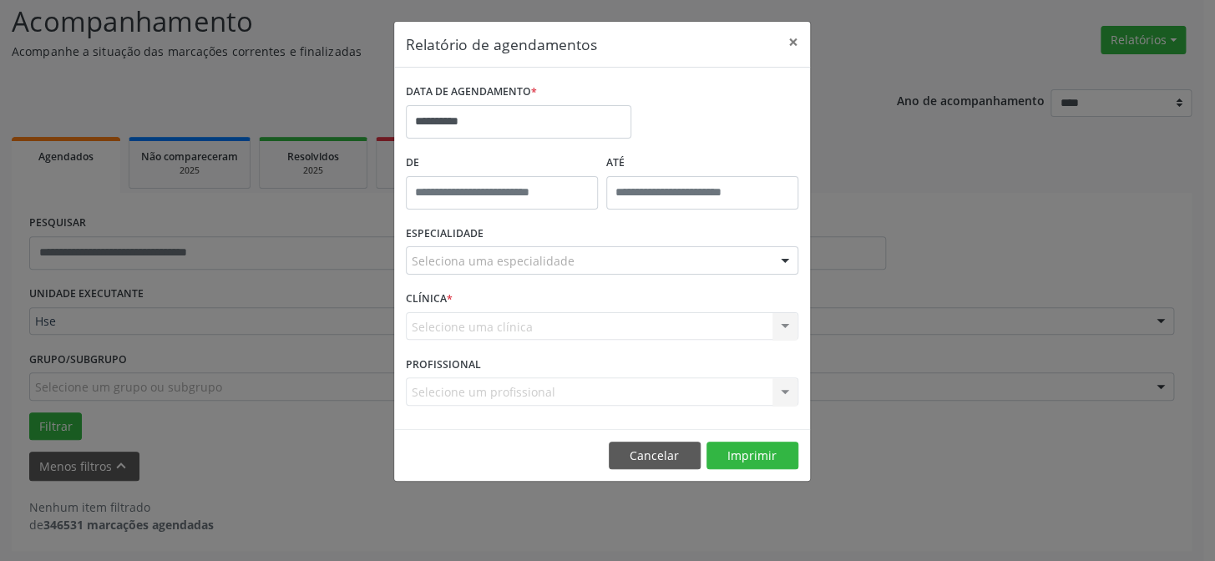
click at [630, 258] on div "Seleciona uma especialidade" at bounding box center [602, 260] width 392 height 28
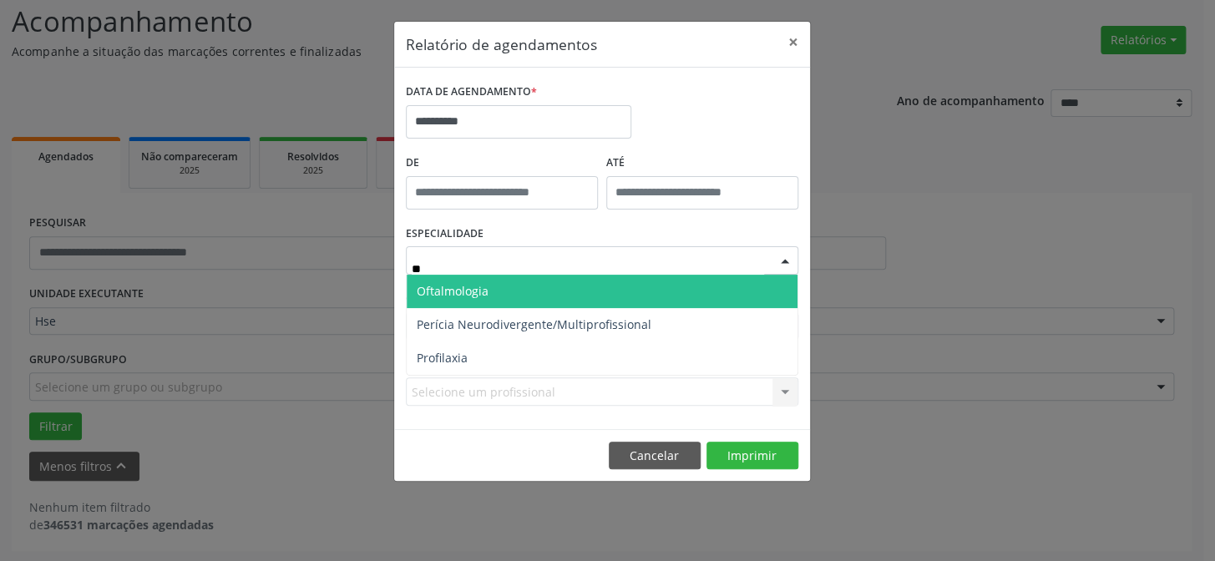
type input "***"
click at [602, 286] on span "Oftalmologia" at bounding box center [602, 291] width 391 height 33
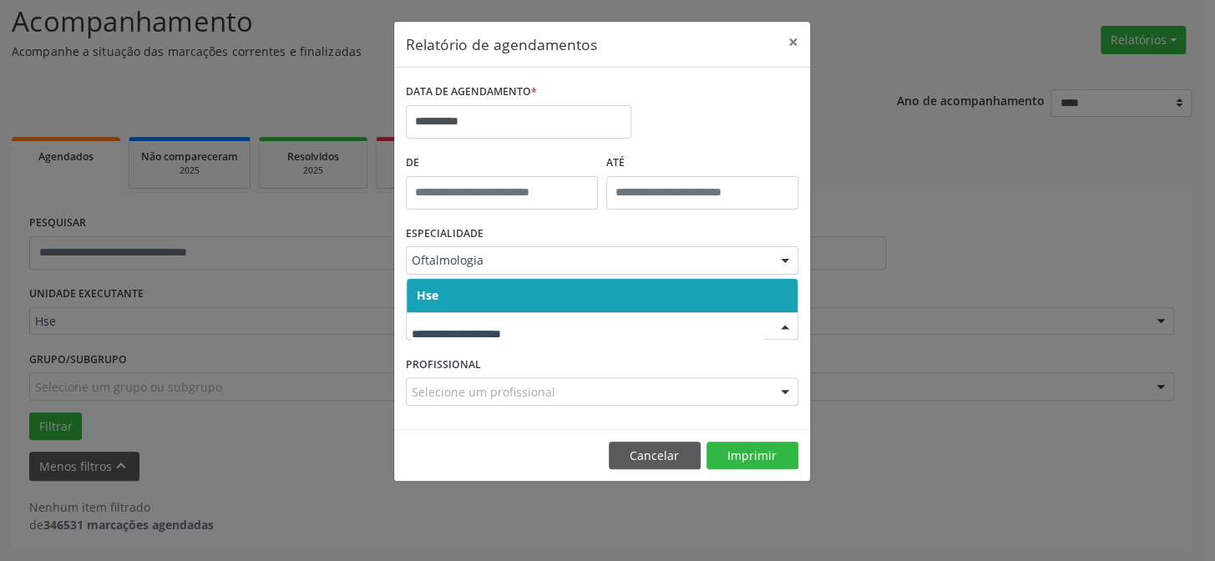
click at [607, 303] on span "Hse" at bounding box center [602, 295] width 391 height 33
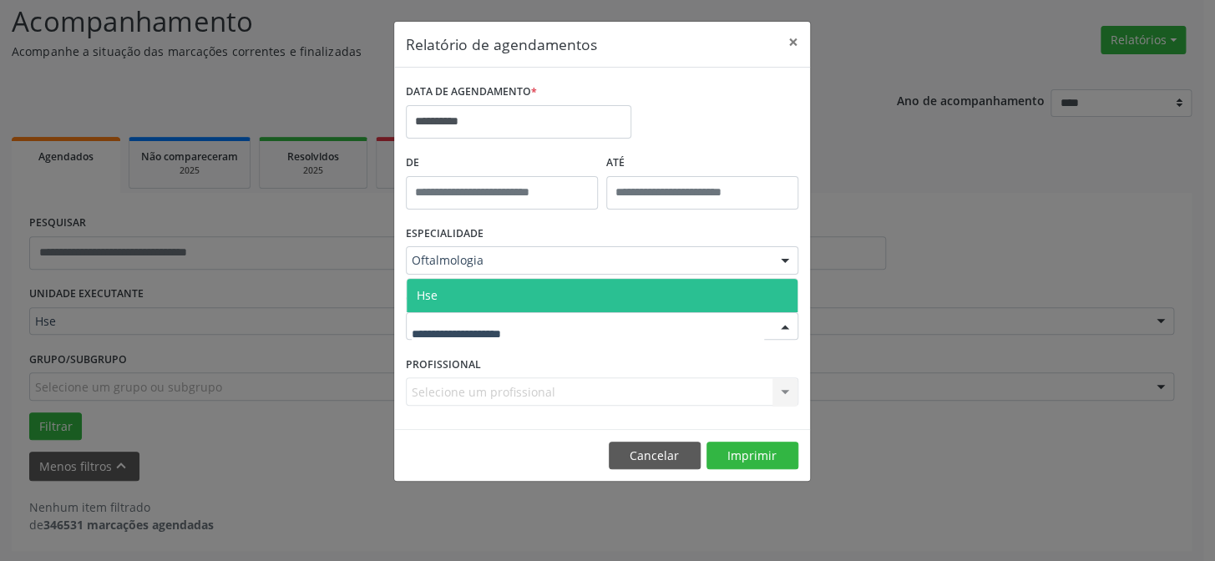
click at [614, 327] on div at bounding box center [602, 326] width 392 height 28
click at [620, 284] on span "Hse" at bounding box center [602, 295] width 391 height 33
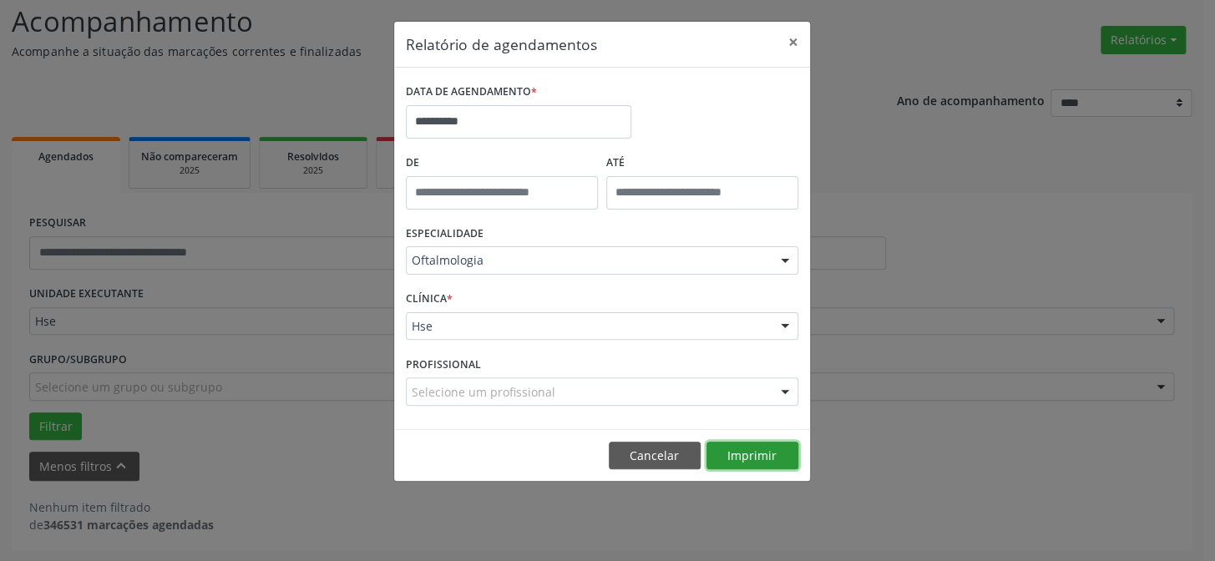
click at [750, 444] on button "Imprimir" at bounding box center [752, 456] width 92 height 28
